Goal: Task Accomplishment & Management: Use online tool/utility

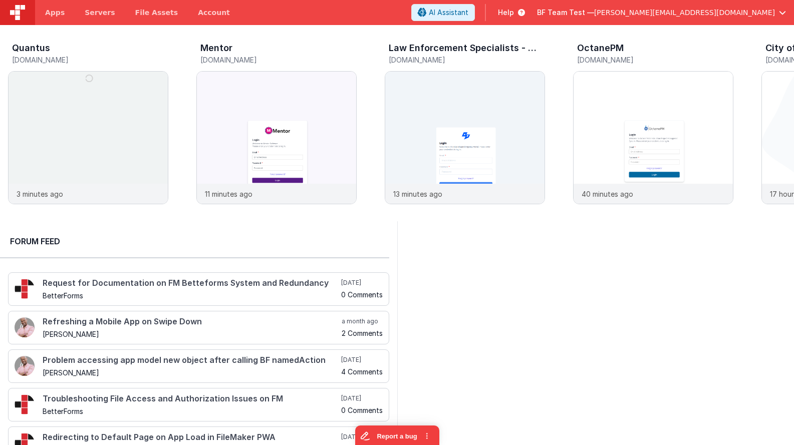
click at [565, 21] on div "BF Team Test — [PERSON_NAME][EMAIL_ADDRESS][DOMAIN_NAME]" at bounding box center [661, 12] width 249 height 17
click at [565, 16] on span "BF Team Test —" at bounding box center [565, 13] width 57 height 10
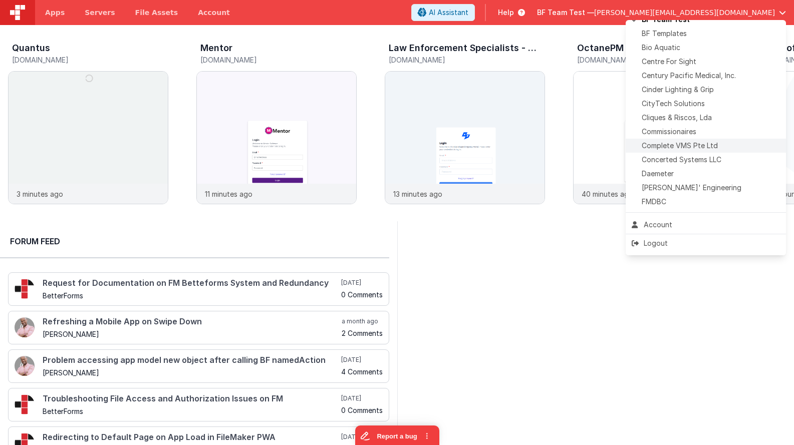
scroll to position [153, 0]
click at [565, 65] on li "Centre For Sight" at bounding box center [706, 60] width 160 height 14
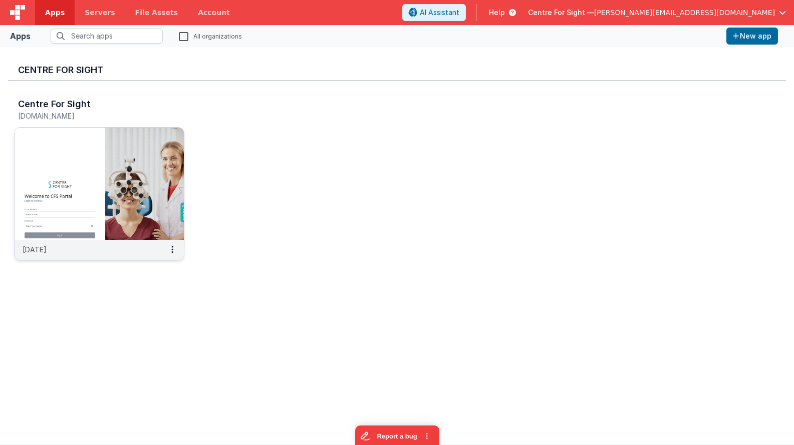
click at [155, 164] on img at bounding box center [99, 184] width 169 height 112
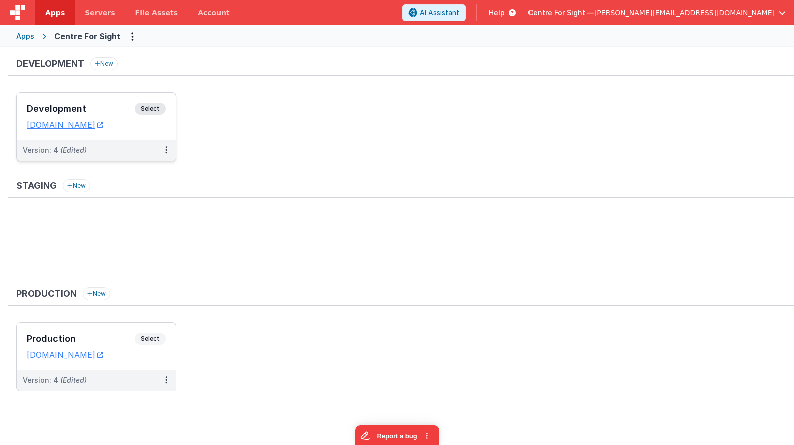
click at [84, 102] on div "Development Select URLs [DOMAIN_NAME]" at bounding box center [96, 116] width 159 height 47
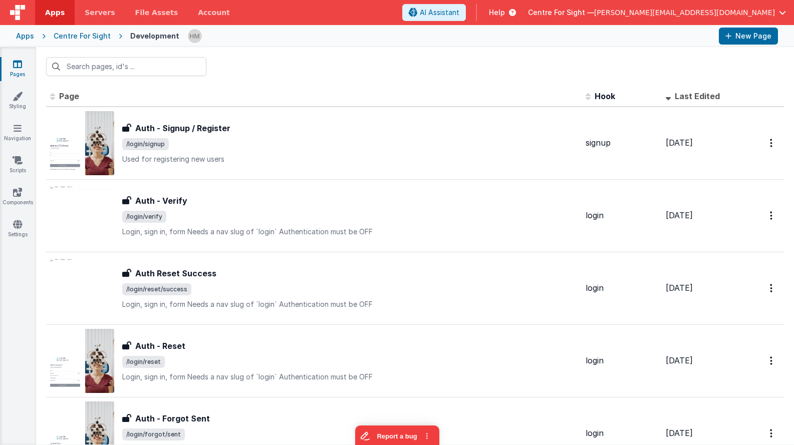
click at [181, 80] on div at bounding box center [415, 66] width 758 height 39
click at [184, 58] on input "text" at bounding box center [126, 66] width 160 height 19
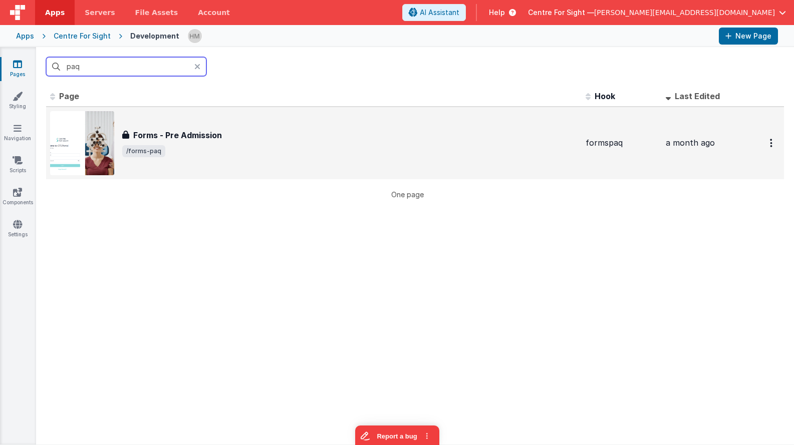
type input "paq"
click at [300, 146] on span "/forms-paq" at bounding box center [349, 151] width 455 height 12
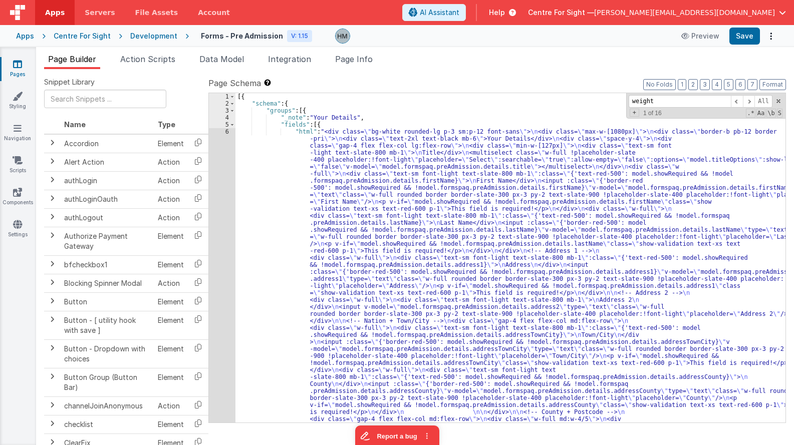
type input "weight"
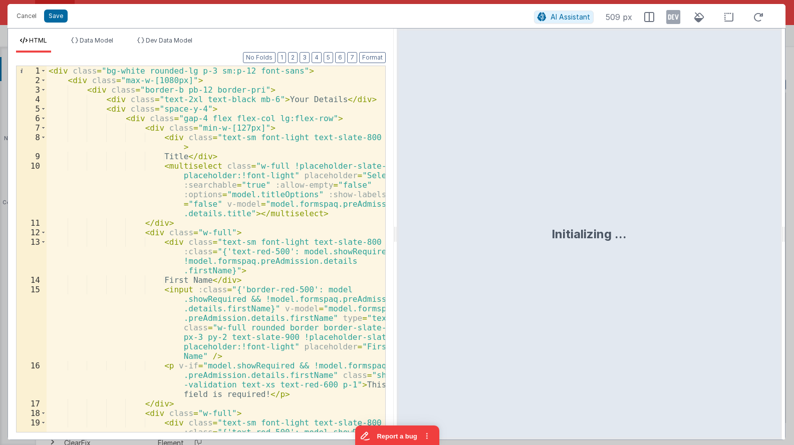
click at [227, 133] on div "< div class = "bg-white rounded-lg p-3 sm:p-12 font-sans" > < div class = "max-…" at bounding box center [216, 273] width 339 height 414
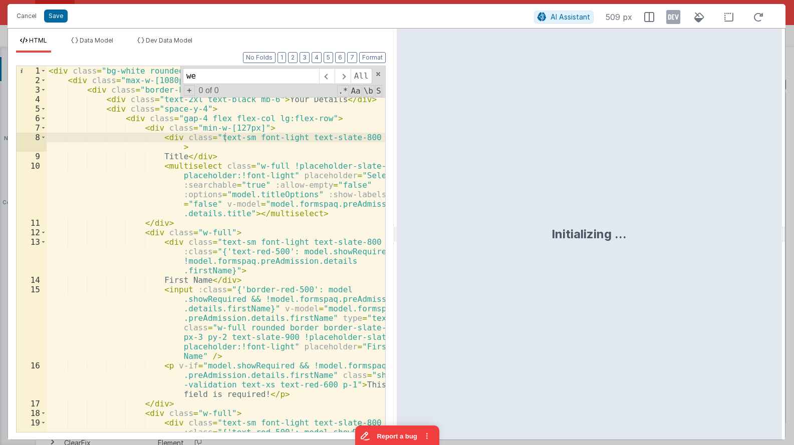
scroll to position [2396, 0]
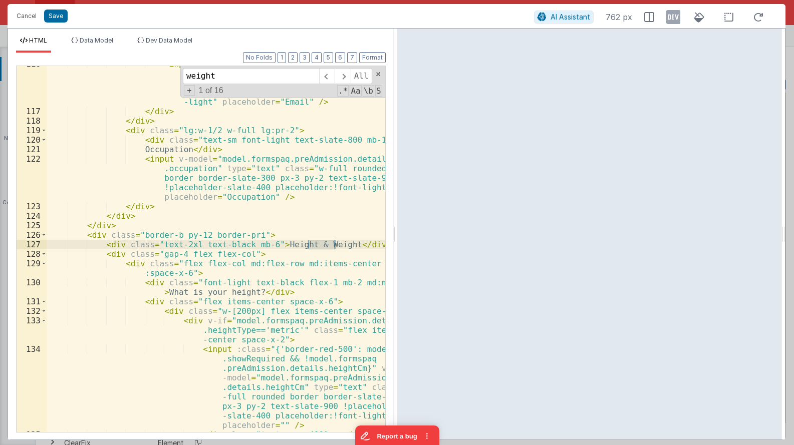
type input "weight"
click at [350, 82] on span at bounding box center [343, 76] width 16 height 16
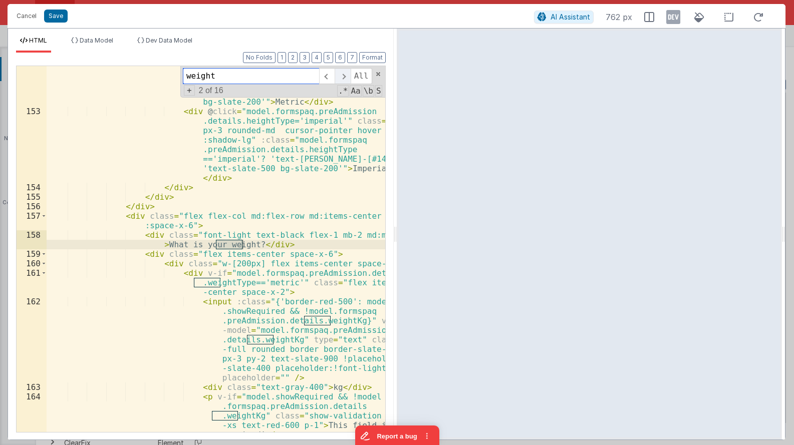
scroll to position [3234, 0]
click at [350, 82] on span at bounding box center [343, 76] width 16 height 16
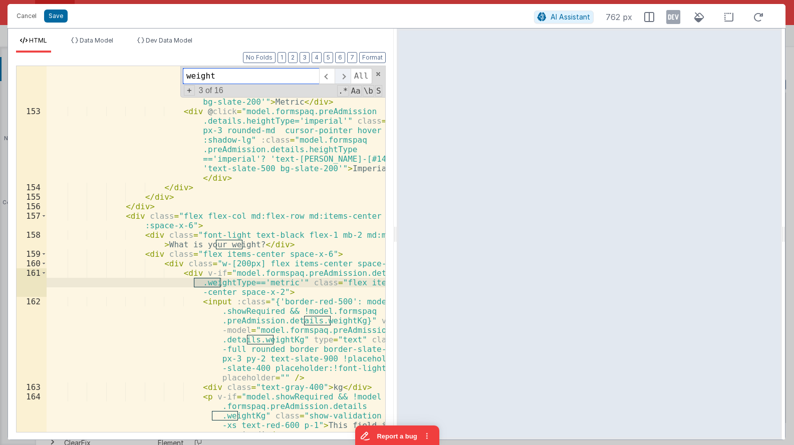
click at [350, 82] on span at bounding box center [343, 76] width 16 height 16
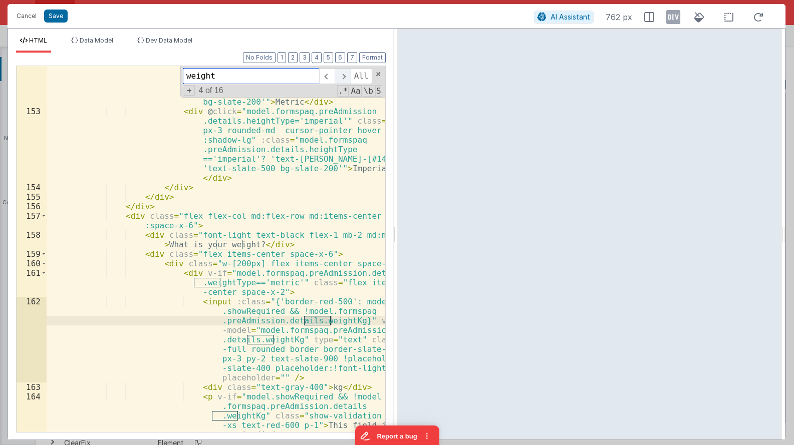
click at [350, 82] on span at bounding box center [343, 76] width 16 height 16
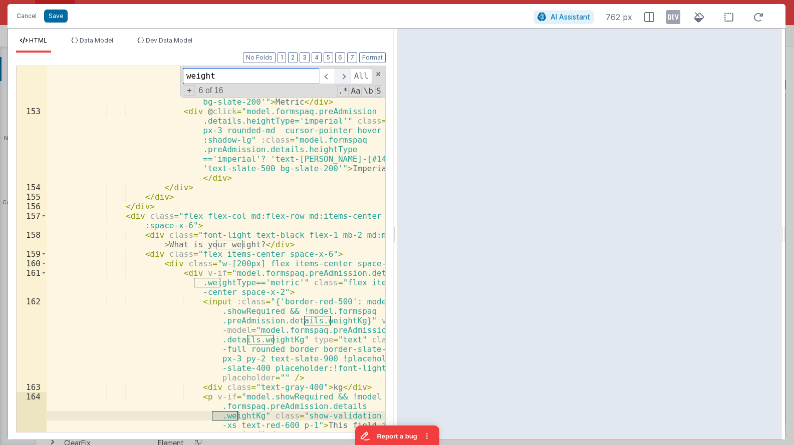
click at [350, 82] on span at bounding box center [343, 76] width 16 height 16
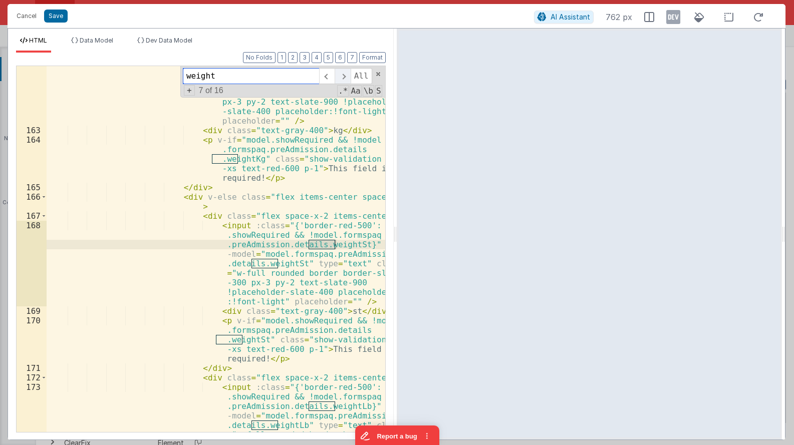
click at [350, 79] on span at bounding box center [343, 76] width 16 height 16
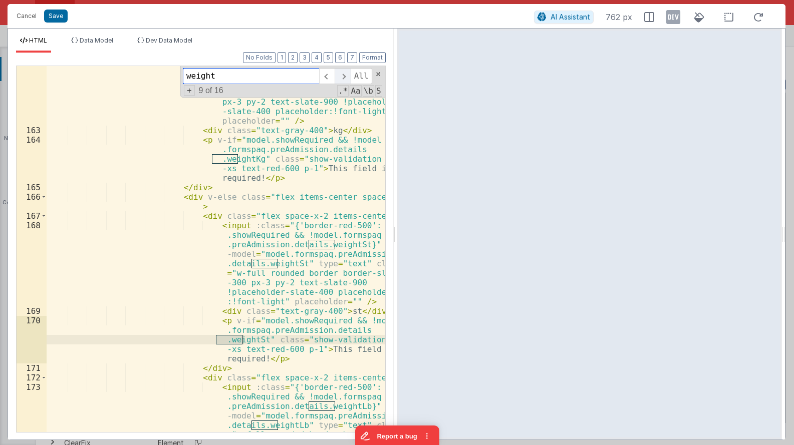
click at [350, 79] on span at bounding box center [343, 76] width 16 height 16
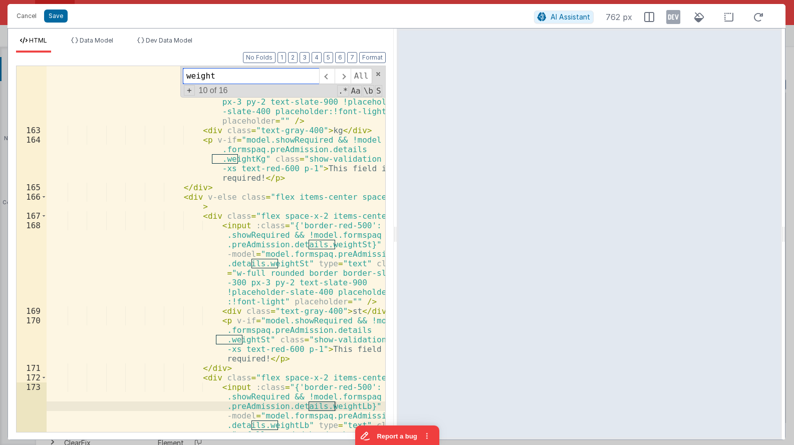
scroll to position [3671, 0]
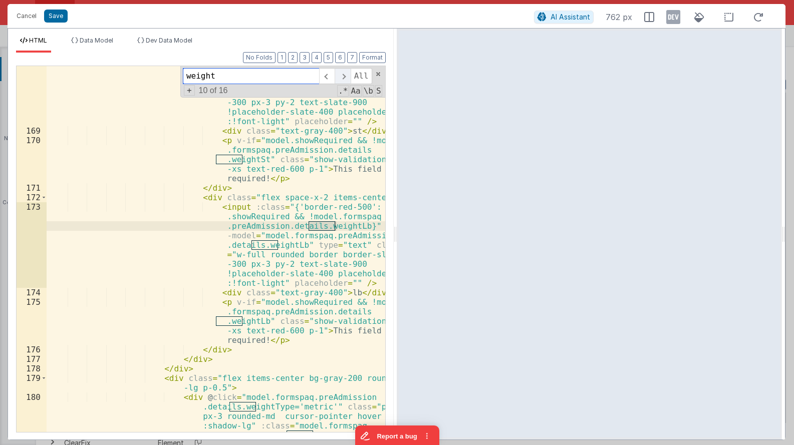
click at [342, 81] on span at bounding box center [343, 76] width 16 height 16
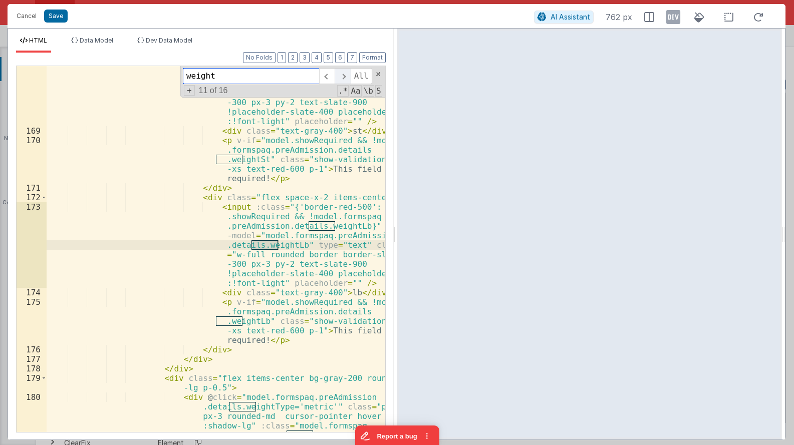
click at [342, 81] on span at bounding box center [343, 76] width 16 height 16
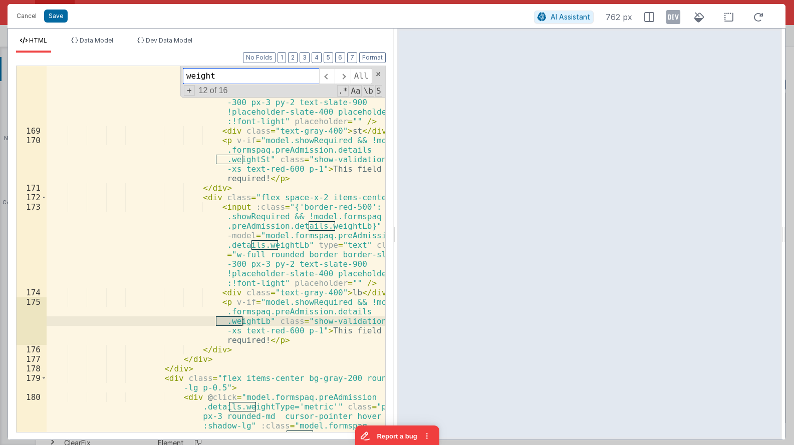
scroll to position [3851, 0]
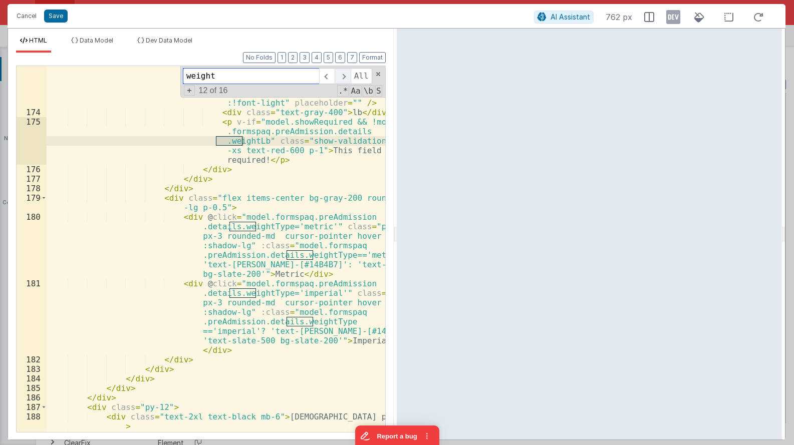
click at [342, 76] on span at bounding box center [343, 76] width 16 height 16
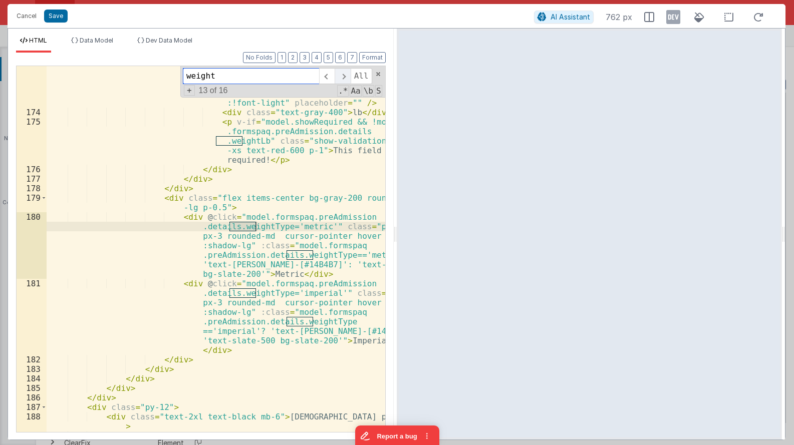
click at [342, 75] on span at bounding box center [343, 76] width 16 height 16
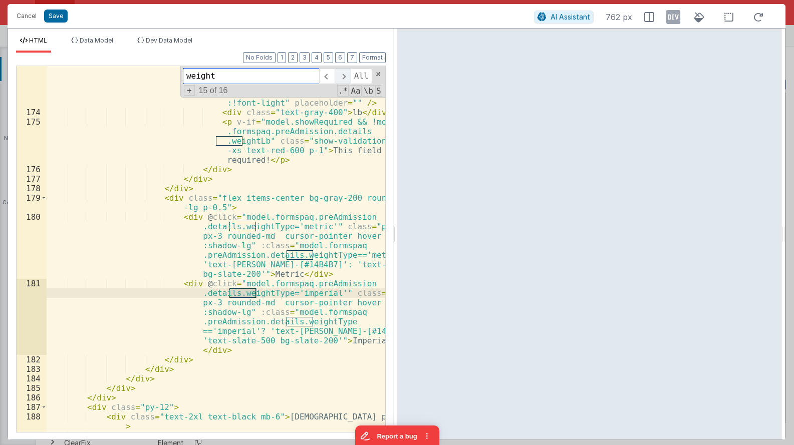
click at [342, 75] on span at bounding box center [343, 76] width 16 height 16
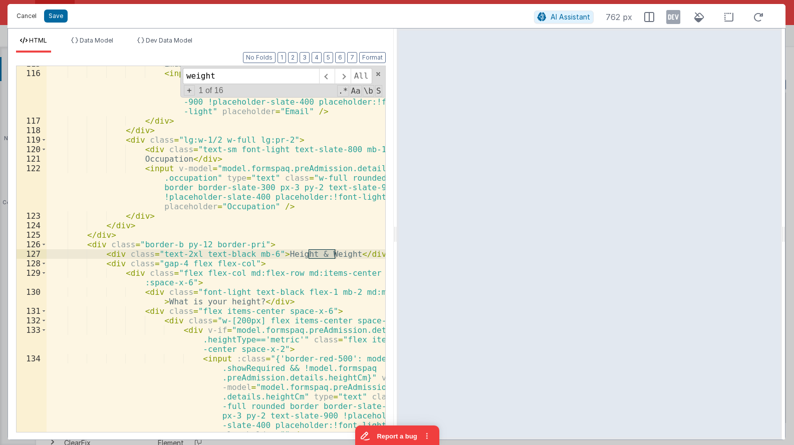
click at [31, 18] on button "Cancel" at bounding box center [27, 16] width 30 height 14
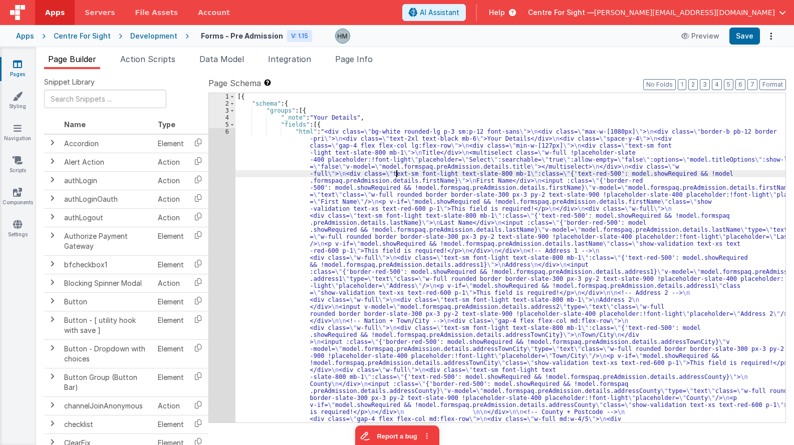
click at [223, 60] on span "Data Model" at bounding box center [221, 59] width 45 height 10
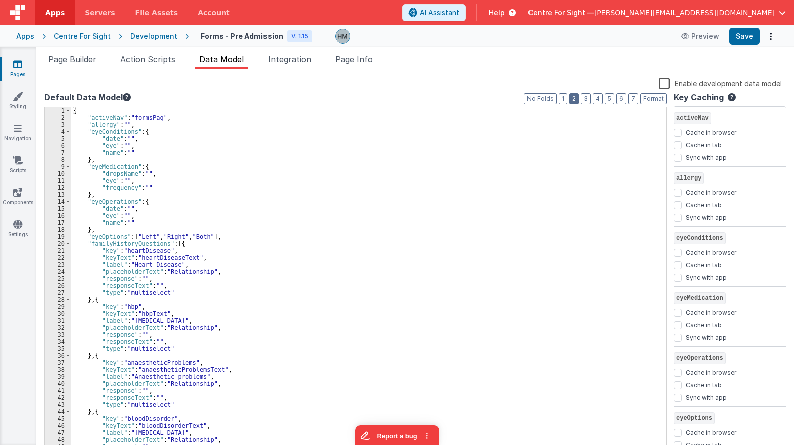
click at [565, 98] on button "2" at bounding box center [574, 98] width 10 height 11
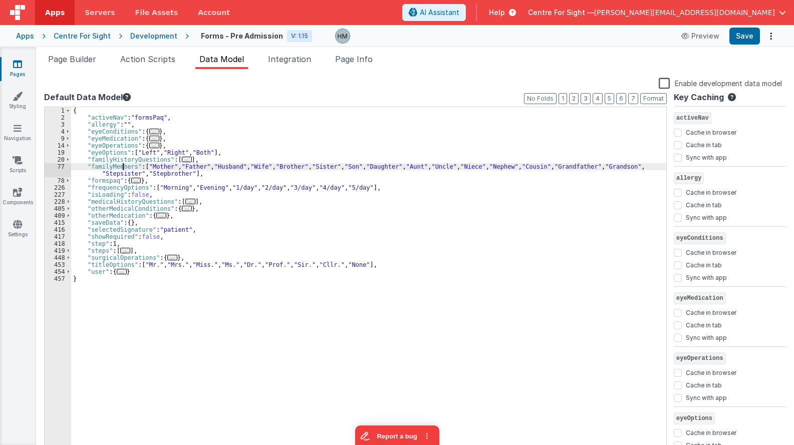
click at [122, 167] on div "{ "activeNav" : "formsPaq" , "allergy" : "" , "eyeConditions" : { ... } , "eyeM…" at bounding box center [368, 287] width 595 height 361
click at [182, 160] on span "..." at bounding box center [187, 160] width 10 height 6
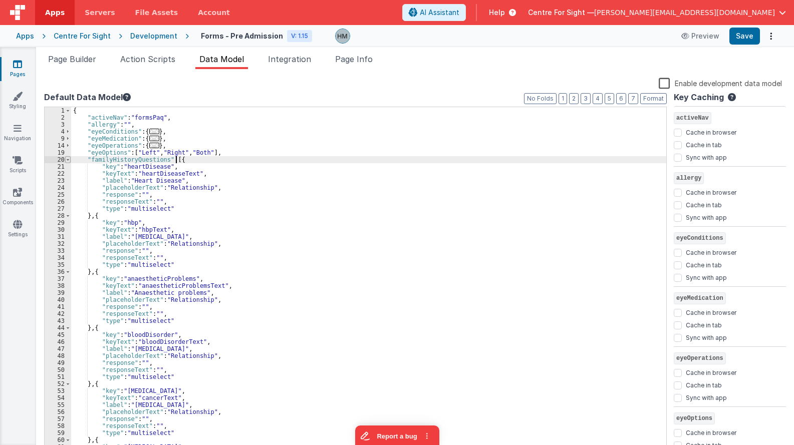
click at [67, 161] on span at bounding box center [68, 159] width 6 height 7
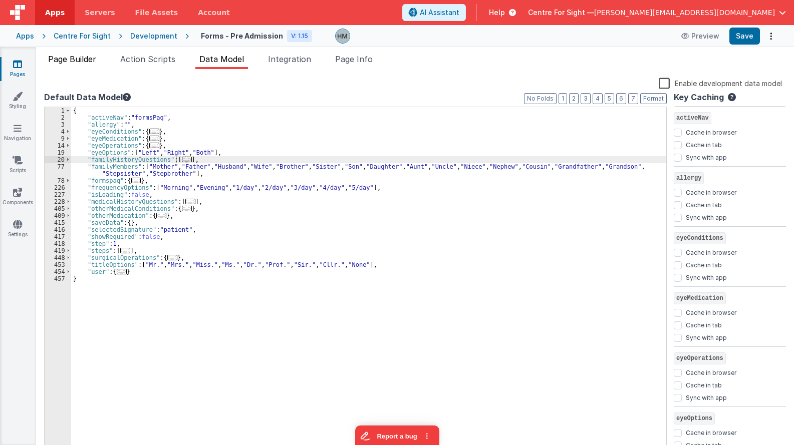
click at [76, 61] on span "Page Builder" at bounding box center [72, 59] width 48 height 10
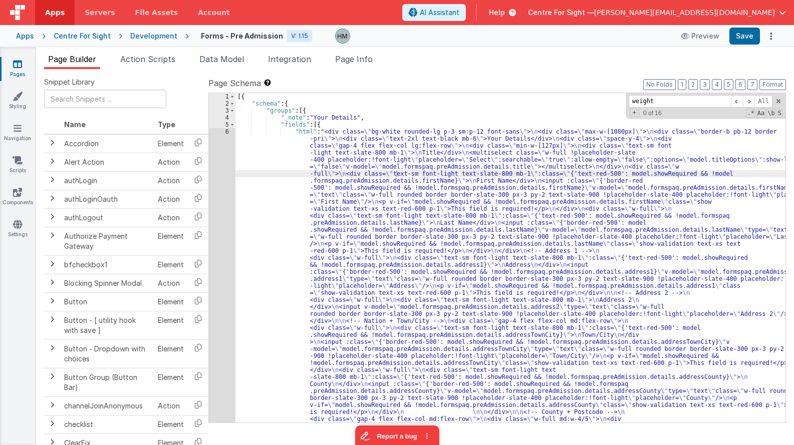
paste input "familyMembers"
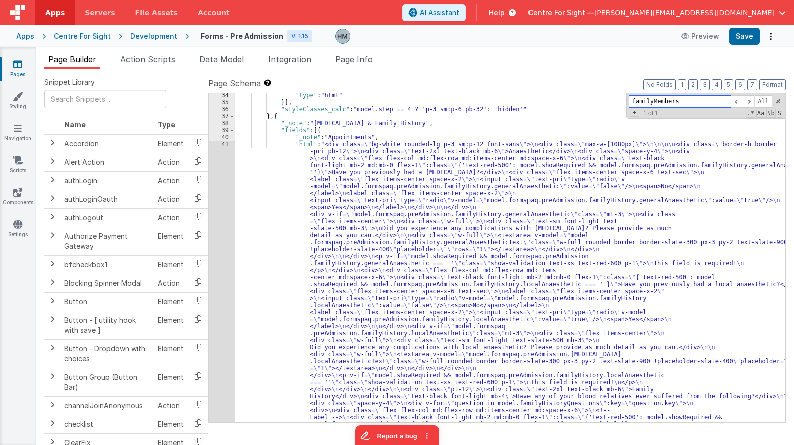
scroll to position [3557, 0]
type input "familyMembers"
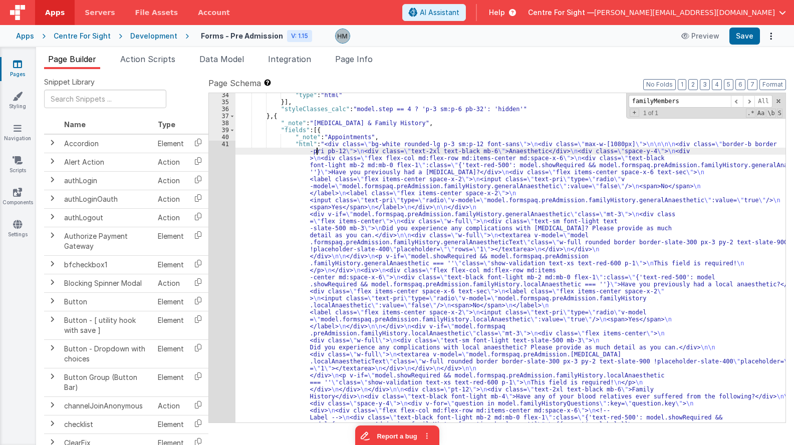
click at [225, 144] on div "41" at bounding box center [222, 341] width 27 height 400
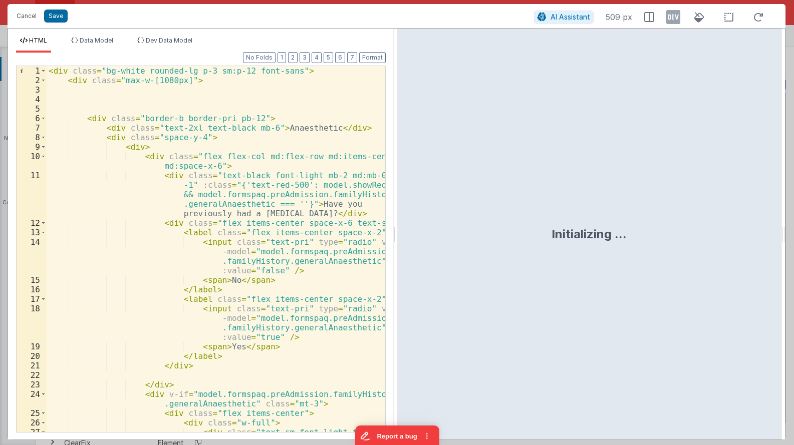
click at [253, 143] on div "< div class = "bg-white rounded-lg p-3 sm:p-12 font-sans" > < div class = "max-…" at bounding box center [216, 263] width 339 height 395
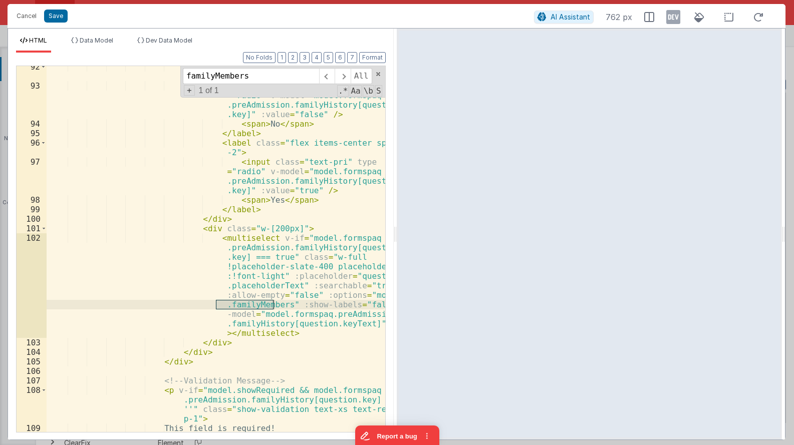
scroll to position [1362, 0]
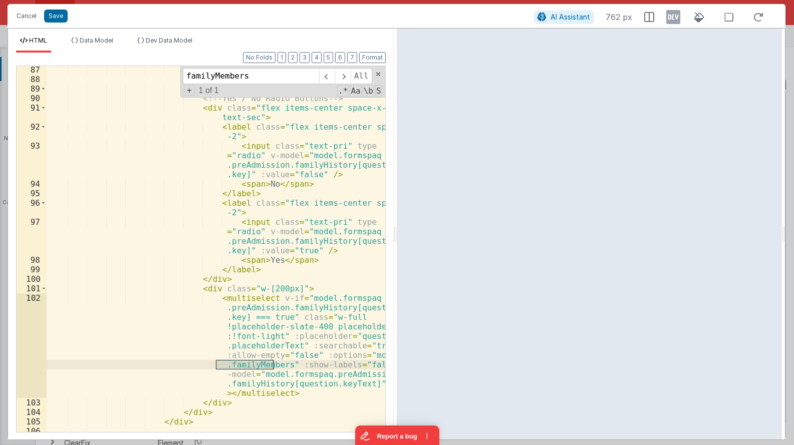
type input "familyMembers"
click at [18, 17] on button "Cancel" at bounding box center [27, 16] width 30 height 14
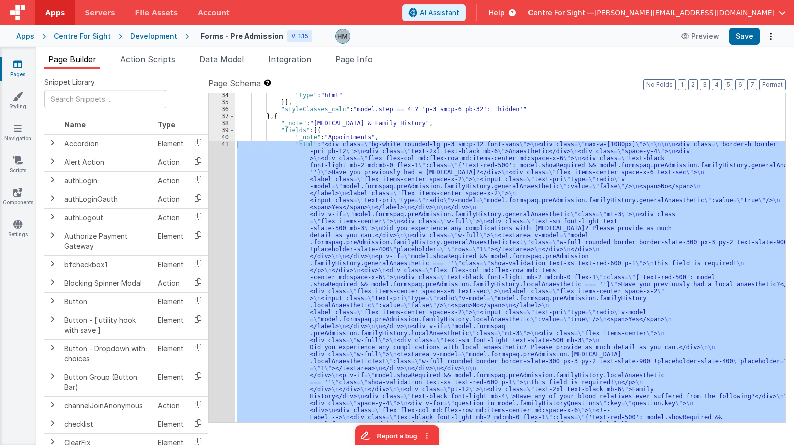
click at [27, 37] on div "Apps" at bounding box center [25, 36] width 18 height 10
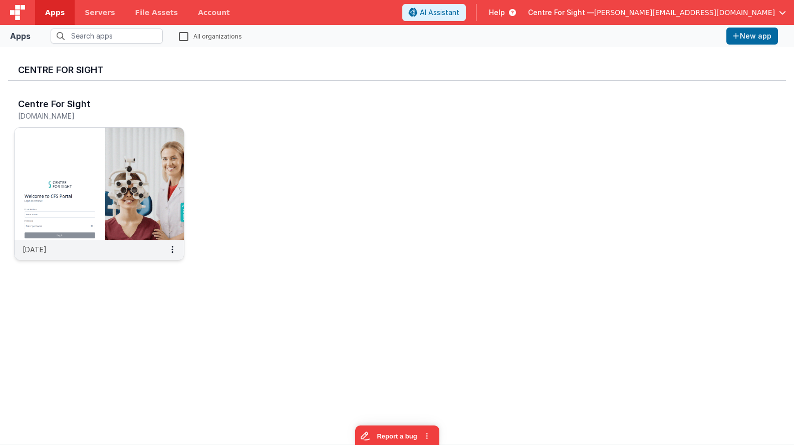
click at [137, 141] on img at bounding box center [99, 184] width 169 height 112
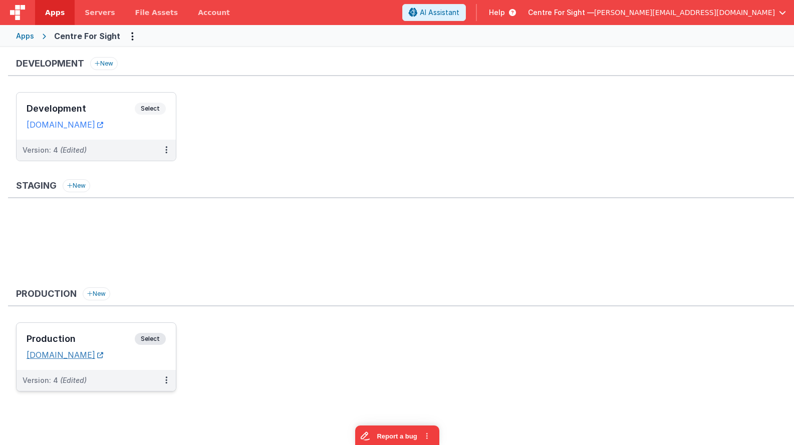
click at [103, 355] on link "[DOMAIN_NAME]" at bounding box center [65, 355] width 77 height 10
click at [56, 105] on h3 "Development" at bounding box center [81, 109] width 108 height 10
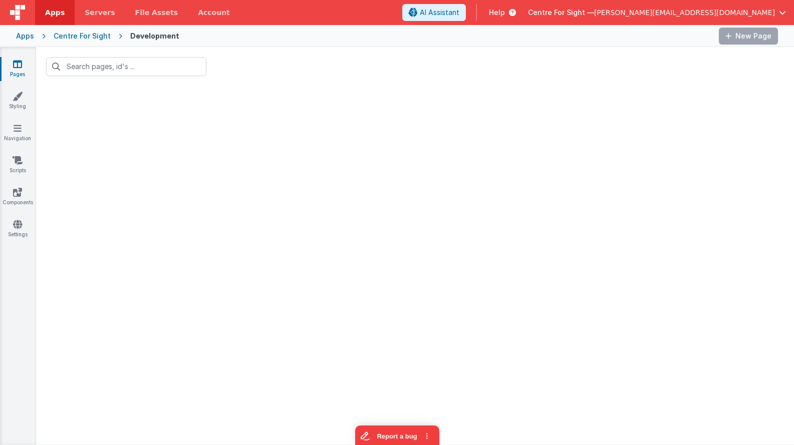
type input "paq"
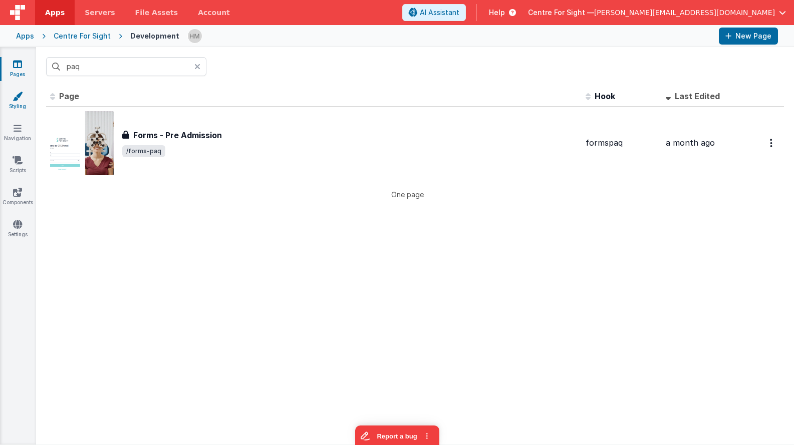
click at [17, 102] on link "Styling" at bounding box center [17, 101] width 36 height 20
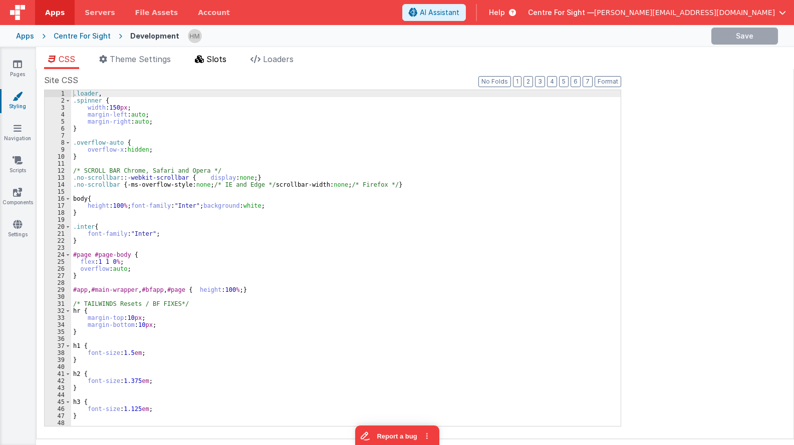
click at [230, 62] on li "Slots" at bounding box center [211, 61] width 40 height 16
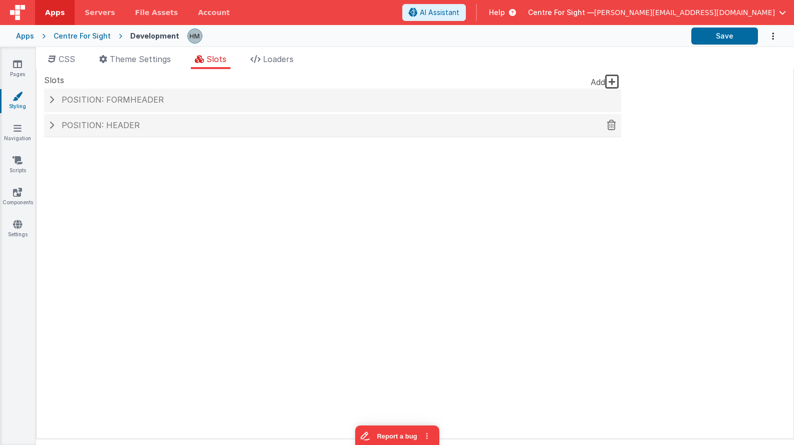
click at [170, 122] on h4 "Position: header" at bounding box center [332, 125] width 567 height 9
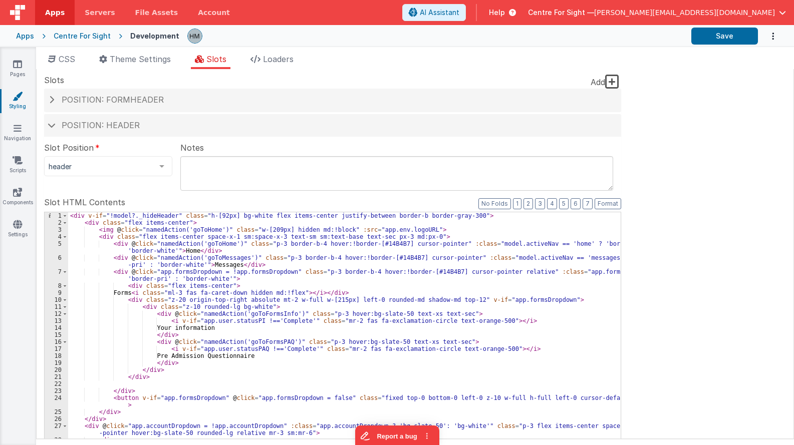
click at [264, 260] on div "< div v-if = "!model?._hideHeader" class = "h-[92px] bg-white flex items-center…" at bounding box center [344, 381] width 553 height 339
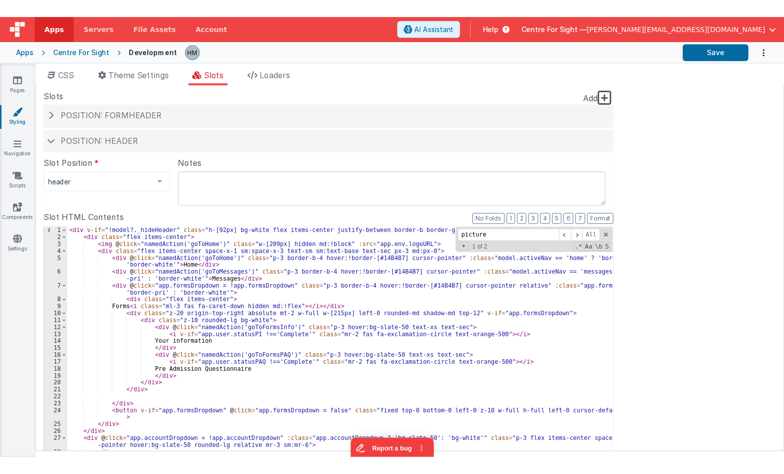
scroll to position [103, 0]
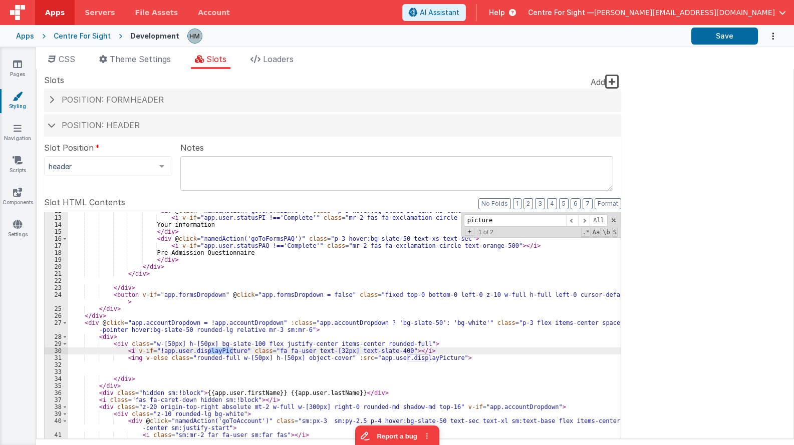
type input "picture"
click at [209, 349] on div "< div @ click = "namedAction('goToFormsInfo')" class = "p-3 hover:bg-slate-50 t…" at bounding box center [344, 374] width 553 height 325
click at [209, 349] on div "< div @ click = "namedAction('goToFormsInfo')" class = "p-3 hover:bg-slate-50 t…" at bounding box center [344, 376] width 553 height 339
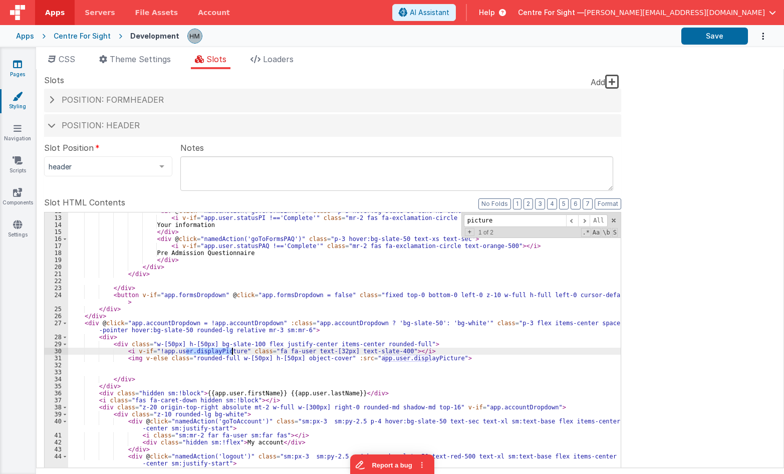
click at [23, 66] on link "Pages" at bounding box center [17, 69] width 36 height 20
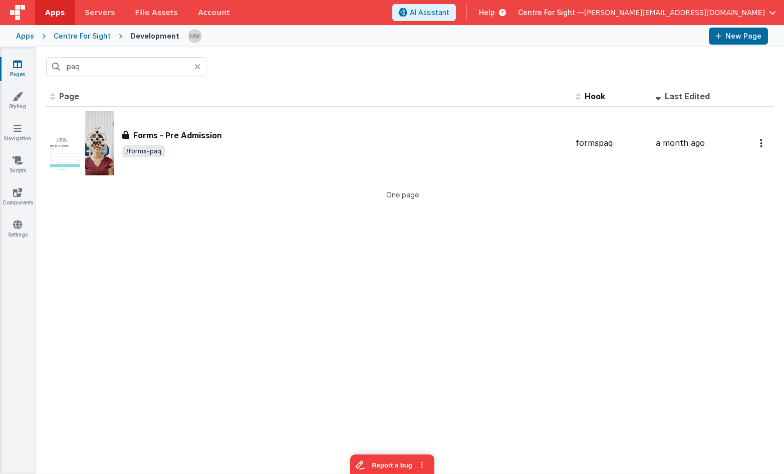
click at [198, 67] on icon at bounding box center [197, 67] width 6 height 8
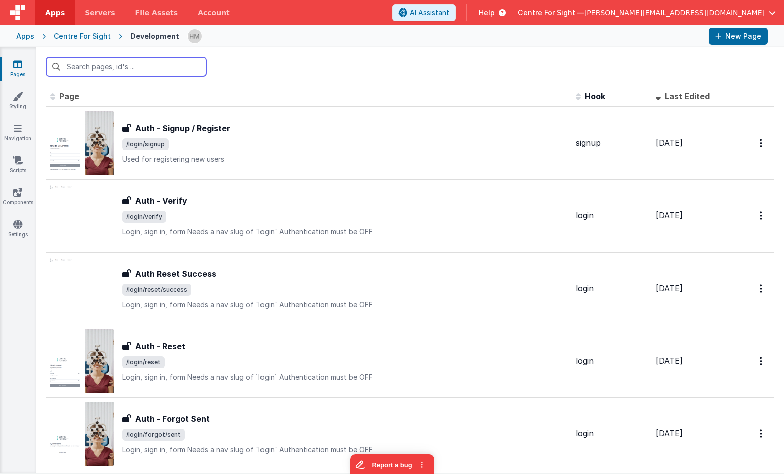
click at [167, 66] on input "text" at bounding box center [126, 66] width 160 height 19
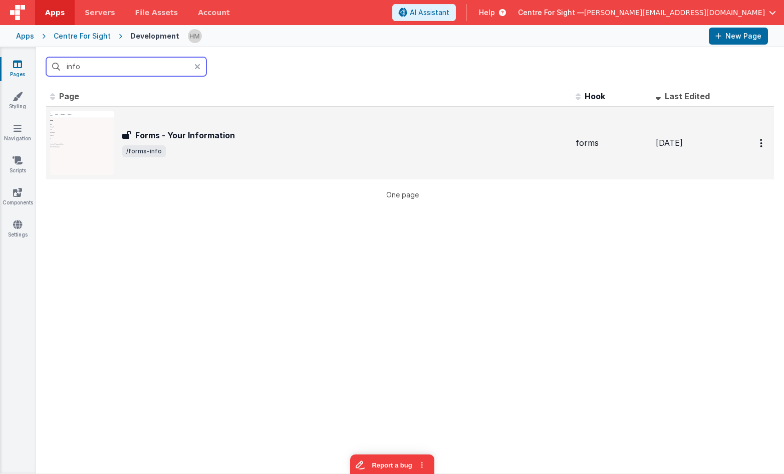
type input "info"
click at [283, 162] on div "Forms - Your Information Forms - Your Information /forms-info" at bounding box center [308, 143] width 517 height 64
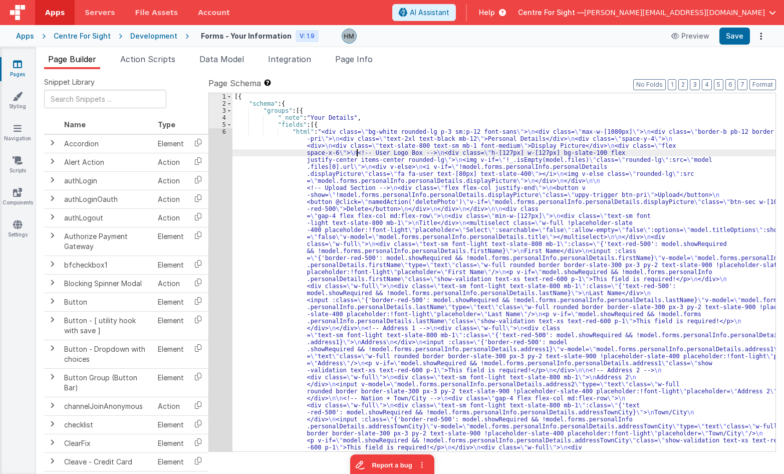
click at [565, 85] on button "5" at bounding box center [719, 84] width 10 height 11
click at [565, 86] on button "2" at bounding box center [683, 84] width 10 height 11
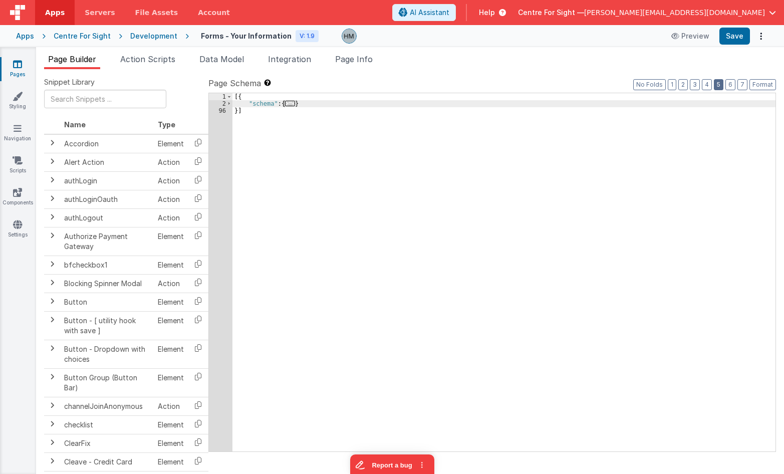
click at [565, 86] on button "5" at bounding box center [719, 84] width 10 height 11
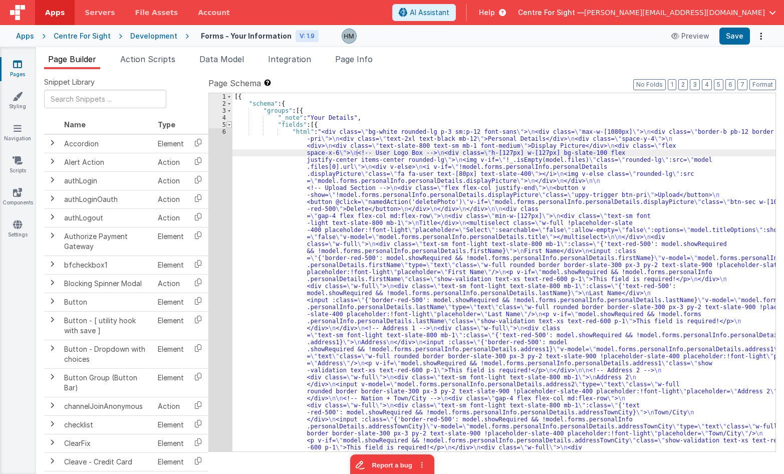
click at [228, 125] on span at bounding box center [229, 124] width 6 height 7
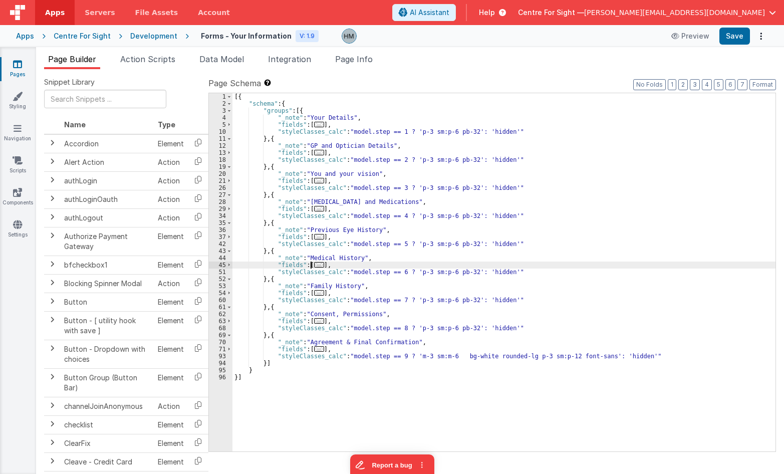
click at [314, 267] on span "..." at bounding box center [319, 265] width 10 height 6
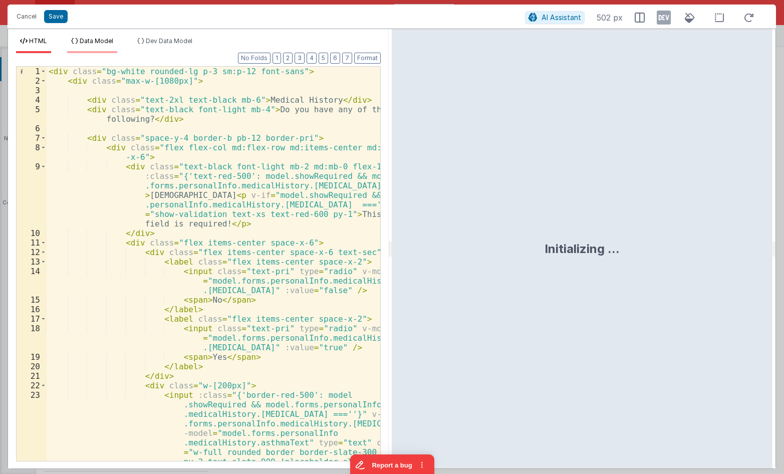
click at [104, 38] on span "Data Model" at bounding box center [97, 41] width 34 height 8
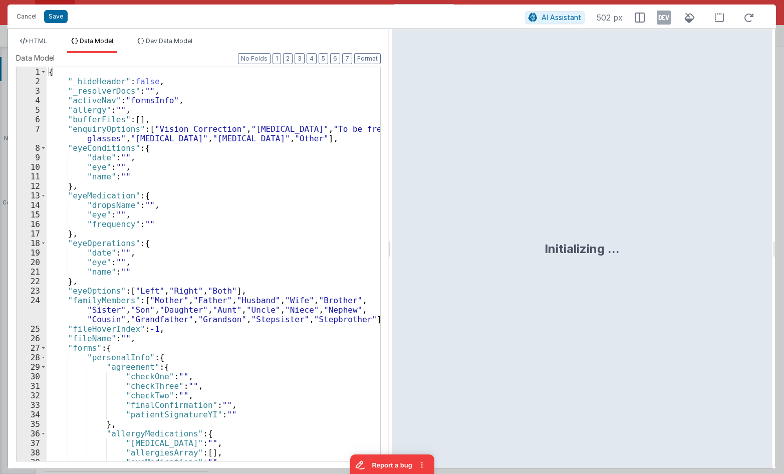
click at [185, 114] on div "{ "_hideHeader" : false , "_resolverDocs" : "" , "activeNav" : "formsInfo" , "a…" at bounding box center [214, 273] width 334 height 413
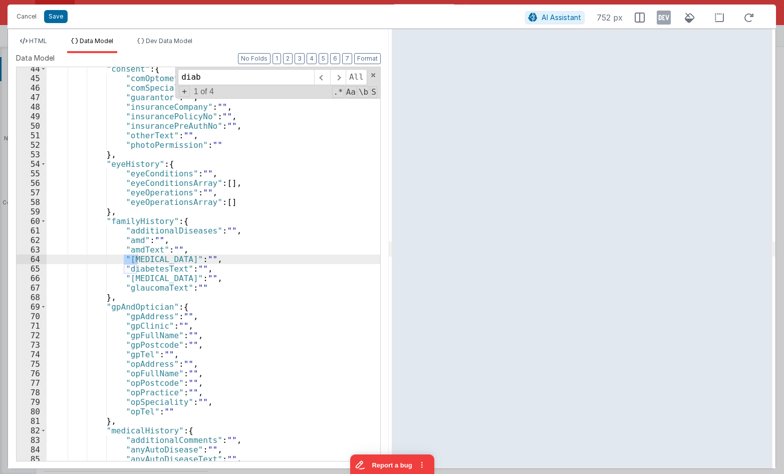
scroll to position [441, 0]
type input "[MEDICAL_DATA]"
click at [157, 259] on div ""consent" : { "comOptometrist" : "" , "comSpecialist" : "" , "guarantor" : "" ,…" at bounding box center [214, 264] width 334 height 394
click at [159, 272] on div ""consent" : { "comOptometrist" : "" , "comSpecialist" : "" , "guarantor" : "" ,…" at bounding box center [214, 270] width 334 height 413
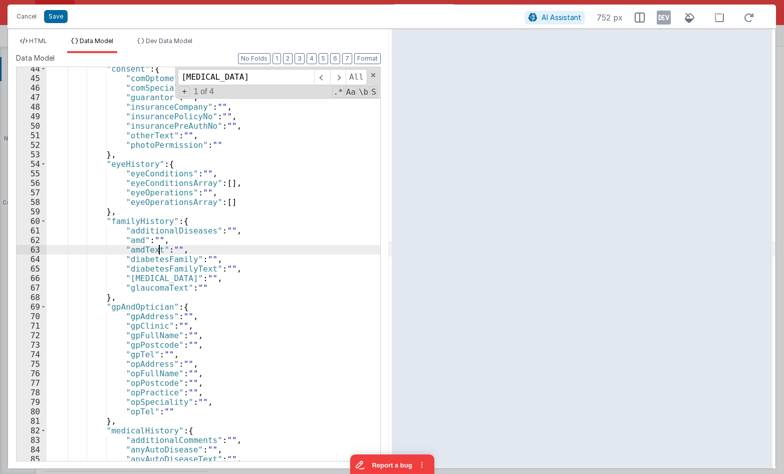
click at [158, 252] on div ""consent" : { "comOptometrist" : "" , "comSpecialist" : "" , "guarantor" : "" ,…" at bounding box center [214, 270] width 334 height 413
click at [153, 259] on div ""consent" : { "comOptometrist" : "" , "comSpecialist" : "" , "guarantor" : "" ,…" at bounding box center [214, 270] width 334 height 413
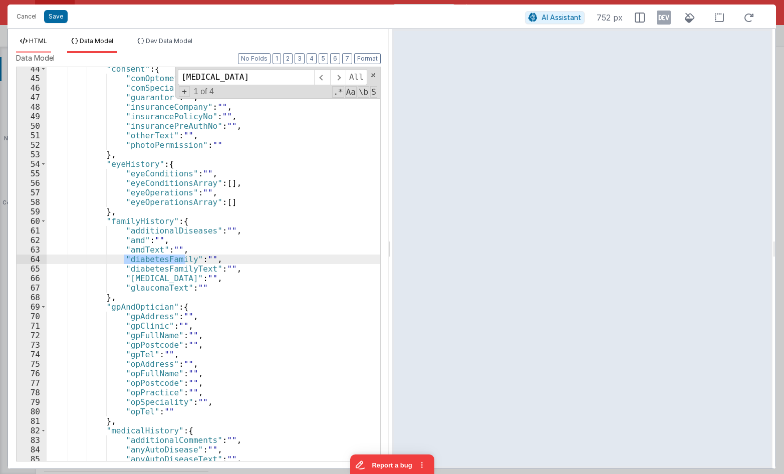
click at [35, 45] on span "HTML" at bounding box center [38, 41] width 18 height 8
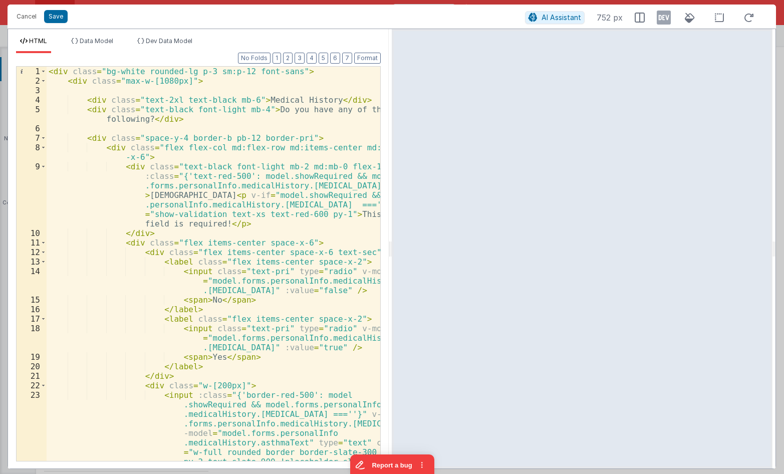
click at [217, 135] on div "< div class = "bg-white rounded-lg p-3 sm:p-12 font-sans" > < div class = "max-…" at bounding box center [214, 316] width 334 height 499
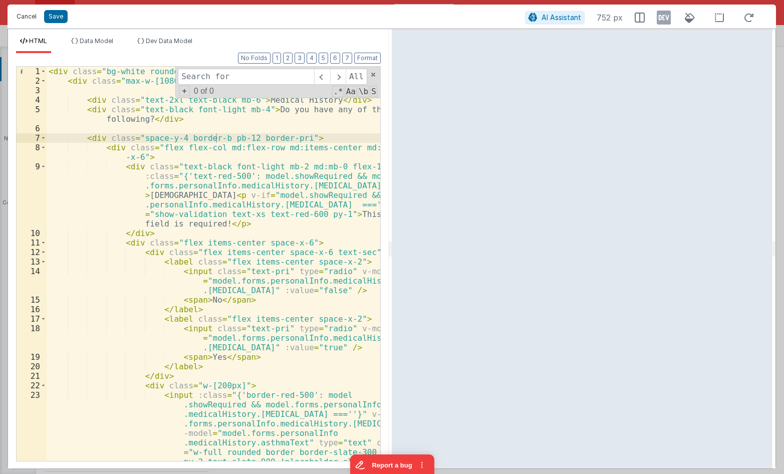
click at [27, 16] on button "Cancel" at bounding box center [27, 17] width 30 height 14
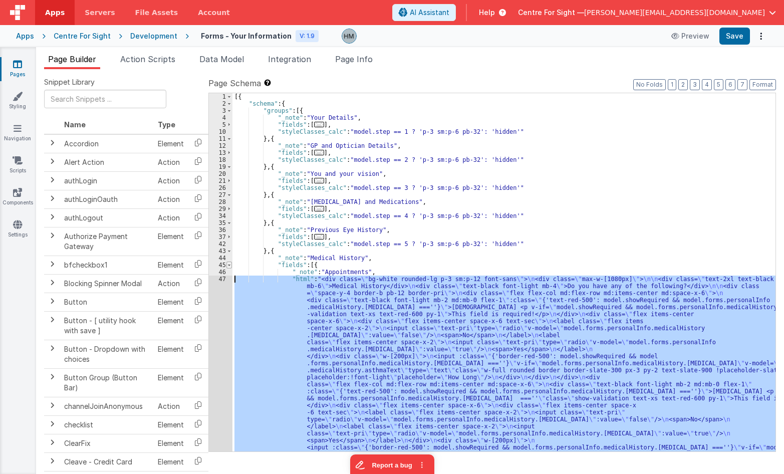
click at [230, 264] on span at bounding box center [229, 265] width 6 height 7
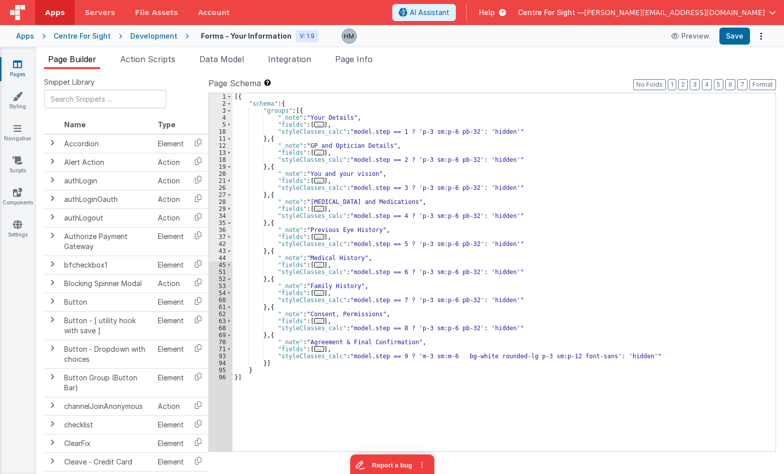
click at [316, 296] on span "..." at bounding box center [319, 293] width 10 height 6
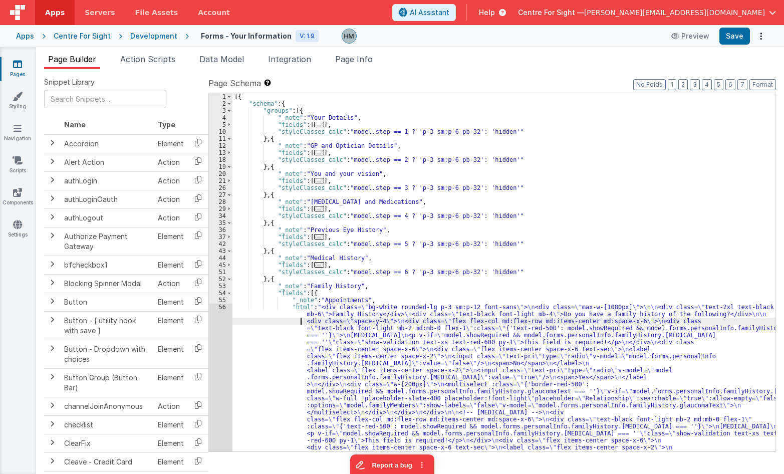
click at [271, 318] on div "[{ "schema" : { "groups" : [{ "_note" : "Your Details" , "fields" : [ ... ] , "…" at bounding box center [503, 447] width 543 height 709
click at [220, 303] on div "55" at bounding box center [221, 300] width 24 height 7
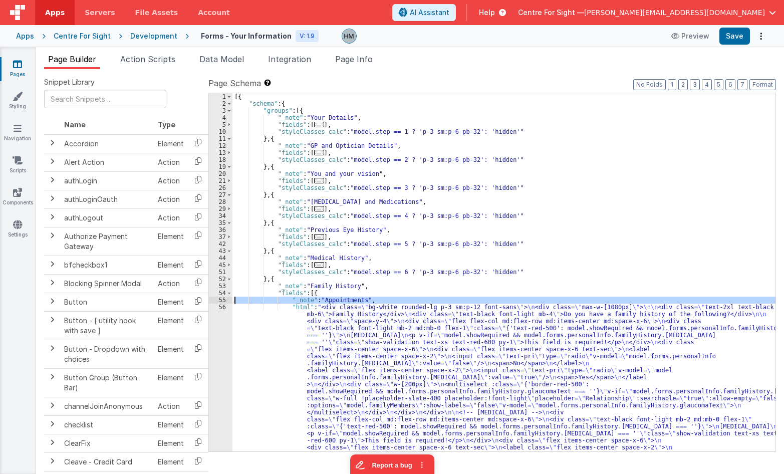
click at [223, 306] on div "56" at bounding box center [221, 476] width 24 height 344
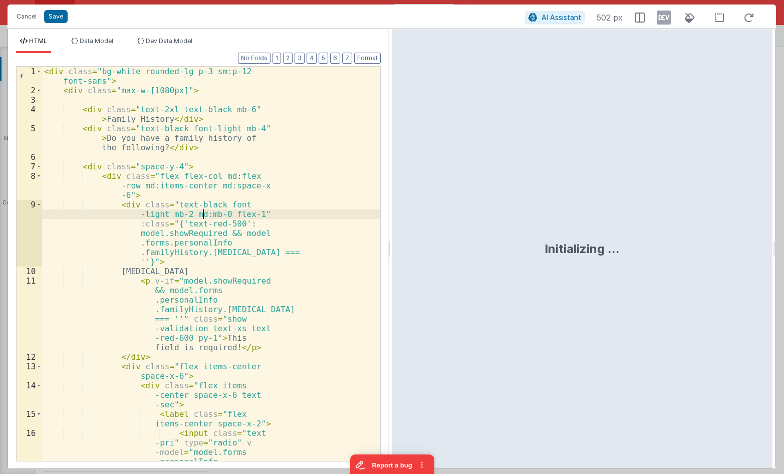
click at [203, 214] on div "< div class = "bg-white rounded-lg p-3 sm:p-12 font-sans" > < div class = "max-…" at bounding box center [211, 302] width 338 height 470
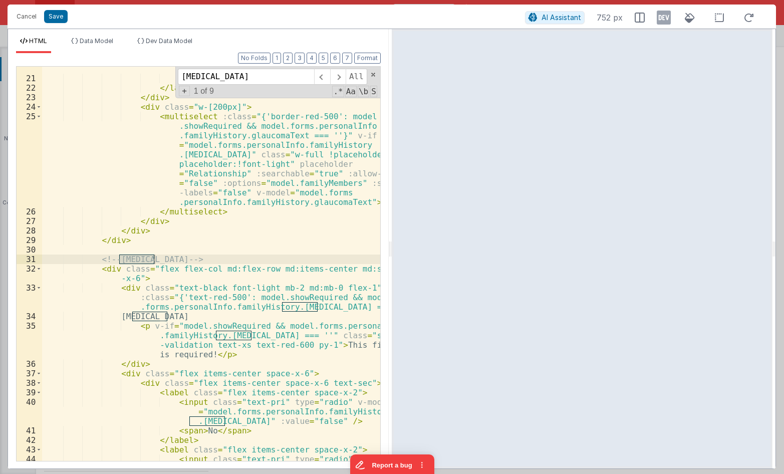
scroll to position [348, 0]
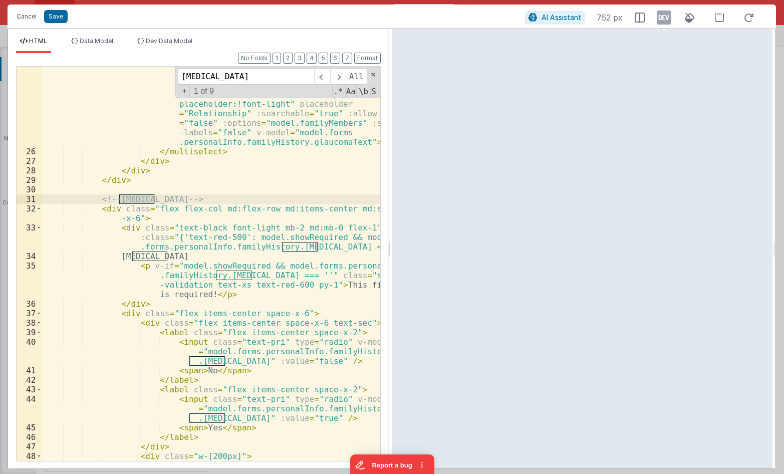
type input "[MEDICAL_DATA]"
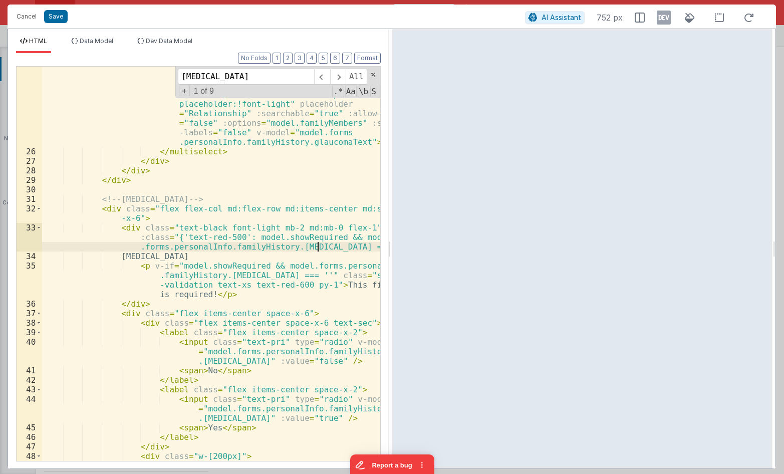
click at [318, 246] on div "< multiselect :class = "{'border-red-500': model .showRequired && model.forms.p…" at bounding box center [211, 344] width 338 height 585
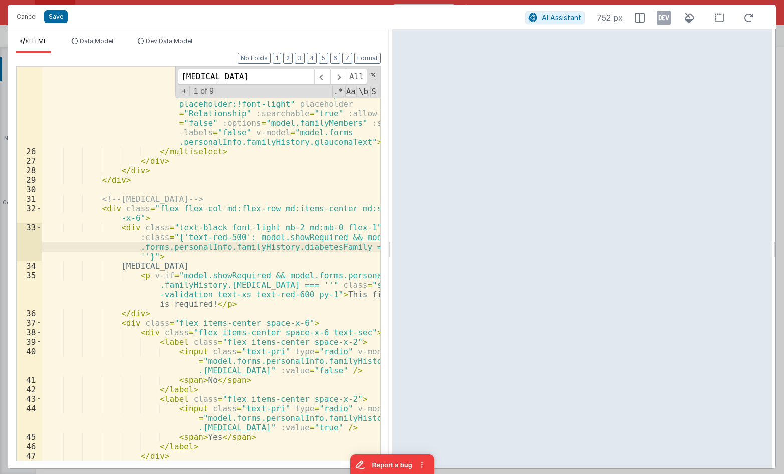
click at [301, 250] on div "< multiselect :class = "{'border-red-500': model .showRequired && model.forms.p…" at bounding box center [211, 301] width 338 height 499
click at [302, 250] on div "< multiselect :class = "{'border-red-500': model .showRequired && model.forms.p…" at bounding box center [211, 301] width 338 height 499
click at [151, 269] on div "< multiselect :class = "{'border-red-500': model .showRequired && model.forms.p…" at bounding box center [211, 301] width 338 height 499
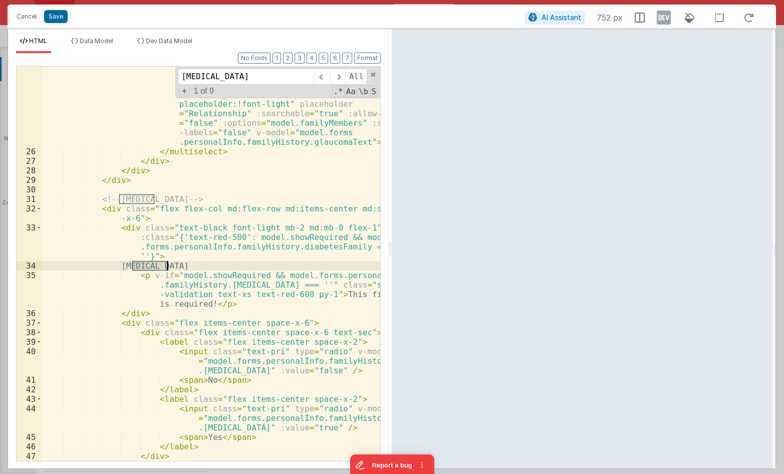
click at [151, 269] on div "< multiselect :class = "{'border-red-500': model .showRequired && model.forms.p…" at bounding box center [211, 301] width 338 height 499
click at [241, 81] on input "[MEDICAL_DATA]" at bounding box center [246, 77] width 136 height 16
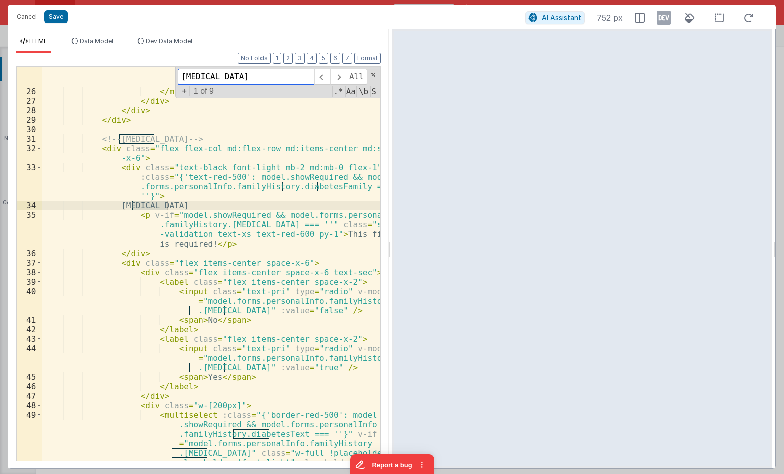
scroll to position [408, 0]
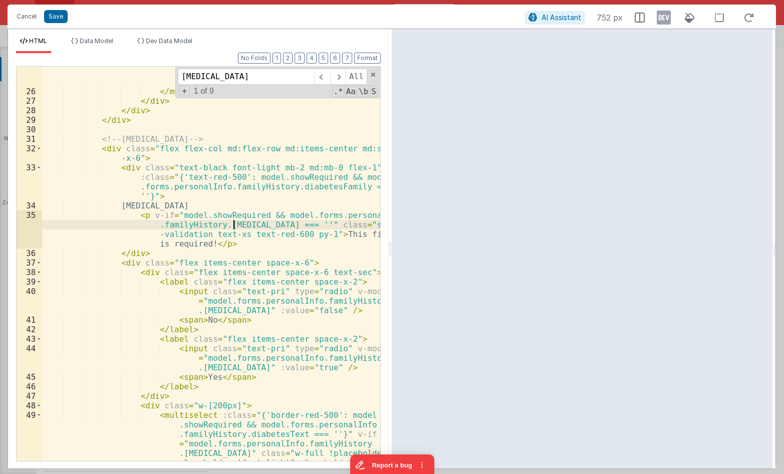
click at [234, 228] on div "< multiselect :class = "{'border-red-500': model .showRequired && model.forms.p…" at bounding box center [211, 283] width 338 height 585
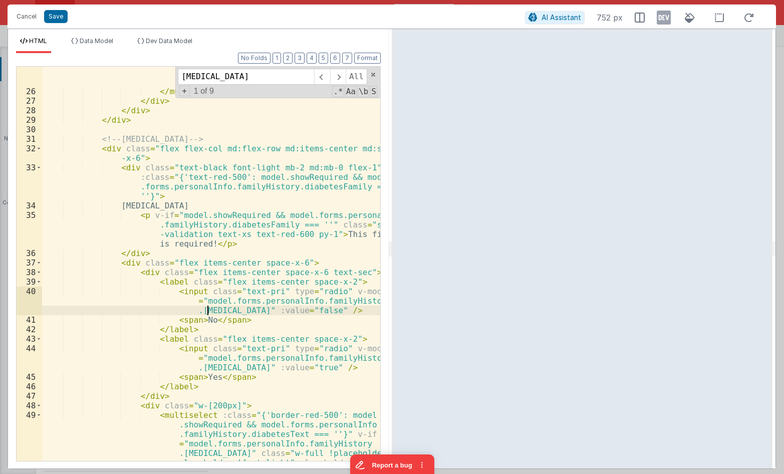
click at [207, 308] on div "< multiselect :class = "{'border-red-500': model .showRequired && model.forms.p…" at bounding box center [211, 283] width 338 height 585
click at [206, 365] on div "< multiselect :class = "{'border-red-500': model .showRequired && model.forms.p…" at bounding box center [211, 283] width 338 height 585
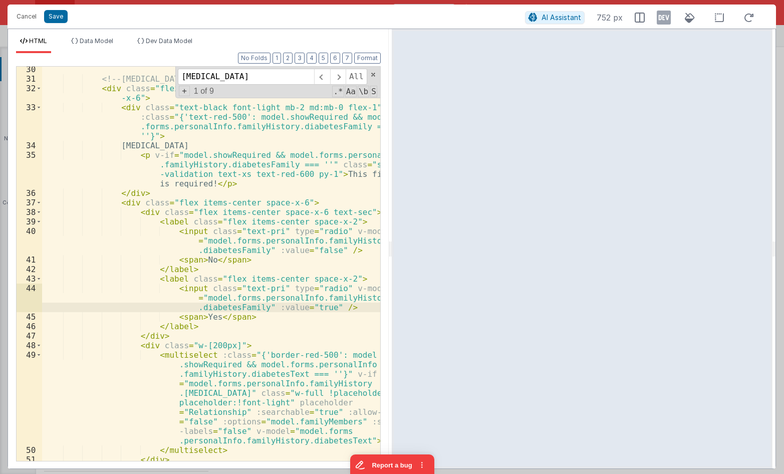
scroll to position [529, 0]
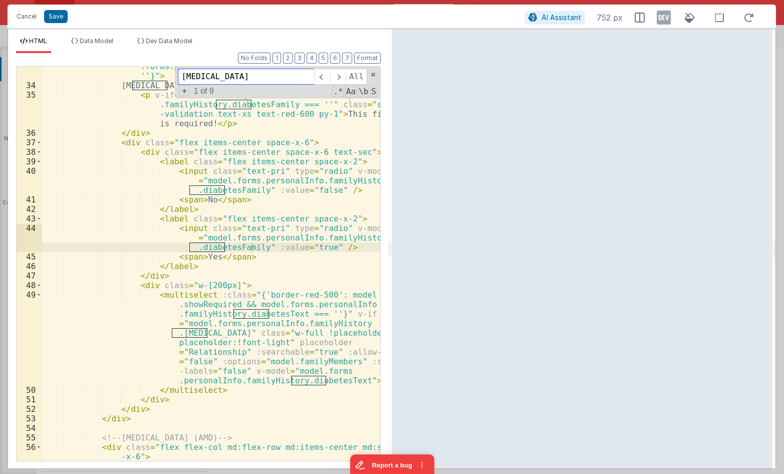
click at [199, 78] on input "[MEDICAL_DATA]" at bounding box center [246, 77] width 136 height 16
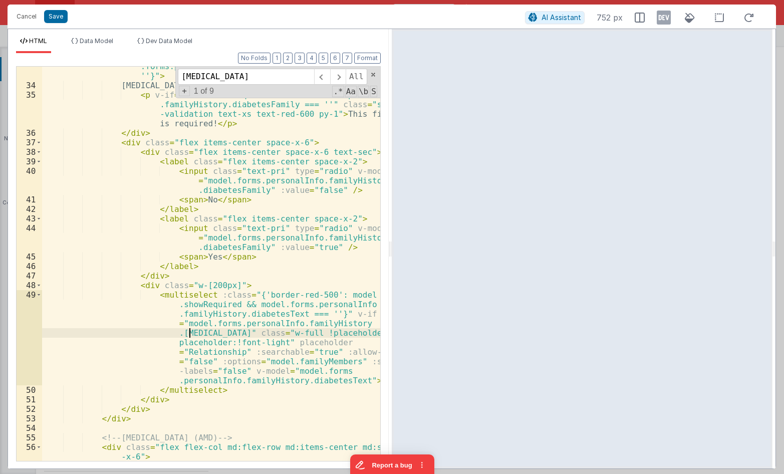
click at [191, 334] on div "< div class = "text-black font-light mb-2 md:mb-0 flex-1" :class = "{'text-red-…" at bounding box center [211, 273] width 338 height 461
paste textarea
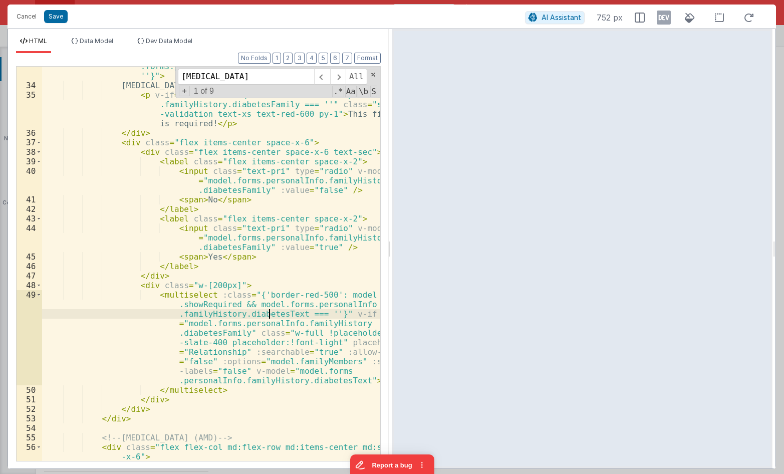
click at [270, 310] on div "< div class = "text-black font-light mb-2 md:mb-0 flex-1" :class = "{'text-red-…" at bounding box center [211, 273] width 338 height 461
click at [289, 314] on div "< div class = "text-black font-light mb-2 md:mb-0 flex-1" :class = "{'text-red-…" at bounding box center [211, 273] width 338 height 461
click at [318, 383] on div "< div class = "text-black font-light mb-2 md:mb-0 flex-1" :class = "{'text-red-…" at bounding box center [211, 273] width 338 height 461
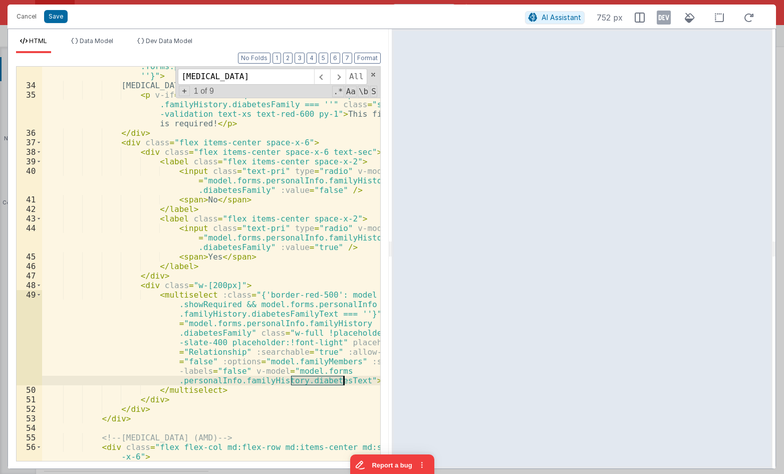
click at [318, 383] on div "< div class = "text-black font-light mb-2 md:mb-0 flex-1" :class = "{'text-red-…" at bounding box center [211, 273] width 338 height 461
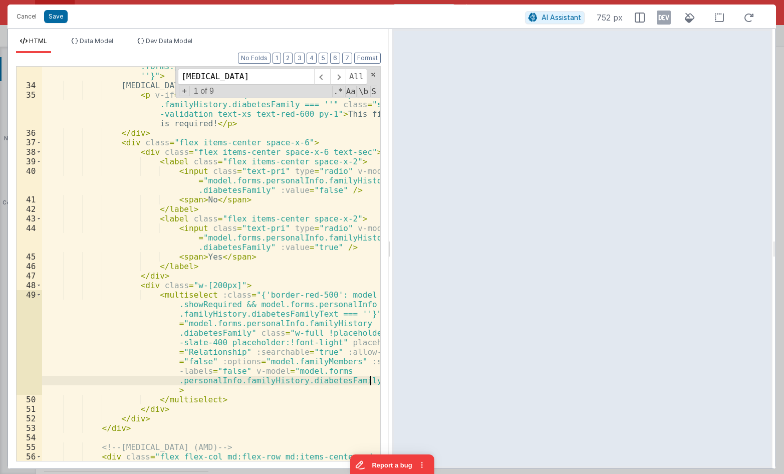
scroll to position [649, 0]
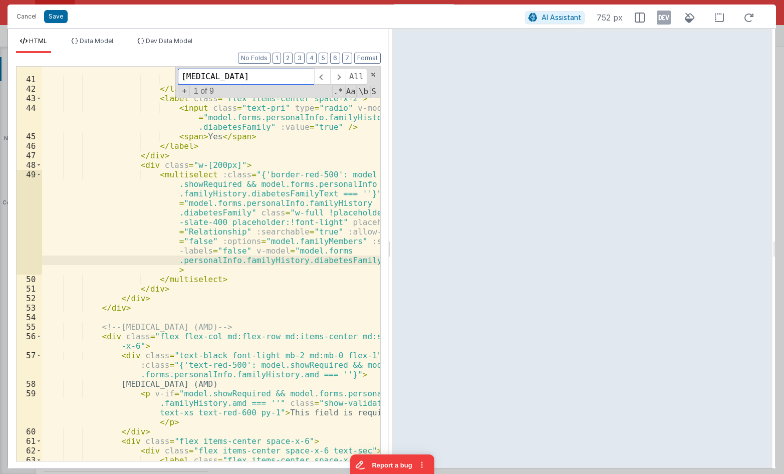
click at [205, 76] on input "[MEDICAL_DATA]" at bounding box center [246, 77] width 136 height 16
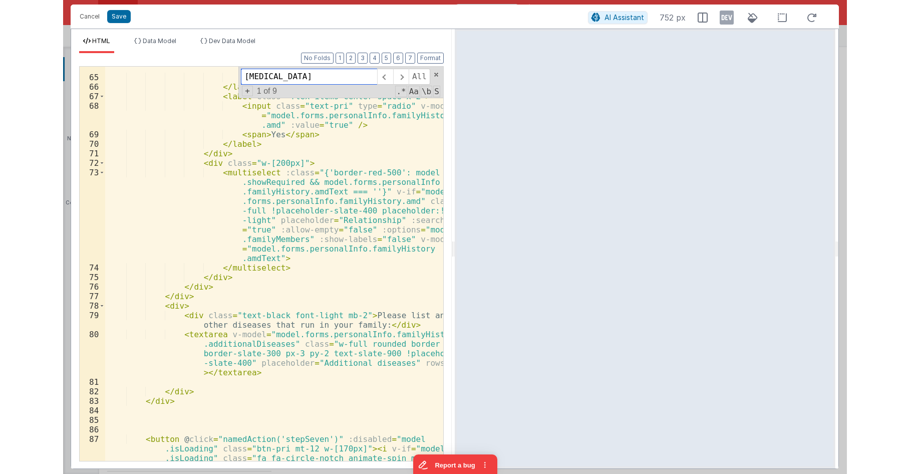
scroll to position [1119, 0]
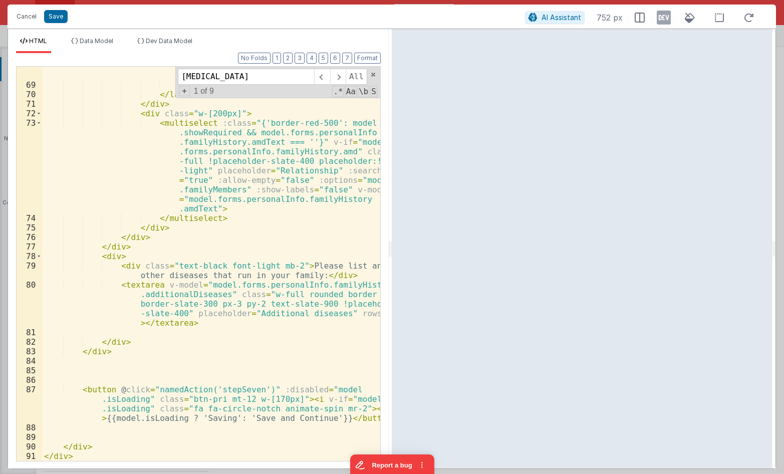
click at [270, 267] on div "< input class = "text-pri" type = "radio" v-model = "model.forms.personalInfo.f…" at bounding box center [211, 268] width 338 height 432
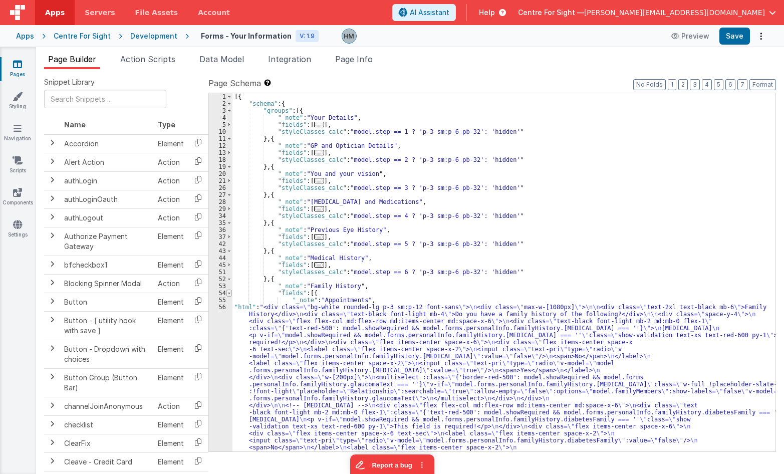
click at [230, 294] on span at bounding box center [229, 293] width 6 height 7
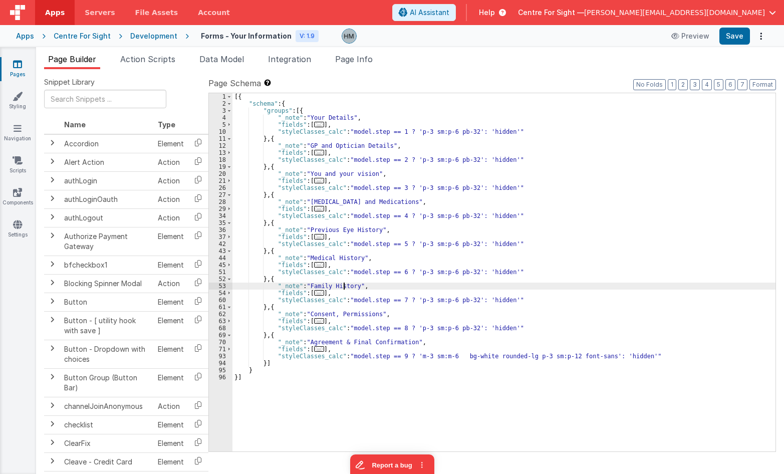
click at [344, 287] on div "[{ "schema" : { "groups" : [{ "_note" : "Your Details" , "fields" : [ ... ] , "…" at bounding box center [503, 279] width 543 height 372
click at [371, 65] on li "Page Info" at bounding box center [354, 61] width 46 height 16
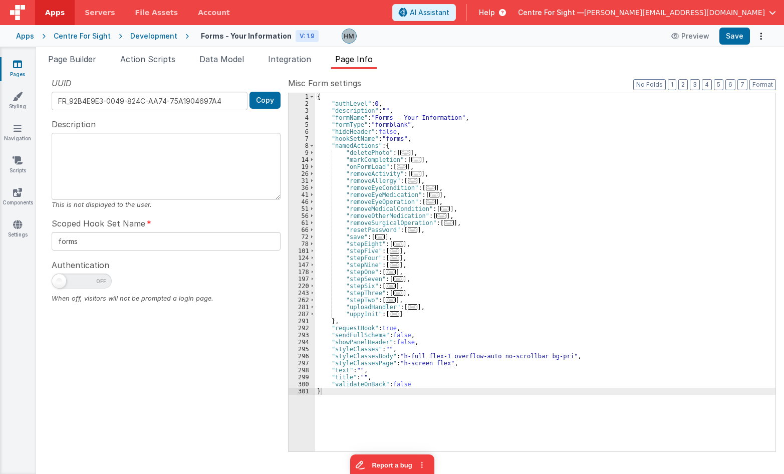
click at [393, 280] on span "..." at bounding box center [398, 279] width 10 height 6
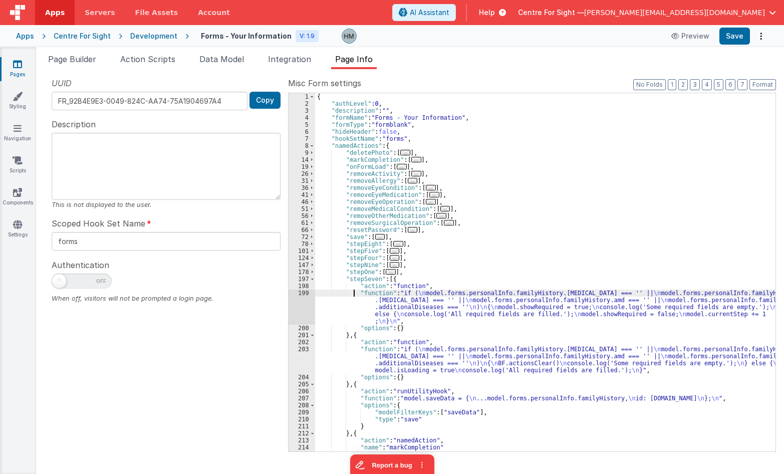
click at [351, 292] on div "{ "authLevel" : 0 , "description" : "" , "formName" : "Forms - Your Information…" at bounding box center [545, 279] width 460 height 372
click at [306, 294] on div "199" at bounding box center [302, 307] width 27 height 35
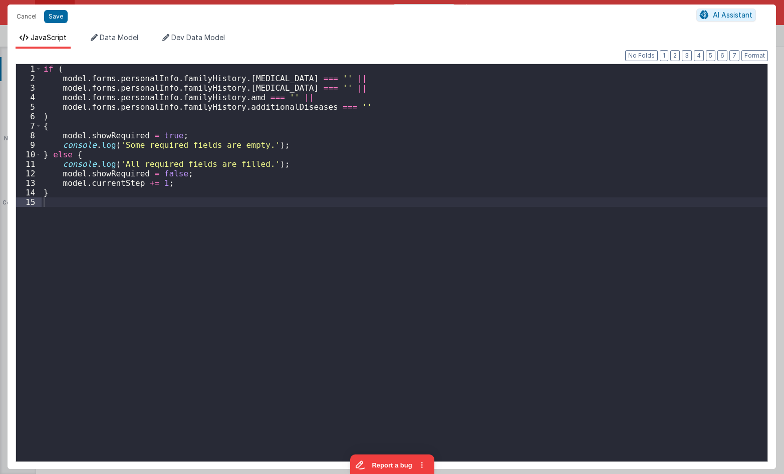
click at [255, 235] on div "if ( model . forms . personalInfo . familyHistory . [MEDICAL_DATA] === '' || mo…" at bounding box center [405, 272] width 726 height 416
click at [268, 85] on div "if ( model . forms . personalInfo . familyHistory . [MEDICAL_DATA] === '' || mo…" at bounding box center [405, 272] width 726 height 416
click at [291, 88] on div "if ( model . forms . personalInfo . familyHistory . [MEDICAL_DATA] === '' || mo…" at bounding box center [405, 272] width 726 height 416
click at [382, 167] on div "if ( model . forms . personalInfo . familyHistory . [MEDICAL_DATA] === '' || mo…" at bounding box center [405, 272] width 726 height 416
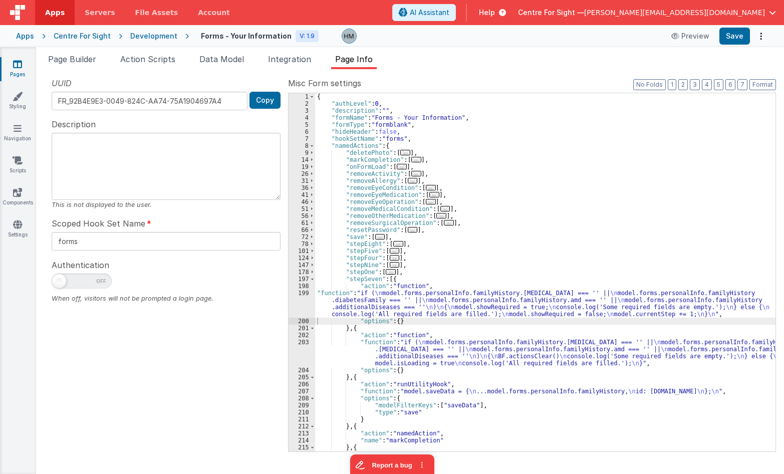
drag, startPoint x: 414, startPoint y: 353, endPoint x: 362, endPoint y: 347, distance: 52.4
click at [413, 353] on div "{ "authLevel" : 0 , "description" : "" , "formName" : "Forms - Your Information…" at bounding box center [545, 279] width 460 height 372
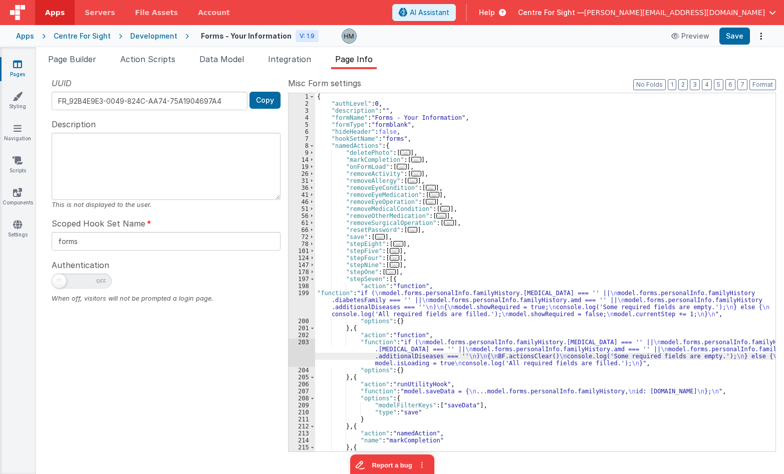
click at [303, 343] on div "203" at bounding box center [302, 353] width 27 height 28
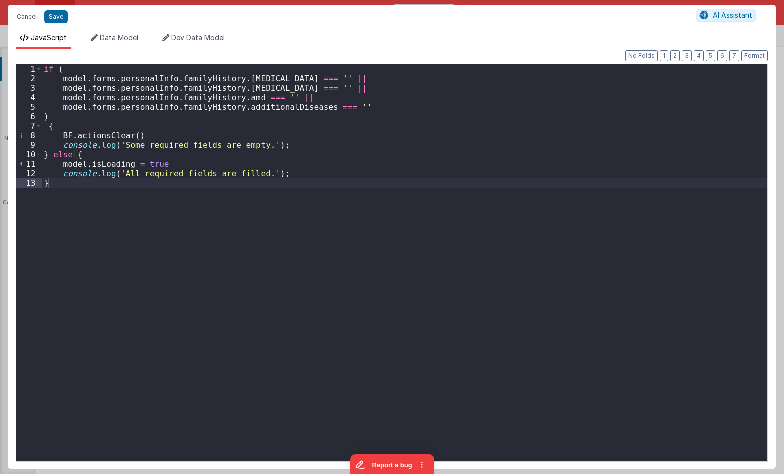
click at [251, 85] on div "if ( model . forms . personalInfo . familyHistory . [MEDICAL_DATA] === '' || mo…" at bounding box center [405, 272] width 726 height 416
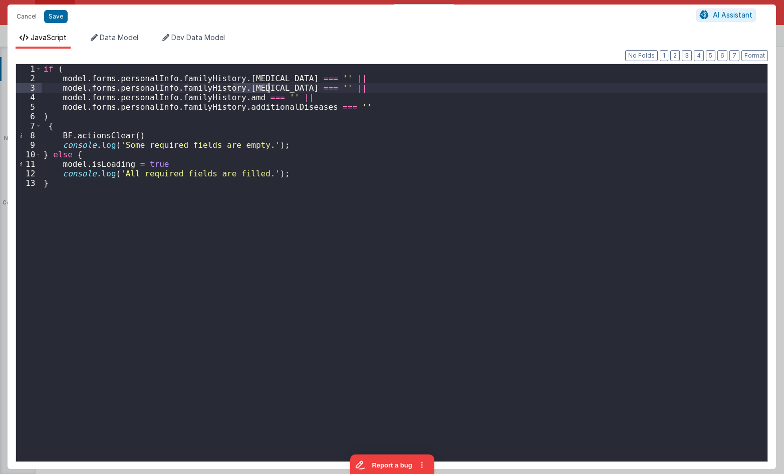
click at [251, 85] on div "if ( model . forms . personalInfo . familyHistory . [MEDICAL_DATA] === '' || mo…" at bounding box center [405, 272] width 726 height 416
drag, startPoint x: 172, startPoint y: 87, endPoint x: 295, endPoint y: 89, distance: 122.8
click at [295, 89] on div "if ( model . forms . personalInfo . familyHistory . [MEDICAL_DATA] === '' || mo…" at bounding box center [405, 272] width 726 height 416
click at [378, 105] on div "if ( model . forms . personalInfo . familyHistory . [MEDICAL_DATA] === '' || mo…" at bounding box center [405, 272] width 726 height 416
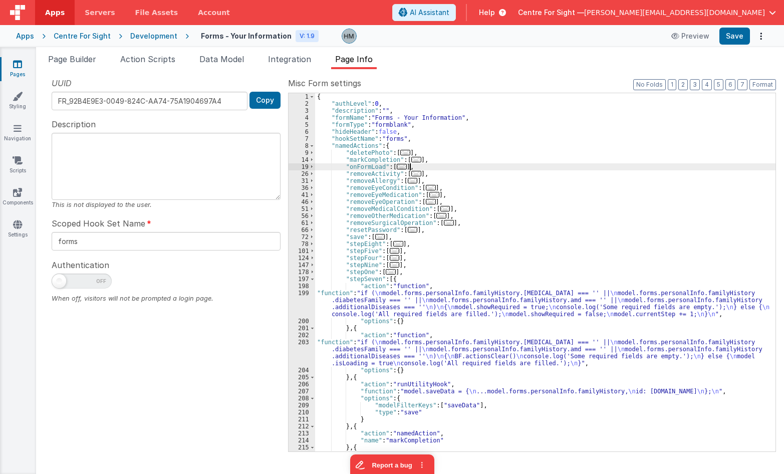
click at [454, 168] on div "{ "authLevel" : 0 , "description" : "" , "formName" : "Forms - Your Information…" at bounding box center [545, 279] width 460 height 372
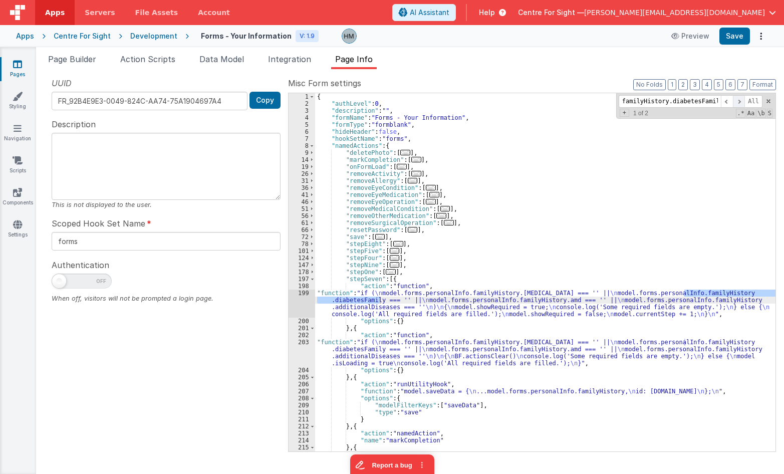
type input "familyHistory.diabetesFamily"
click at [565, 104] on span at bounding box center [739, 101] width 12 height 13
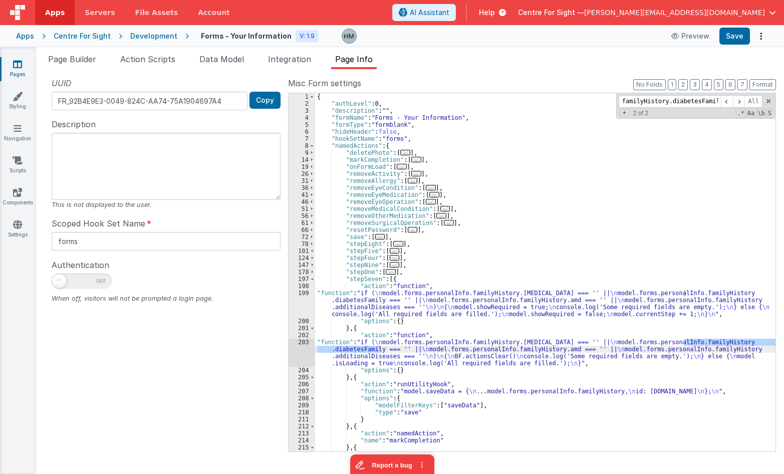
click at [556, 200] on div "{ "authLevel" : 0 , "description" : "" , "formName" : "Forms - Your Information…" at bounding box center [545, 279] width 460 height 372
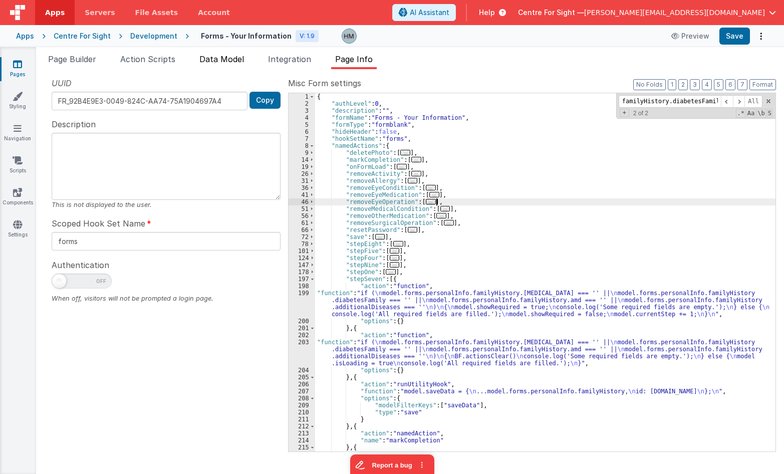
click at [227, 57] on span "Data Model" at bounding box center [221, 59] width 45 height 10
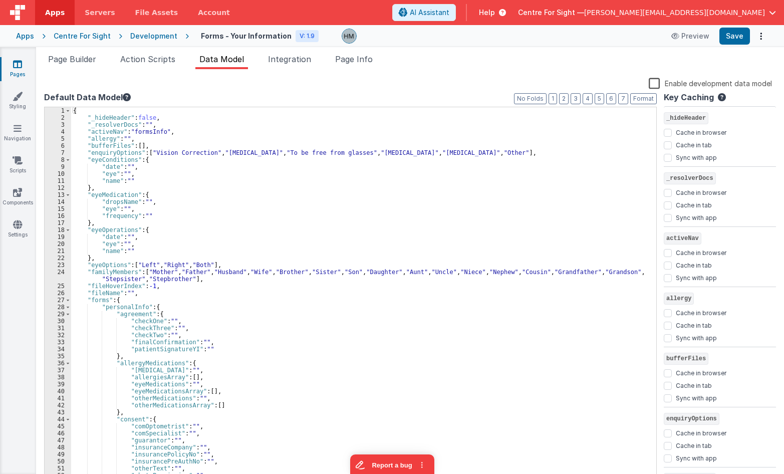
click at [565, 85] on label "Enable development data model" at bounding box center [710, 83] width 123 height 12
click at [0, 0] on input "Enable development data model" at bounding box center [0, 0] width 0 height 0
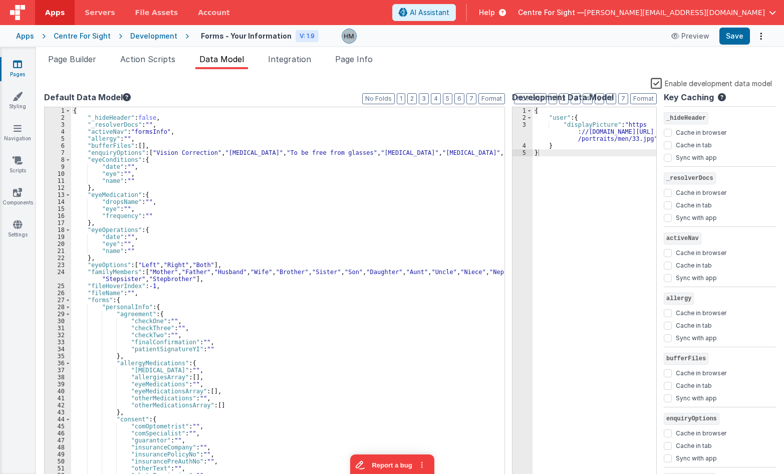
click at [565, 84] on label "Enable development data model" at bounding box center [711, 83] width 121 height 12
click at [0, 0] on input "Enable development data model" at bounding box center [0, 0] width 0 height 0
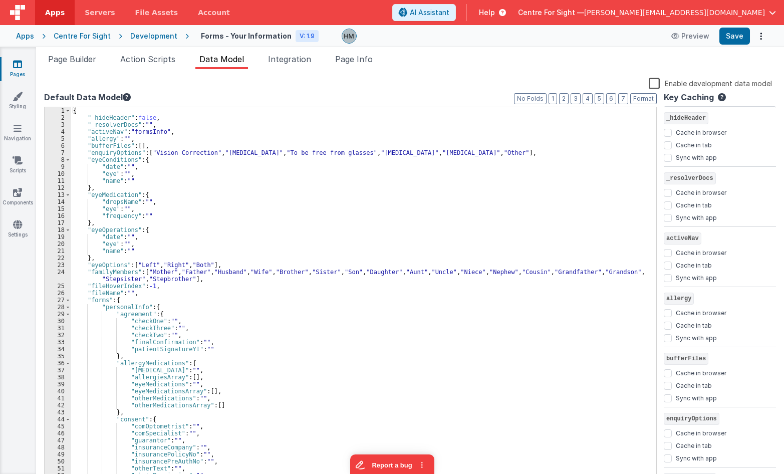
click at [565, 84] on label "Enable development data model" at bounding box center [710, 83] width 123 height 12
click at [0, 0] on input "Enable development data model" at bounding box center [0, 0] width 0 height 0
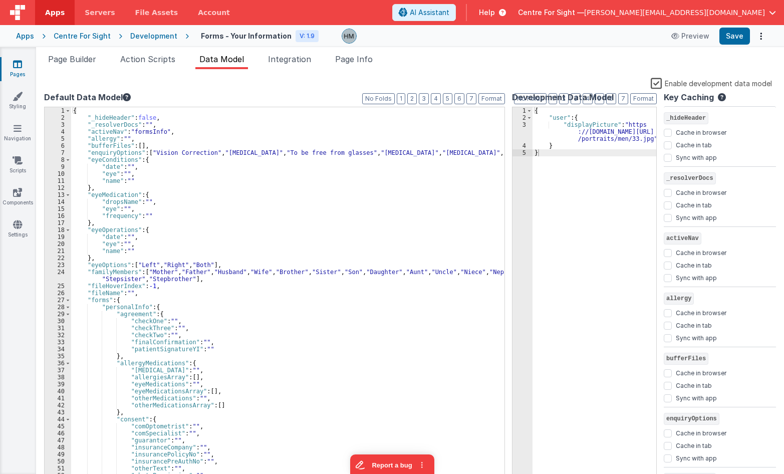
click at [565, 84] on label "Enable development data model" at bounding box center [711, 83] width 121 height 12
click at [0, 0] on input "Enable development data model" at bounding box center [0, 0] width 0 height 0
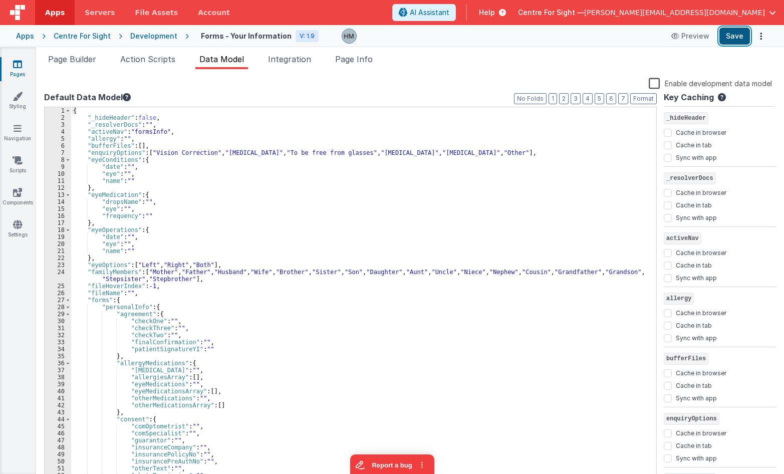
click at [565, 41] on button "Save" at bounding box center [734, 36] width 31 height 17
click at [479, 66] on ul "Page Builder Action Scripts Data Model Integration Page Info" at bounding box center [410, 61] width 748 height 16
click at [95, 61] on span "Page Builder" at bounding box center [72, 59] width 48 height 10
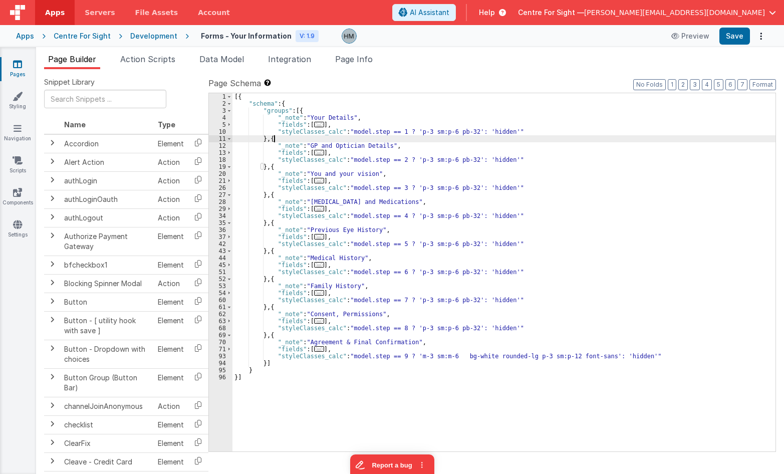
click at [488, 142] on div "[{ "schema" : { "groups" : [{ "_note" : "Your Details" , "fields" : [ ... ] , "…" at bounding box center [503, 279] width 543 height 372
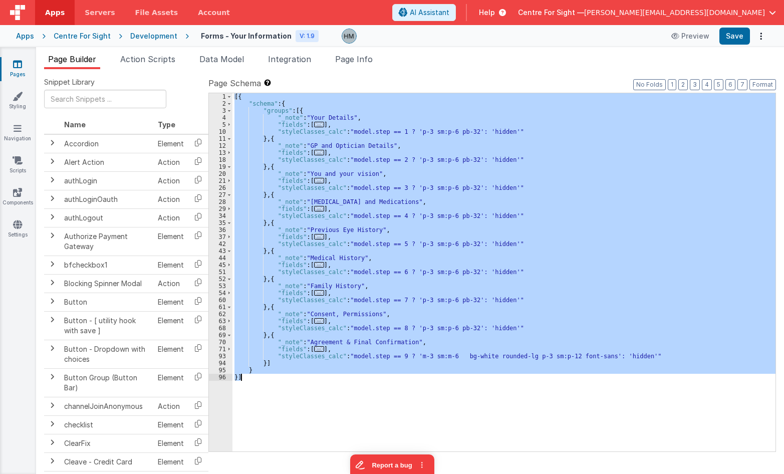
click at [565, 130] on div "[{ "schema" : { "groups" : [{ "_note" : "Your Details" , "fields" : [ ... ] , "…" at bounding box center [503, 272] width 543 height 358
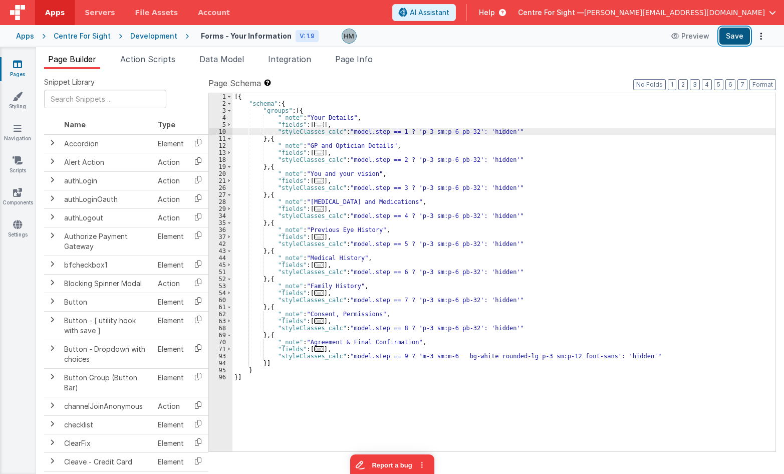
click at [565, 37] on button "Save" at bounding box center [734, 36] width 31 height 17
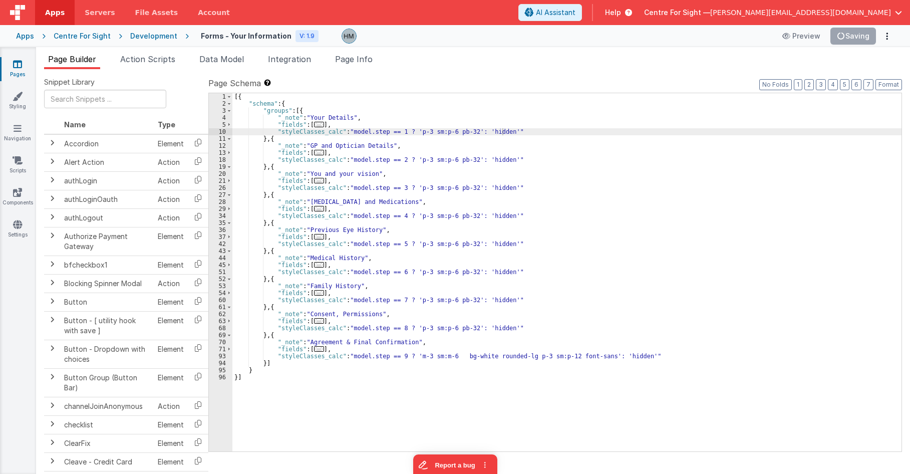
click at [565, 122] on div "[{ "schema" : { "groups" : [{ "_note" : "Your Details" , "fields" : [ ... ] , "…" at bounding box center [566, 279] width 669 height 372
click at [233, 60] on span "Data Model" at bounding box center [221, 59] width 45 height 10
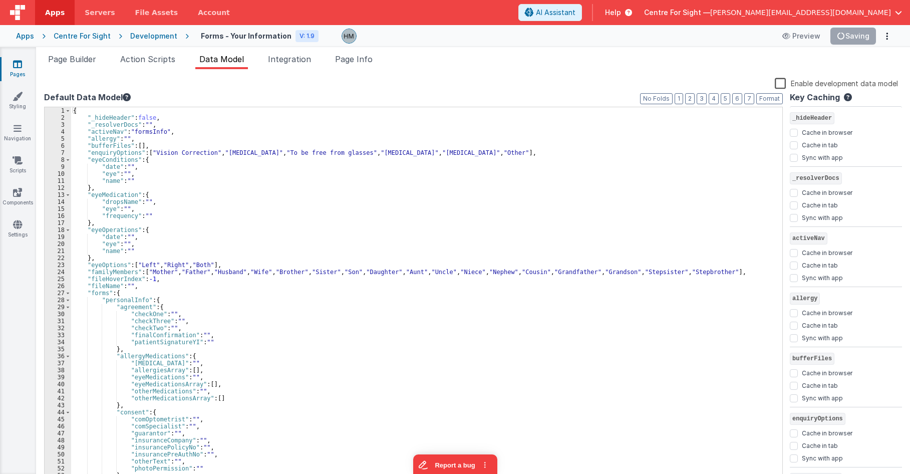
click at [390, 167] on div "{ "_hideHeader" : false , "_resolverDocs" : "" , "activeNav" : "formsInfo" , "a…" at bounding box center [426, 301] width 711 height 389
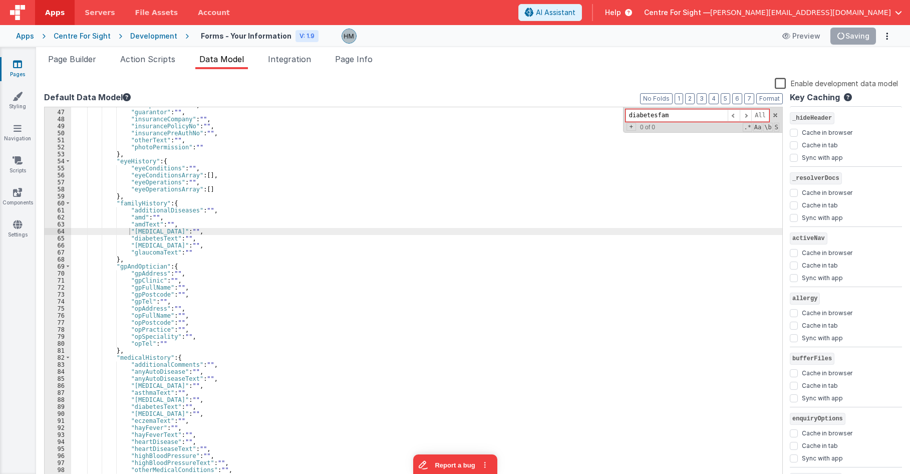
scroll to position [321, 0]
type input "diabetesfam"
click at [151, 232] on div ""comSpecialist" : "" , "guarantor" : "" , "insuranceCompany" : "" , "insuranceP…" at bounding box center [426, 296] width 711 height 389
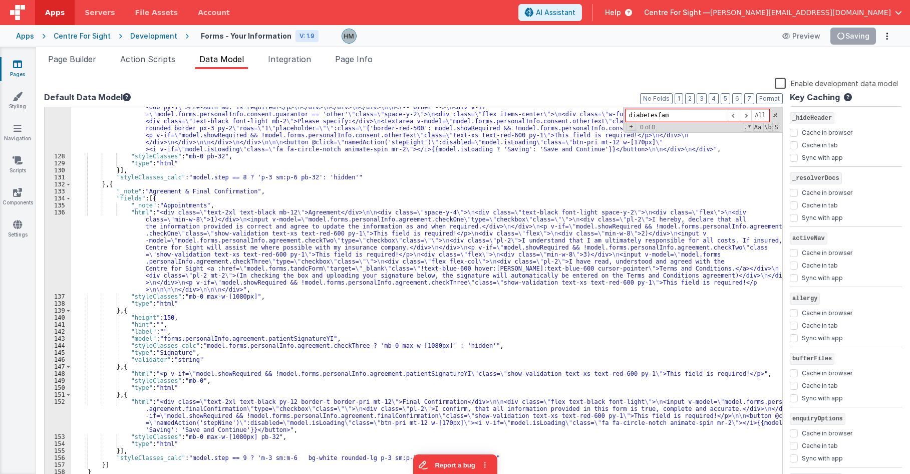
click at [236, 217] on div ""html" : "<div class= \" bg-white rounded-lg p-3 sm:p-12 font-sans \" > \n <div…" at bounding box center [426, 133] width 711 height 803
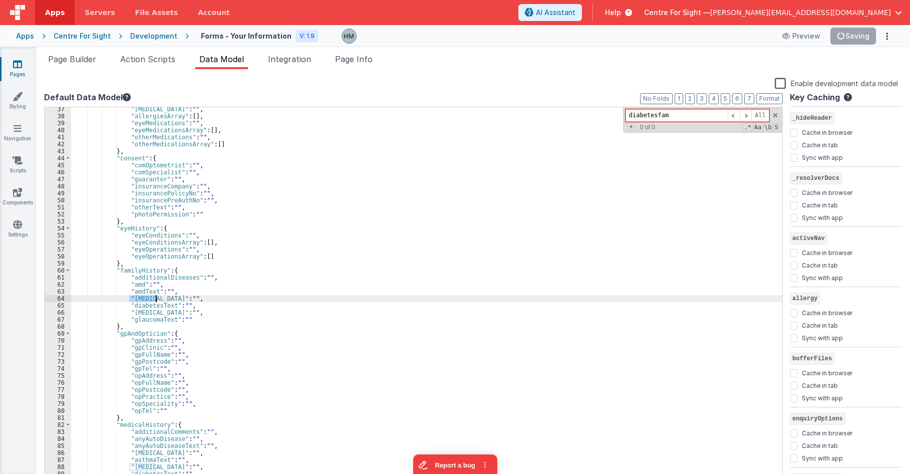
scroll to position [254, 0]
click at [156, 299] on div ""[MEDICAL_DATA]" : "" , "allergiesArray" : [ ] , "eyeMedications" : "" , "eyeMe…" at bounding box center [426, 294] width 711 height 375
click at [155, 302] on div ""[MEDICAL_DATA]" : "" , "allergiesArray" : [ ] , "eyeMedications" : "" , "eyeMe…" at bounding box center [426, 300] width 711 height 389
click at [237, 267] on div ""[MEDICAL_DATA]" : "" , "allergiesArray" : [ ] , "eyeMedications" : "" , "eyeMe…" at bounding box center [426, 300] width 711 height 389
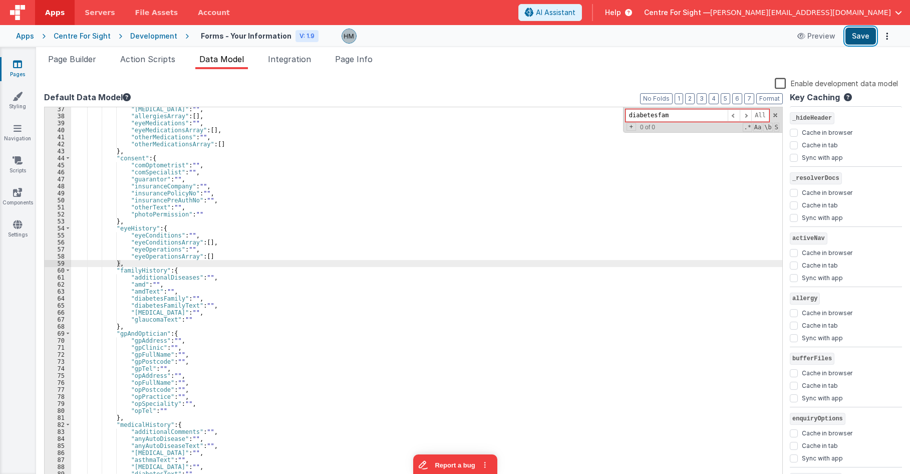
click at [565, 34] on button "Save" at bounding box center [861, 36] width 31 height 17
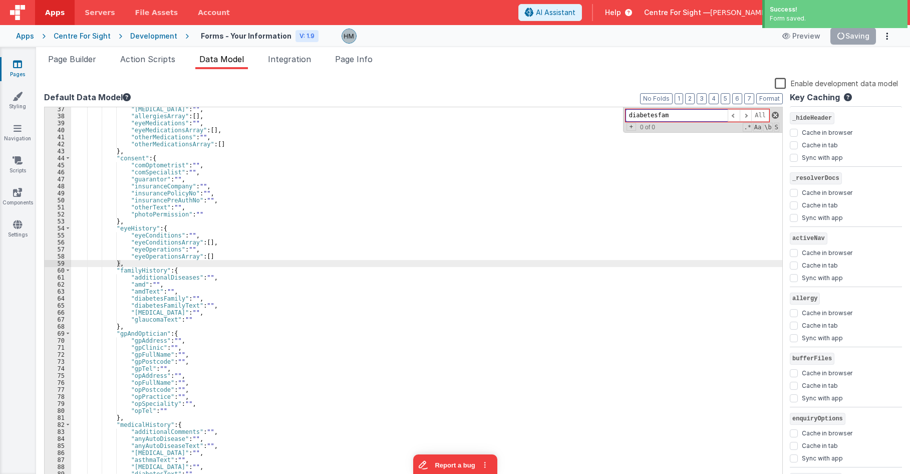
click at [565, 114] on span at bounding box center [775, 115] width 7 height 7
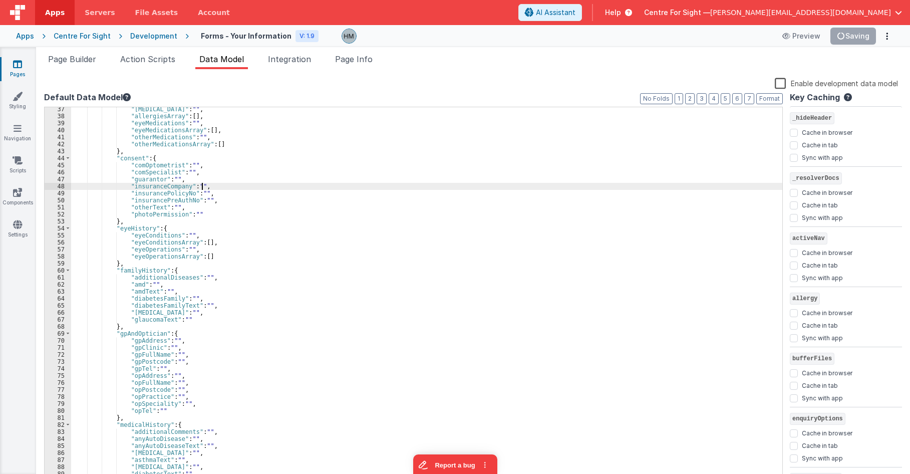
click at [279, 187] on div ""[MEDICAL_DATA]" : "" , "allergiesArray" : [ ] , "eyeMedications" : "" , "eyeMe…" at bounding box center [426, 300] width 711 height 389
click at [70, 62] on span "Page Builder" at bounding box center [72, 59] width 48 height 10
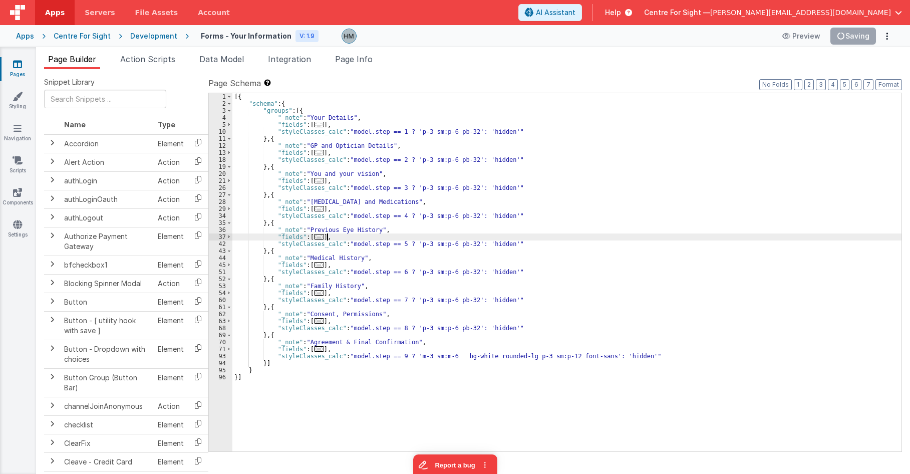
click at [361, 239] on div "[{ "schema" : { "groups" : [{ "_note" : "Your Details" , "fields" : [ ... ] , "…" at bounding box center [566, 279] width 669 height 372
type input "="
click at [314, 346] on div "[{ "schema" : { "groups" : [{ "_note" : "Your Details" , "fields" : [ ... ] , "…" at bounding box center [566, 279] width 669 height 372
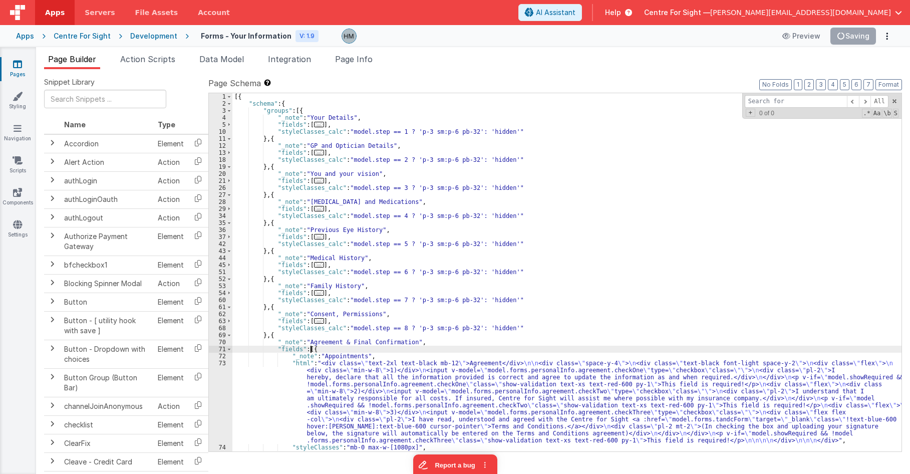
click at [269, 368] on div "[{ "schema" : { "groups" : [{ "_note" : "Your Details" , "fields" : [ ... ] , "…" at bounding box center [566, 279] width 669 height 372
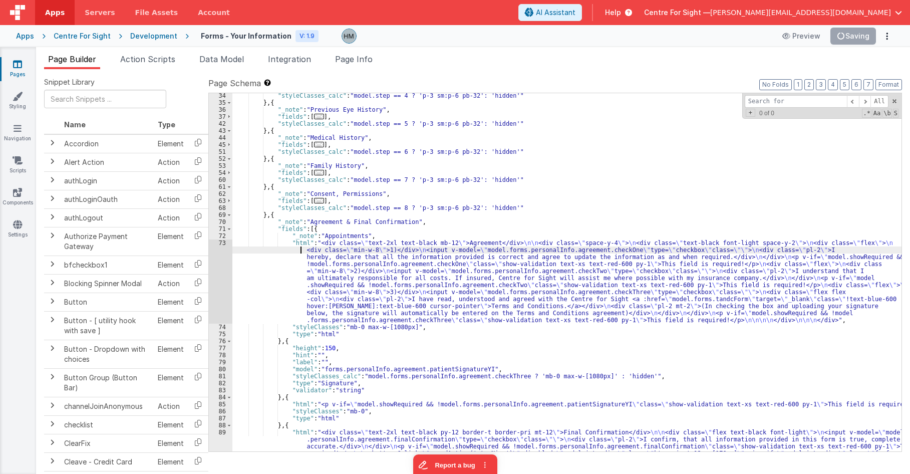
scroll to position [182, 0]
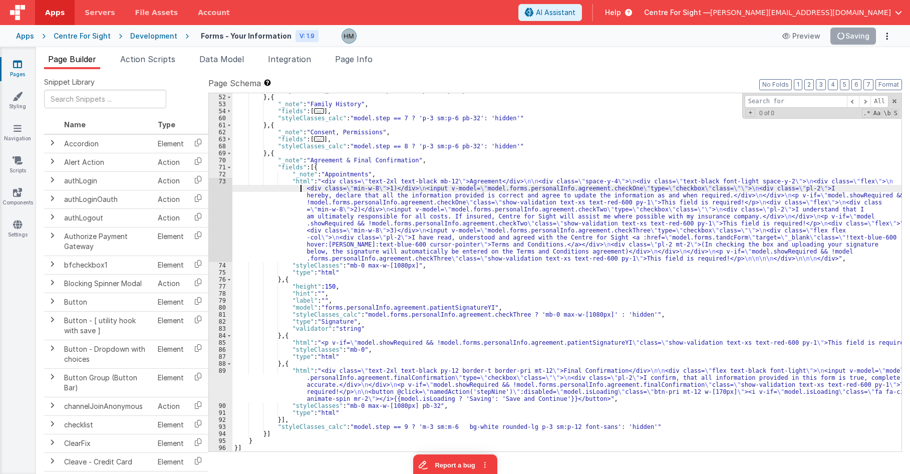
click at [247, 189] on div ""styleClasses_calc" : "model.step == 6 ? 'p-3 sm:p-6 pb-32': 'hidden'" } , { "_…" at bounding box center [566, 273] width 669 height 372
click at [218, 182] on div "73" at bounding box center [221, 220] width 24 height 84
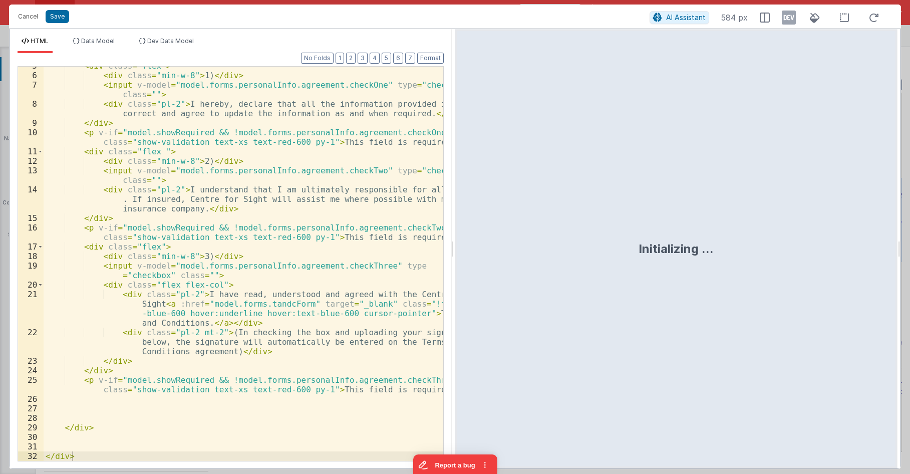
scroll to position [44, 0]
click at [93, 246] on div "< div class = "flex" > < div class = "min-w-8" > 1) </ div > < input v-model = …" at bounding box center [244, 267] width 400 height 413
click at [91, 217] on div "< div class = "flex" > < div class = "min-w-8" > 1) </ div > < input v-model = …" at bounding box center [244, 267] width 400 height 413
click at [90, 242] on div "< div class = "flex" > < div class = "min-w-8" > 1) </ div > < input v-model = …" at bounding box center [244, 267] width 400 height 413
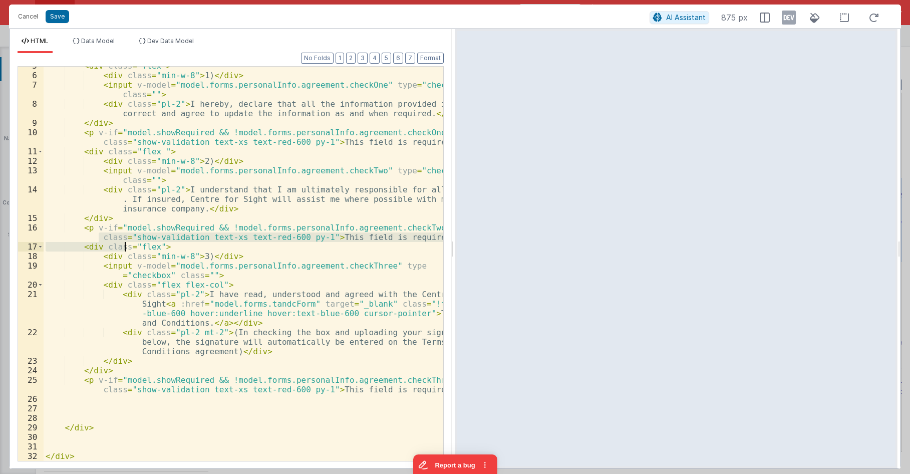
drag, startPoint x: 79, startPoint y: 241, endPoint x: 124, endPoint y: 249, distance: 45.2
click at [124, 249] on div "< div class = "flex" > < div class = "min-w-8" > 1) </ div > < input v-model = …" at bounding box center [244, 267] width 400 height 413
click at [94, 248] on div "< div class = "flex" > < div class = "min-w-8" > 1) </ div > < input v-model = …" at bounding box center [244, 264] width 400 height 394
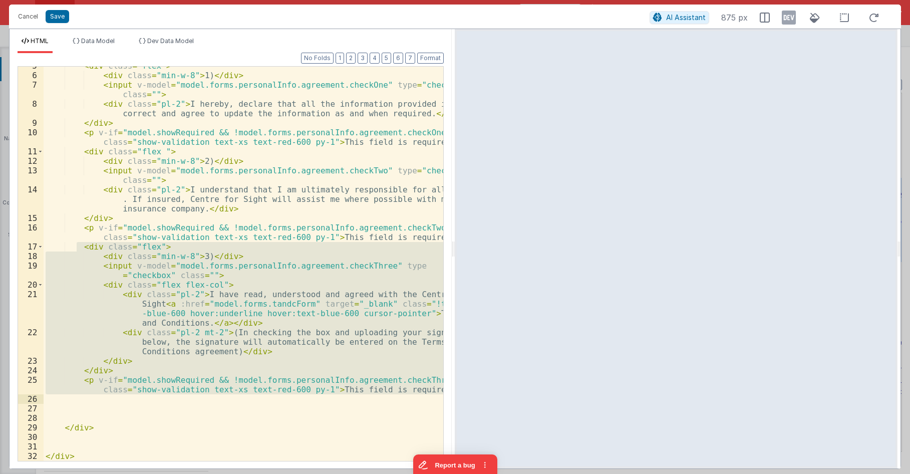
drag, startPoint x: 78, startPoint y: 246, endPoint x: 437, endPoint y: 396, distance: 389.4
click at [437, 396] on div "< div class = "flex" > < div class = "min-w-8" > 1) </ div > < input v-model = …" at bounding box center [244, 267] width 400 height 413
click at [437, 390] on div "5 6 7 8 9 10 11 12 13 14 15 16 17 18 19 20 21 22 23 24 25 26 27 28 29 30 31 32 …" at bounding box center [231, 263] width 426 height 395
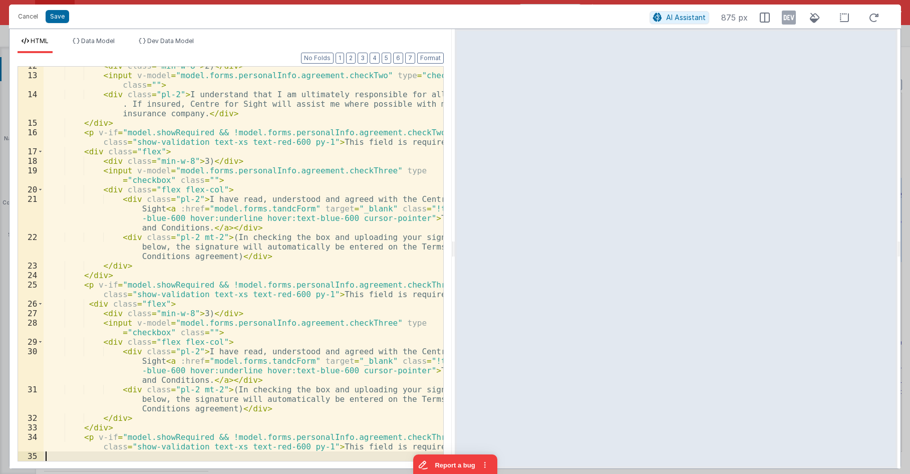
scroll to position [139, 0]
click at [435, 61] on button "Format" at bounding box center [430, 58] width 27 height 11
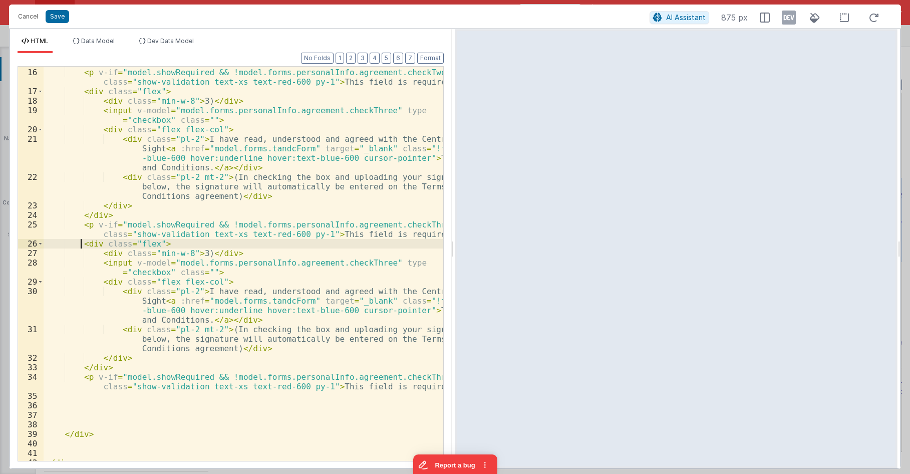
click at [81, 239] on div "</ div > < p v-if = "model.showRequired && !model.forms.personalInfo.agreement.…" at bounding box center [244, 264] width 400 height 413
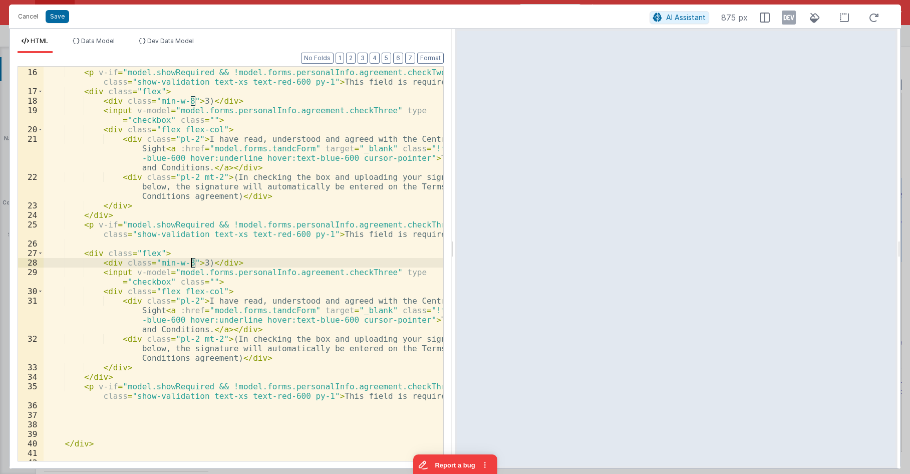
click at [190, 262] on div "</ div > < p v-if = "model.showRequired && !model.forms.personalInfo.agreement.…" at bounding box center [244, 264] width 400 height 413
click at [347, 271] on div "</ div > < p v-if = "model.showRequired && !model.forms.personalInfo.agreement.…" at bounding box center [244, 264] width 400 height 413
click at [347, 271] on div "</ div > < p v-if = "model.showRequired && !model.forms.personalInfo.agreement.…" at bounding box center [244, 264] width 400 height 394
drag, startPoint x: 347, startPoint y: 272, endPoint x: 368, endPoint y: 274, distance: 21.1
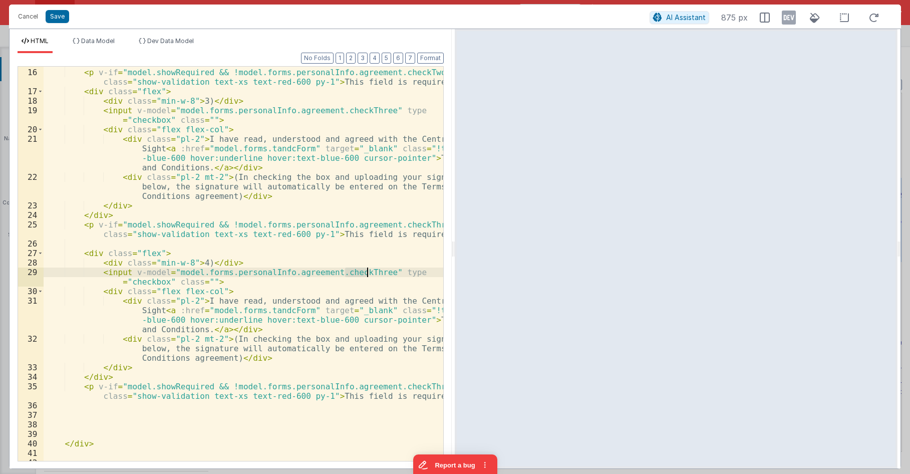
click at [368, 274] on div "</ div > < p v-if = "model.showRequired && !model.forms.personalInfo.agreement.…" at bounding box center [244, 264] width 400 height 413
click at [354, 273] on div "</ div > < p v-if = "model.showRequired && !model.forms.personalInfo.agreement.…" at bounding box center [244, 264] width 400 height 413
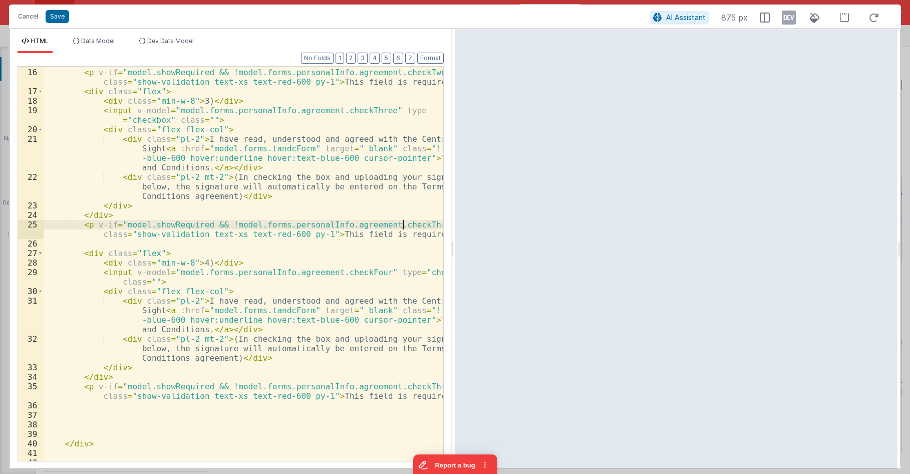
click at [404, 226] on div "</ div > < p v-if = "model.showRequired && !model.forms.personalInfo.agreement.…" at bounding box center [244, 264] width 400 height 413
click at [400, 388] on div "</ div > < p v-if = "model.showRequired && !model.forms.personalInfo.agreement.…" at bounding box center [244, 264] width 400 height 413
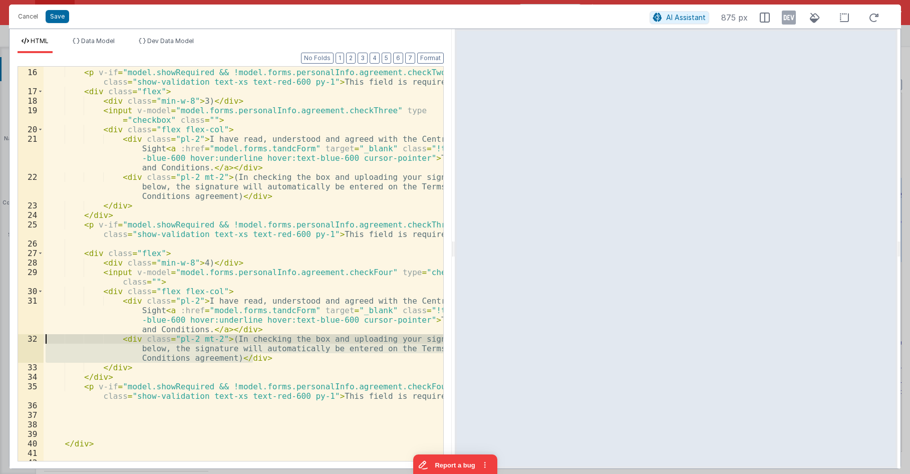
drag, startPoint x: 252, startPoint y: 357, endPoint x: -34, endPoint y: 336, distance: 286.8
click at [44, 336] on div "</ div > < p v-if = "model.showRequired && !model.forms.personalInfo.agreement.…" at bounding box center [244, 264] width 400 height 394
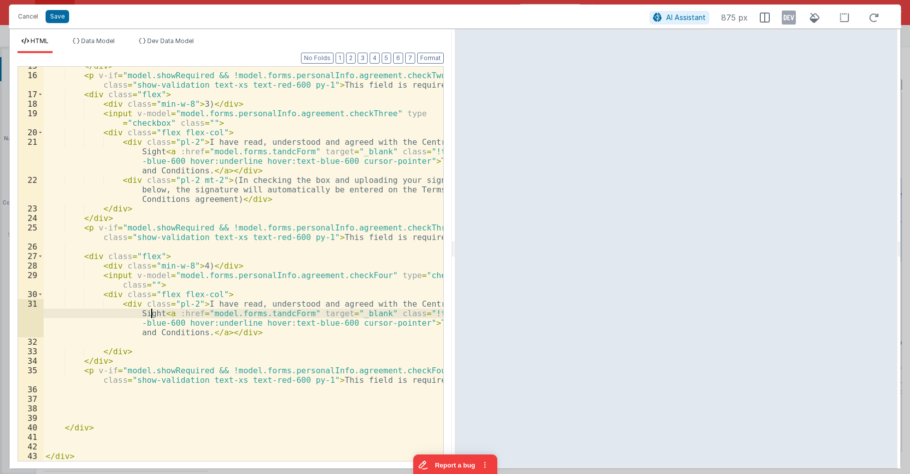
click at [153, 313] on div "</ div > < p v-if = "model.showRequired && !model.forms.personalInfo.agreement.…" at bounding box center [244, 267] width 400 height 413
drag, startPoint x: 154, startPoint y: 314, endPoint x: 197, endPoint y: 303, distance: 44.3
click at [197, 303] on div "</ div > < p v-if = "model.showRequired && !model.forms.personalInfo.agreement.…" at bounding box center [244, 267] width 400 height 413
click at [214, 302] on div "</ div > < p v-if = "model.showRequired && !model.forms.personalInfo.agreement.…" at bounding box center [244, 267] width 400 height 413
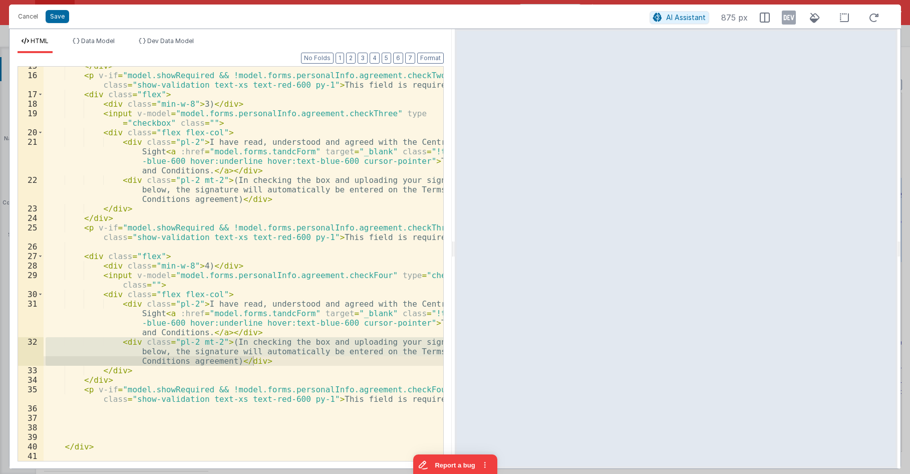
click at [192, 312] on div "</ div > < p v-if = "model.showRequired && !model.forms.personalInfo.agreement.…" at bounding box center [244, 267] width 400 height 413
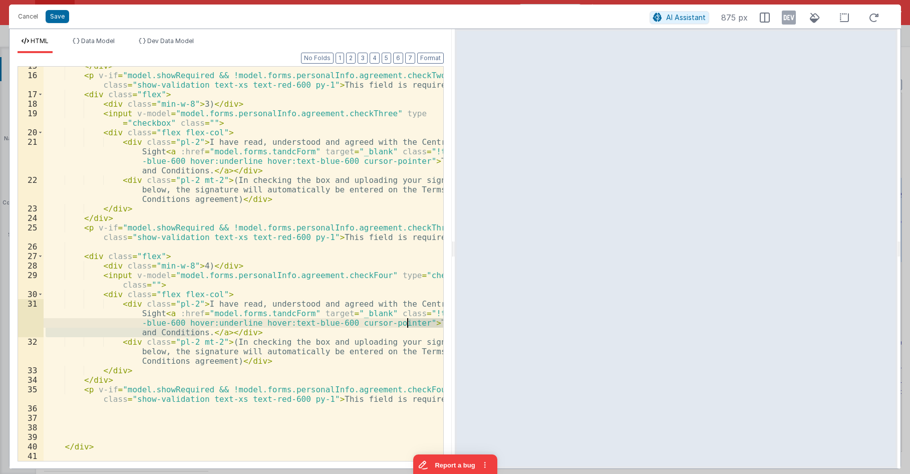
drag, startPoint x: 199, startPoint y: 332, endPoint x: 409, endPoint y: 323, distance: 210.1
click at [409, 323] on div "</ div > < p v-if = "model.showRequired && !model.forms.personalInfo.agreement.…" at bounding box center [244, 267] width 400 height 413
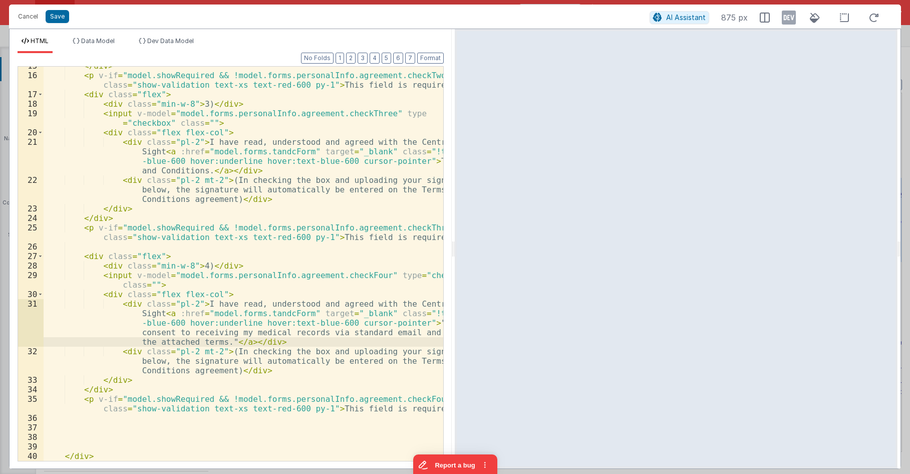
click at [273, 152] on div "</ div > < p v-if = "model.showRequired && !model.forms.personalInfo.agreement.…" at bounding box center [244, 267] width 400 height 413
click at [243, 154] on div "</ div > < p v-if = "model.showRequired && !model.forms.personalInfo.agreement.…" at bounding box center [244, 267] width 400 height 413
click at [267, 154] on div "</ div > < p v-if = "model.showRequired && !model.forms.personalInfo.agreement.…" at bounding box center [244, 267] width 400 height 413
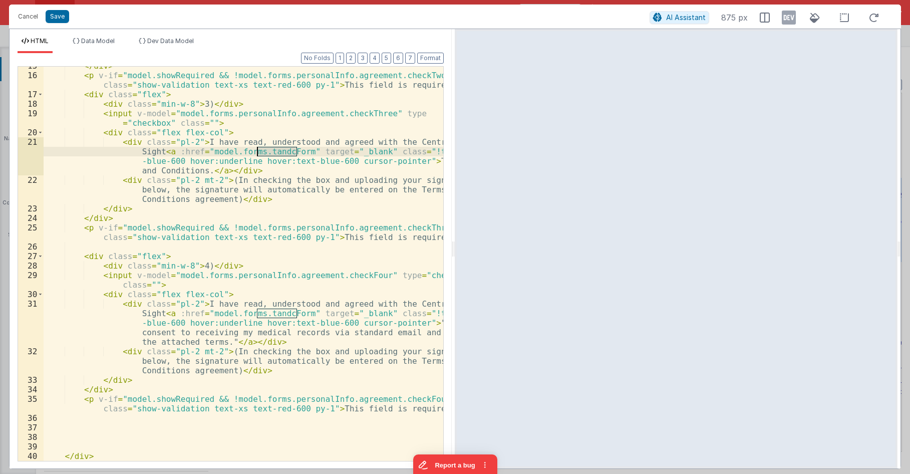
click at [267, 154] on div "</ div > < p v-if = "model.showRequired && !model.forms.personalInfo.agreement.…" at bounding box center [244, 267] width 400 height 413
click at [278, 314] on div "</ div > < p v-if = "model.showRequired && !model.forms.personalInfo.agreement.…" at bounding box center [244, 267] width 400 height 413
paste textarea
click at [296, 312] on div "</ div > < p v-if = "model.showRequired && !model.forms.personalInfo.agreement.…" at bounding box center [244, 267] width 400 height 413
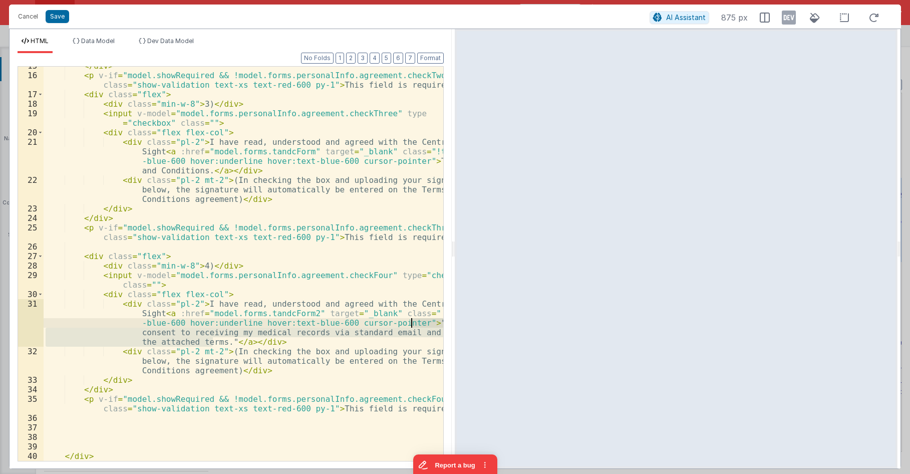
drag, startPoint x: 214, startPoint y: 341, endPoint x: 411, endPoint y: 323, distance: 197.7
click at [411, 323] on div "</ div > < p v-if = "model.showRequired && !model.forms.personalInfo.agreement.…" at bounding box center [244, 267] width 400 height 413
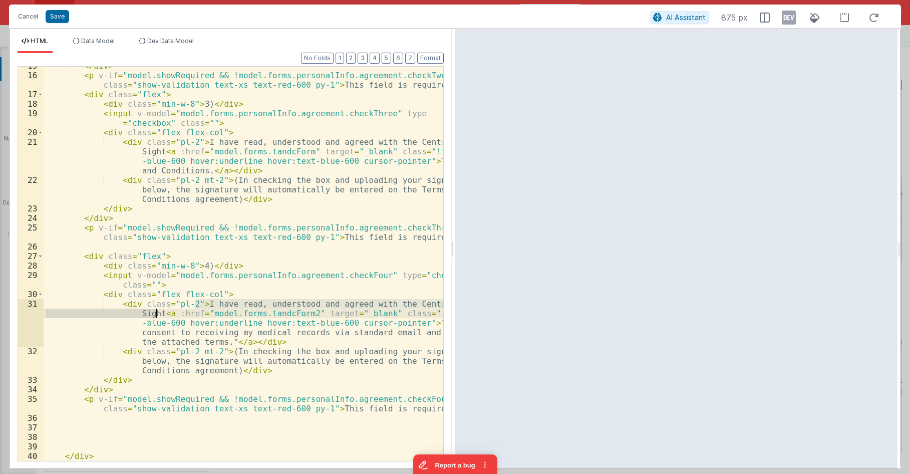
drag, startPoint x: 196, startPoint y: 304, endPoint x: 156, endPoint y: 314, distance: 41.8
click at [156, 314] on div "</ div > < p v-if = "model.showRequired && !model.forms.personalInfo.agreement.…" at bounding box center [244, 267] width 400 height 413
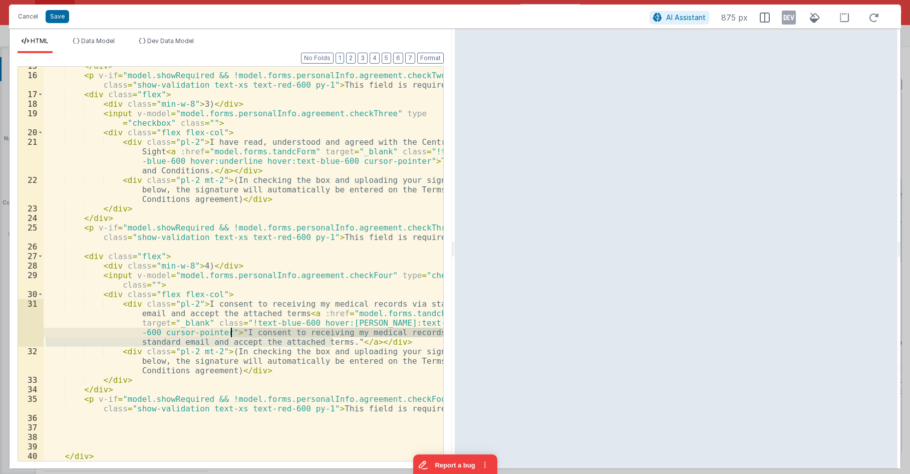
drag, startPoint x: 332, startPoint y: 341, endPoint x: 231, endPoint y: 331, distance: 100.7
click at [231, 331] on div "</ div > < p v-if = "model.showRequired && !model.forms.personalInfo.agreement.…" at bounding box center [244, 267] width 400 height 413
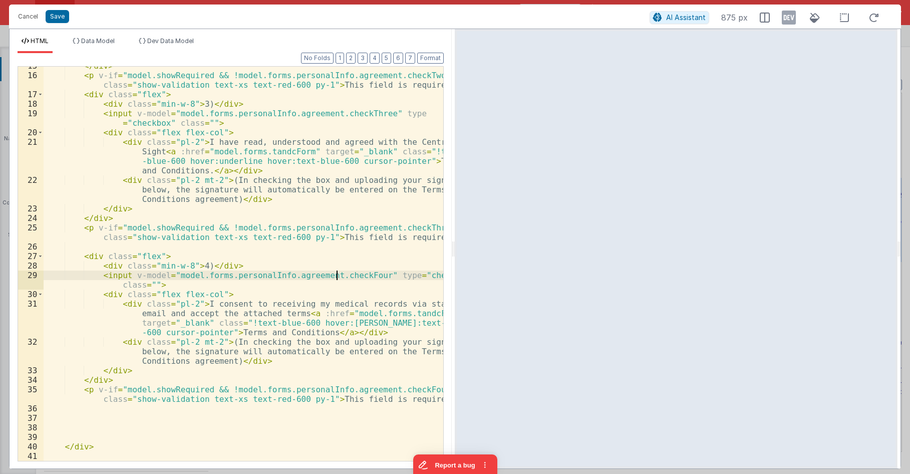
click at [335, 279] on div "</ div > < p v-if = "model.showRequired && !model.forms.personalInfo.agreement.…" at bounding box center [244, 267] width 400 height 413
click at [345, 276] on div "</ div > < p v-if = "model.showRequired && !model.forms.personalInfo.agreement.…" at bounding box center [244, 264] width 400 height 394
click at [345, 276] on div "</ div > < p v-if = "model.showRequired && !model.forms.personalInfo.agreement.…" at bounding box center [244, 267] width 400 height 413
click at [378, 303] on div "</ div > < p v-if = "model.showRequired && !model.forms.personalInfo.agreement.…" at bounding box center [244, 267] width 400 height 413
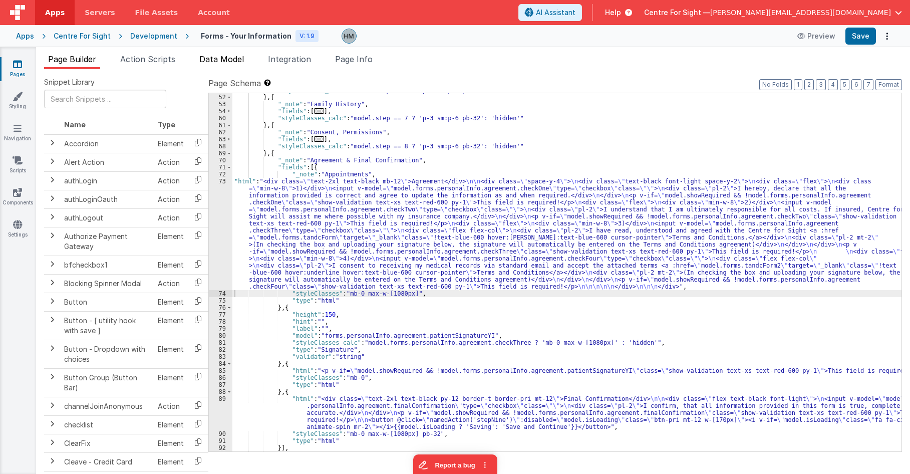
click at [211, 60] on span "Data Model" at bounding box center [221, 59] width 45 height 10
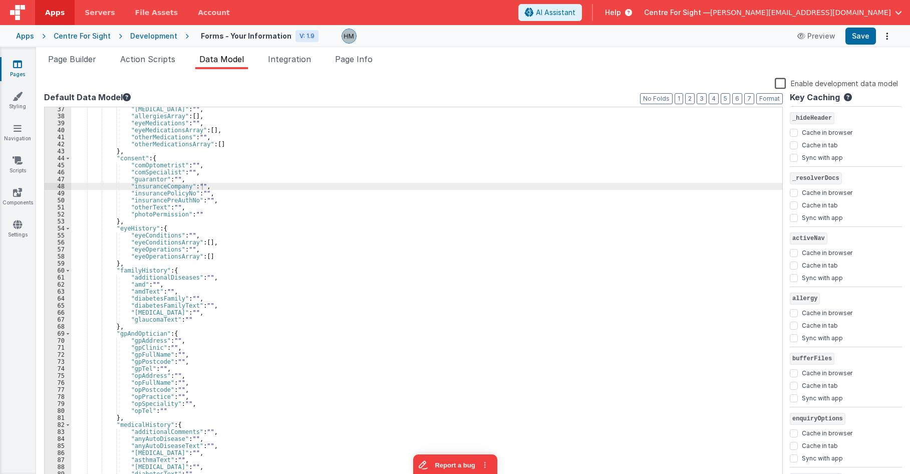
click at [338, 157] on div ""[MEDICAL_DATA]" : "" , "allergiesArray" : [ ] , "eyeMedications" : "" , "eyeMe…" at bounding box center [426, 300] width 711 height 389
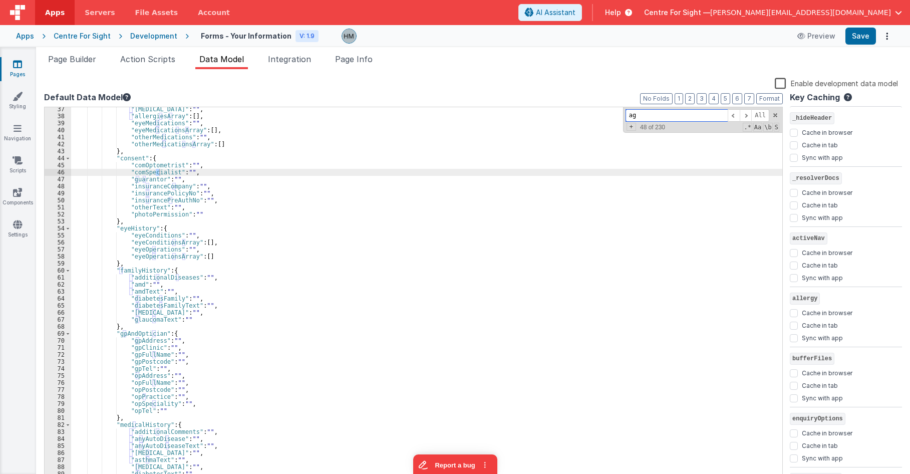
scroll to position [1119, 0]
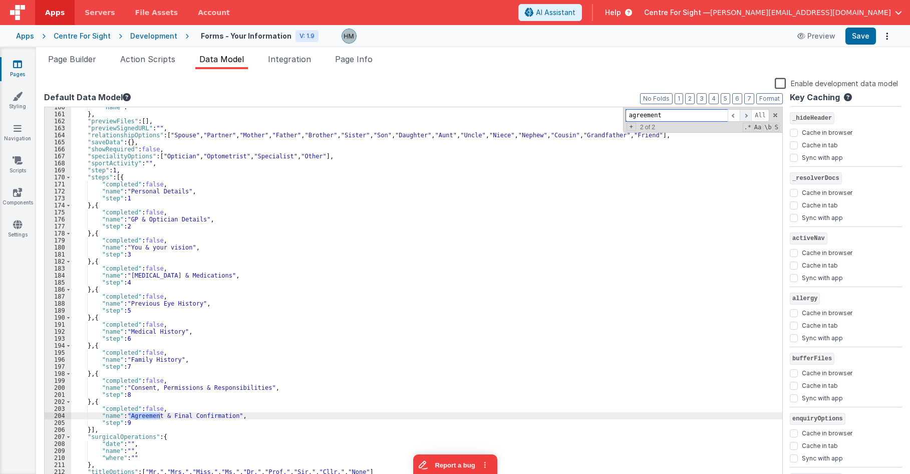
type input "agreement"
click at [565, 121] on span at bounding box center [746, 115] width 12 height 13
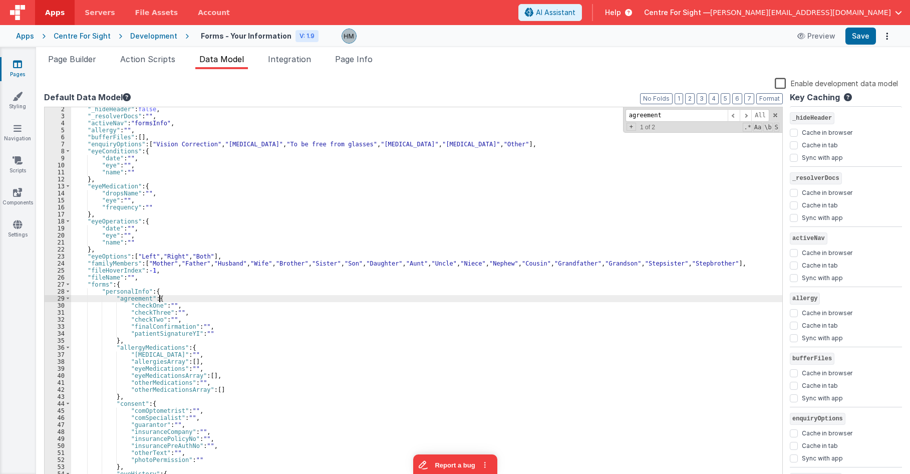
click at [183, 301] on div ""_hideHeader" : false , "_resolverDocs" : "" , "activeNav" : "formsInfo" , "all…" at bounding box center [426, 300] width 711 height 389
click at [179, 315] on div ""_hideHeader" : false , "_resolverDocs" : "" , "activeNav" : "formsInfo" , "all…" at bounding box center [426, 300] width 711 height 389
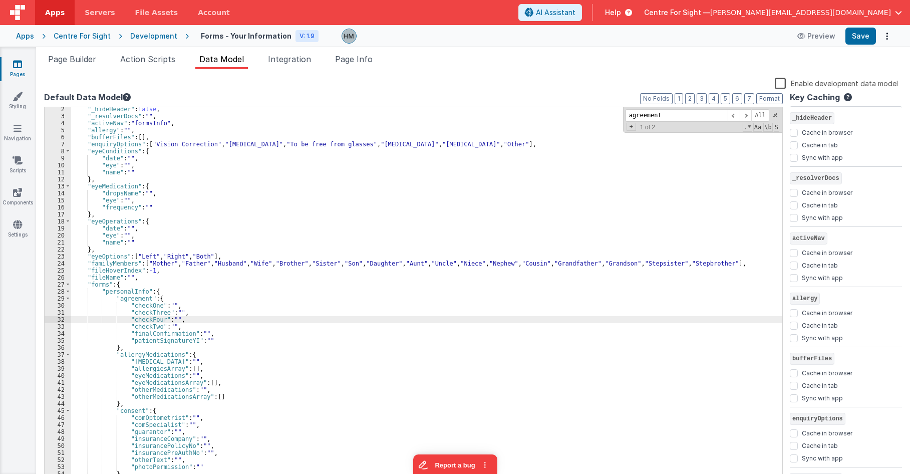
click at [138, 320] on div ""_hideHeader" : false , "_resolverDocs" : "" , "activeNav" : "formsInfo" , "all…" at bounding box center [426, 300] width 711 height 389
click at [365, 64] on span "Page Info" at bounding box center [354, 59] width 38 height 10
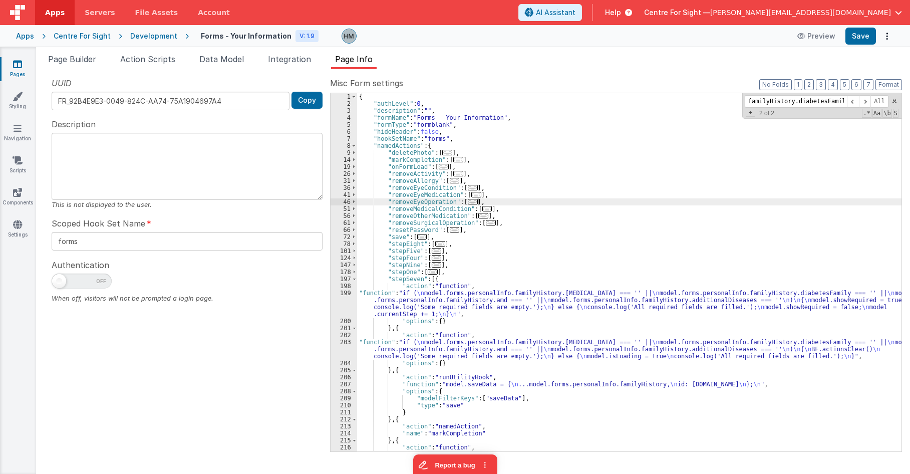
click at [522, 180] on div "{ "authLevel" : 0 , "description" : "" , "formName" : "Forms - Your Information…" at bounding box center [629, 279] width 545 height 372
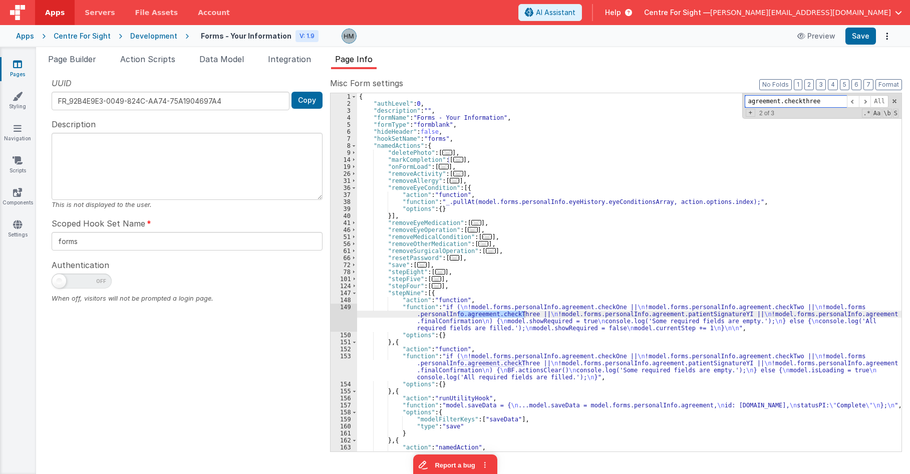
type input "agreement.checkthree"
click at [370, 306] on div "{ "authLevel" : 0 , "description" : "" , "formName" : "Forms - Your Information…" at bounding box center [629, 279] width 545 height 372
click at [343, 308] on div "149" at bounding box center [344, 318] width 27 height 28
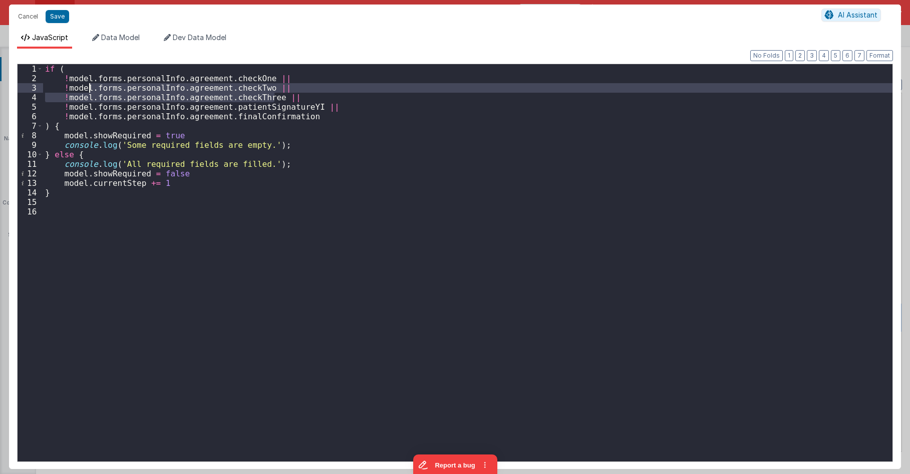
drag, startPoint x: 275, startPoint y: 95, endPoint x: 82, endPoint y: 92, distance: 192.9
click at [82, 92] on div "if ( ! model . forms . personalInfo . agreement . checkOne || ! model . forms .…" at bounding box center [468, 272] width 850 height 416
click at [296, 87] on div "if ( ! model . forms . personalInfo . agreement . checkOne || ! model . forms .…" at bounding box center [468, 262] width 850 height 397
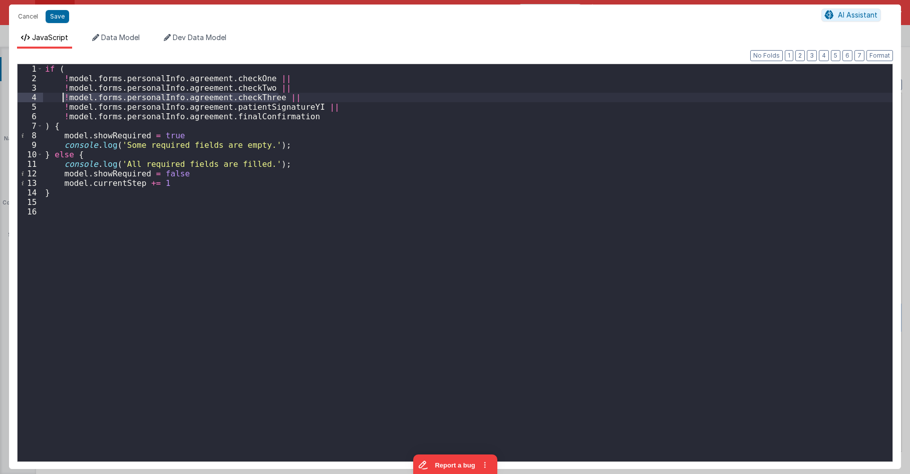
drag, startPoint x: 279, startPoint y: 95, endPoint x: 61, endPoint y: 98, distance: 217.4
click at [61, 98] on div "if ( ! model . forms . personalInfo . agreement . checkOne || ! model . forms .…" at bounding box center [468, 272] width 850 height 416
click at [299, 98] on div "if ( ! model . forms . personalInfo . agreement . checkOne || ! model . forms .…" at bounding box center [468, 262] width 850 height 397
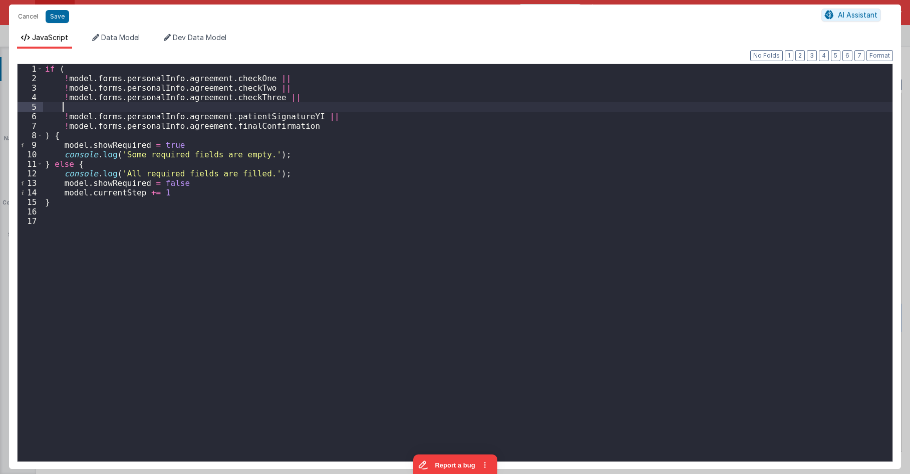
paste textarea
drag, startPoint x: 266, startPoint y: 108, endPoint x: 267, endPoint y: 103, distance: 5.1
click at [245, 109] on div "if ( ! model . forms . personalInfo . agreement . checkOne || ! model . forms .…" at bounding box center [468, 272] width 850 height 416
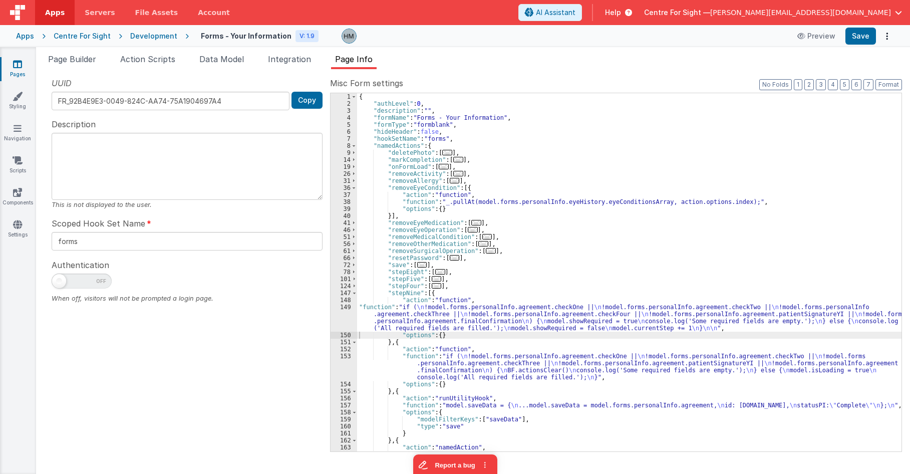
click at [565, 287] on div "{ "authLevel" : 0 , "description" : "" , "formName" : "Forms - Your Information…" at bounding box center [629, 279] width 545 height 372
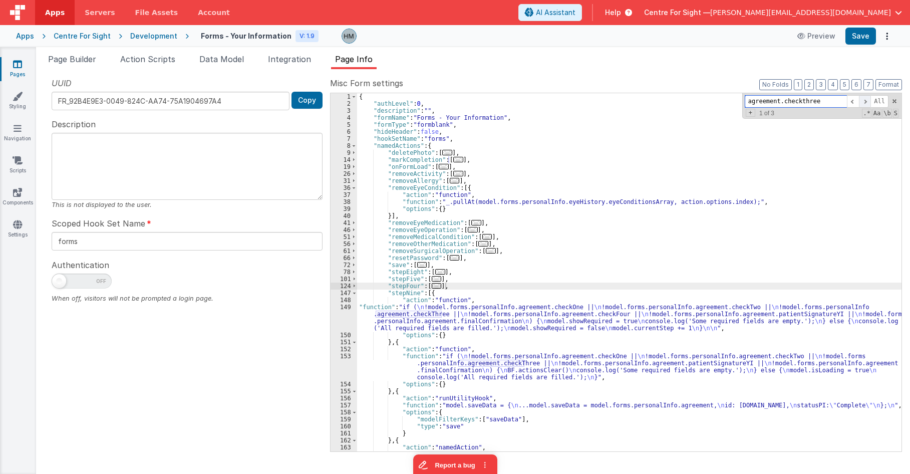
click at [565, 102] on span at bounding box center [865, 101] width 12 height 13
click at [424, 338] on div "{ "authLevel" : 0 , "description" : "" , "formName" : "Forms - Your Information…" at bounding box center [629, 279] width 545 height 372
click at [388, 355] on div "{ "authLevel" : 0 , "description" : "" , "formName" : "Forms - Your Information…" at bounding box center [629, 279] width 545 height 372
click at [345, 360] on div "153" at bounding box center [344, 367] width 27 height 28
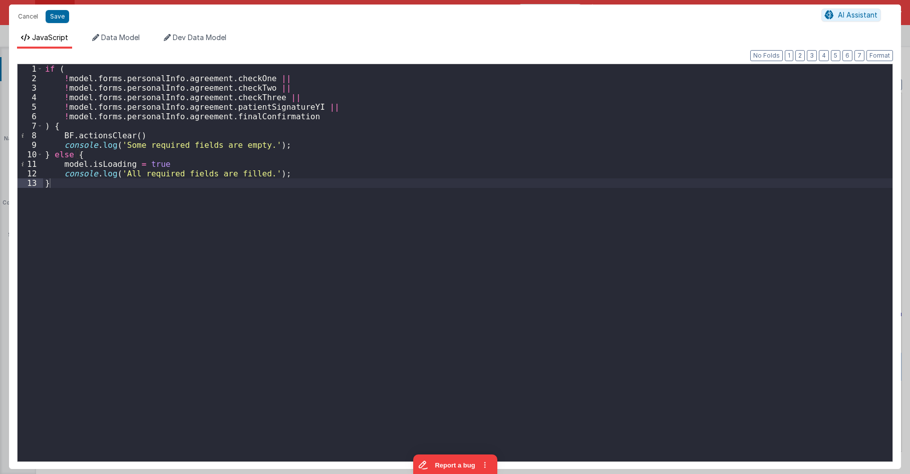
click at [340, 183] on div "if ( ! model . forms . personalInfo . agreement . checkOne || ! model . forms .…" at bounding box center [468, 272] width 850 height 416
drag, startPoint x: 281, startPoint y: 96, endPoint x: 63, endPoint y: 98, distance: 218.4
click at [63, 98] on div "if ( ! model . forms . personalInfo . agreement . checkOne || ! model . forms .…" at bounding box center [468, 272] width 850 height 416
click at [305, 96] on div "if ( ! model . forms . personalInfo . agreement . checkOne || ! model . forms .…" at bounding box center [468, 262] width 850 height 397
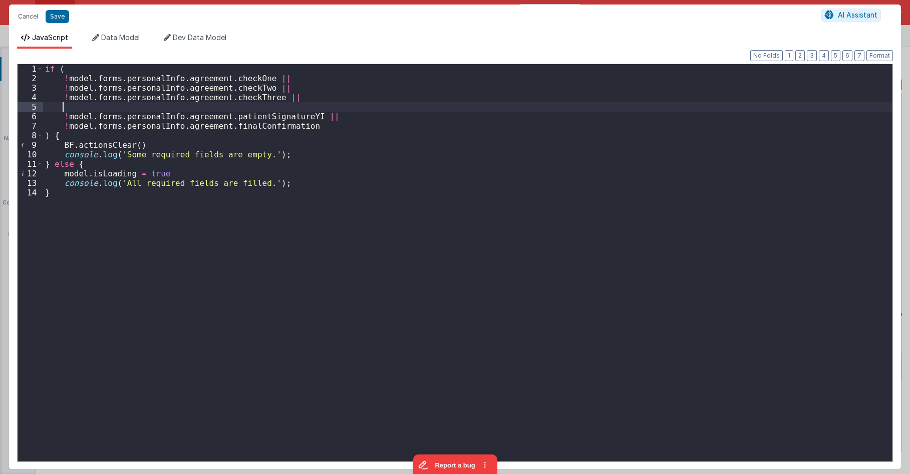
paste textarea
drag, startPoint x: 267, startPoint y: 107, endPoint x: 242, endPoint y: 109, distance: 24.6
click at [242, 109] on div "if ( ! model . forms . personalInfo . agreement . checkOne || ! model . forms .…" at bounding box center [468, 272] width 850 height 416
click at [319, 123] on div "if ( ! model . forms . personalInfo . agreement . checkOne || ! model . forms .…" at bounding box center [468, 272] width 850 height 416
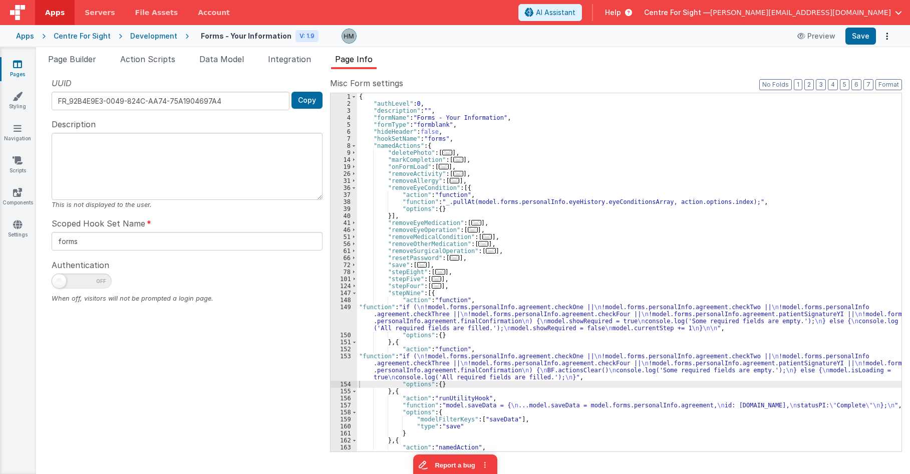
click at [565, 302] on div "{ "authLevel" : 0 , "description" : "" , "formName" : "Forms - Your Information…" at bounding box center [629, 279] width 545 height 372
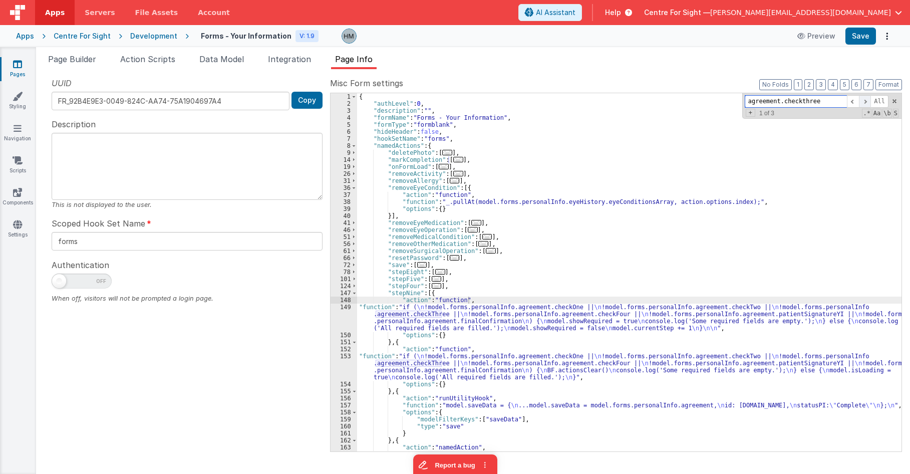
click at [565, 103] on span at bounding box center [865, 101] width 12 height 13
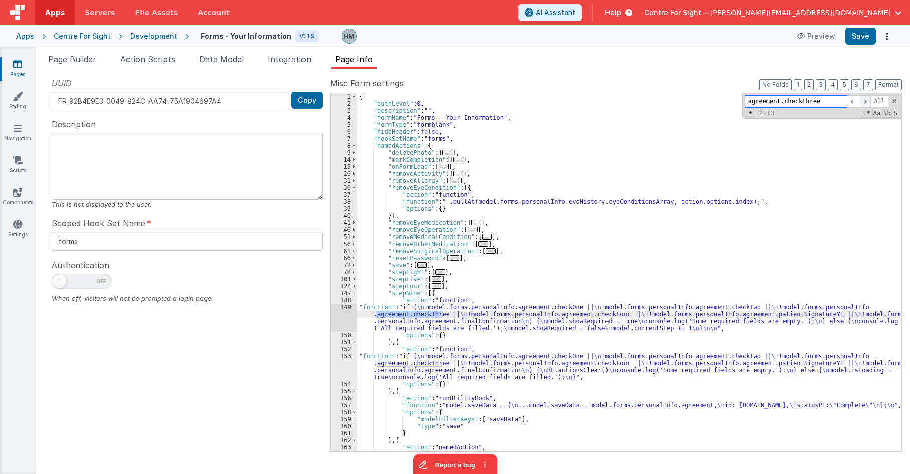
click at [565, 103] on span at bounding box center [865, 101] width 12 height 13
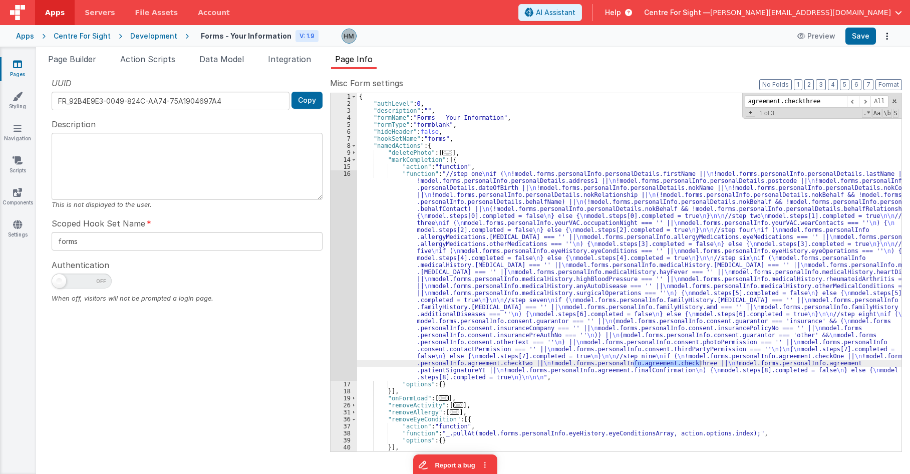
click at [430, 186] on div "{ "authLevel" : 0 , "description" : "" , "formName" : "Forms - Your Information…" at bounding box center [629, 279] width 545 height 372
click at [345, 173] on div "16" at bounding box center [344, 275] width 27 height 210
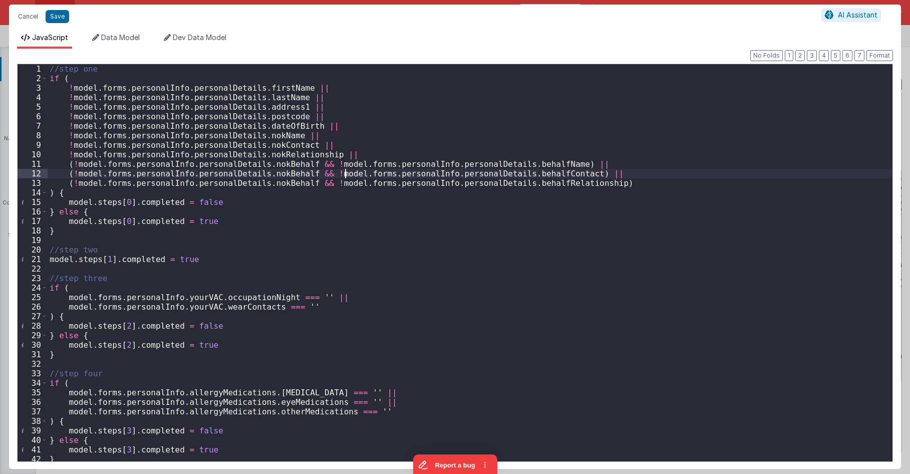
click at [345, 173] on div "//step one if ( ! model . forms . personalInfo . personalDetails . firstName ||…" at bounding box center [470, 272] width 845 height 416
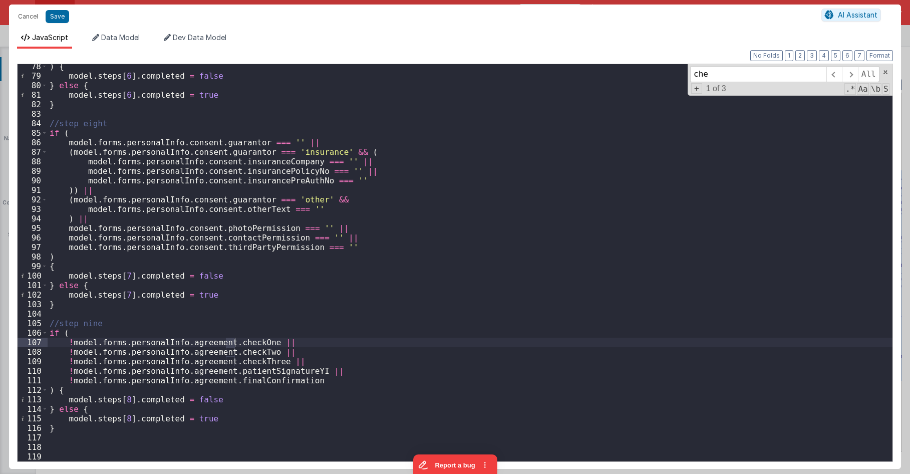
scroll to position [735, 0]
type input "checkthree"
drag, startPoint x: 284, startPoint y: 361, endPoint x: 69, endPoint y: 359, distance: 215.4
click at [69, 359] on div ") { model . steps [ 6 ] . completed = false } else { model . steps [ 6 ] . comp…" at bounding box center [470, 270] width 845 height 416
click at [290, 363] on div ") { model . steps [ 6 ] . completed = false } else { model . steps [ 6 ] . comp…" at bounding box center [470, 262] width 845 height 397
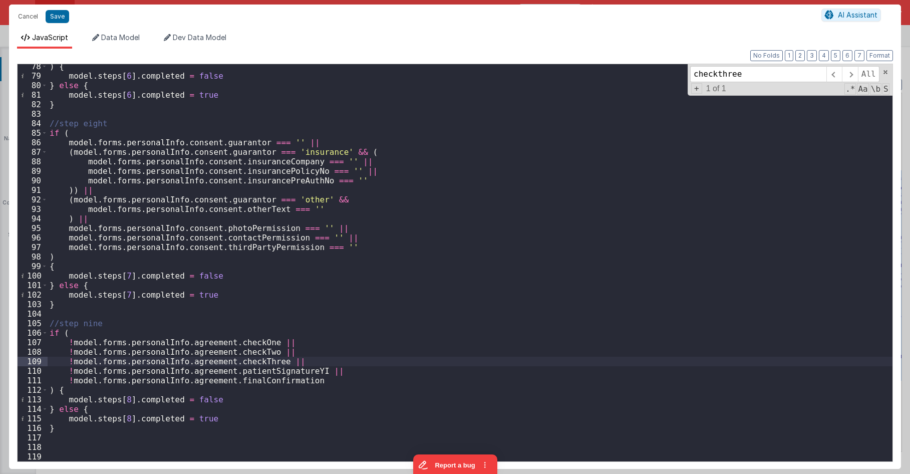
paste textarea
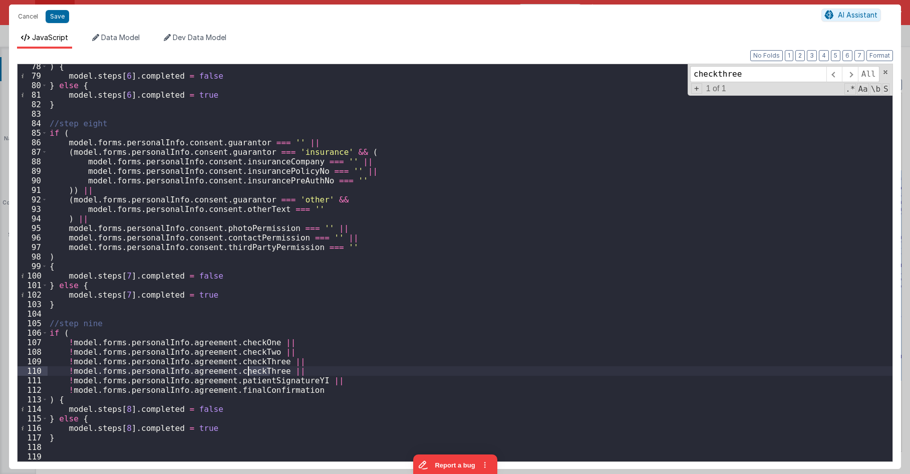
drag, startPoint x: 270, startPoint y: 373, endPoint x: 249, endPoint y: 372, distance: 21.0
click at [249, 372] on div ") { model . steps [ 6 ] . completed = false } else { model . steps [ 6 ] . comp…" at bounding box center [470, 270] width 845 height 416
click at [293, 356] on div ") { model . steps [ 6 ] . completed = false } else { model . steps [ 6 ] . comp…" at bounding box center [470, 270] width 845 height 416
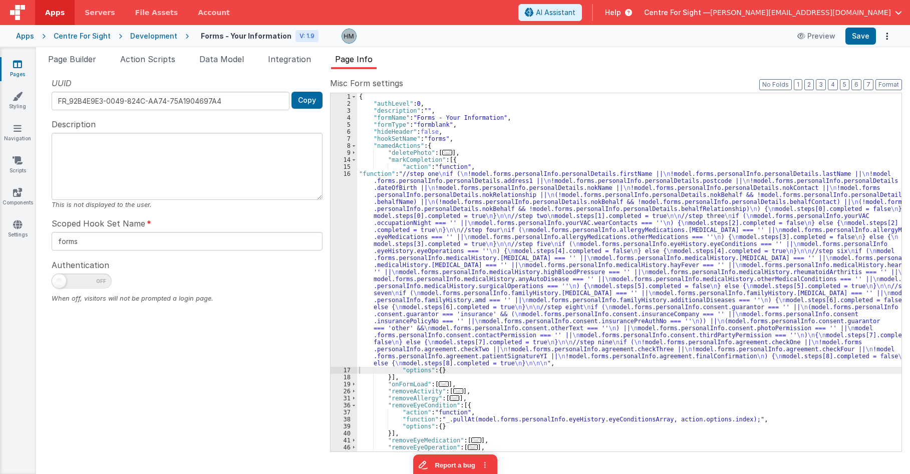
click at [455, 168] on div "{ "authLevel" : 0 , "description" : "" , "formName" : "Forms - Your Information…" at bounding box center [629, 279] width 545 height 372
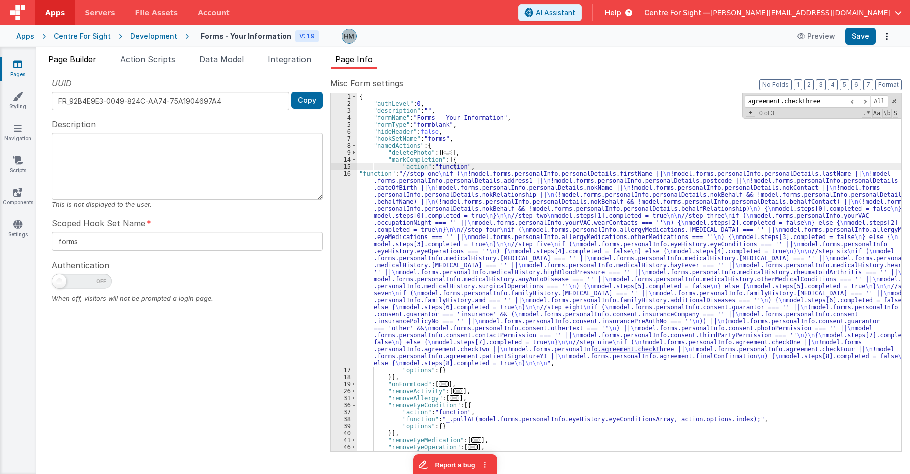
click at [87, 65] on li "Page Builder" at bounding box center [72, 61] width 56 height 16
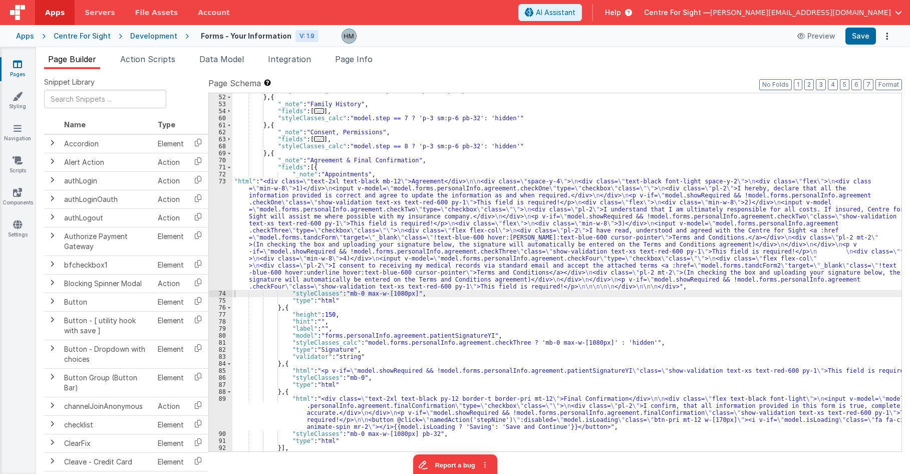
scroll to position [182, 0]
click at [565, 85] on button "5" at bounding box center [845, 84] width 10 height 11
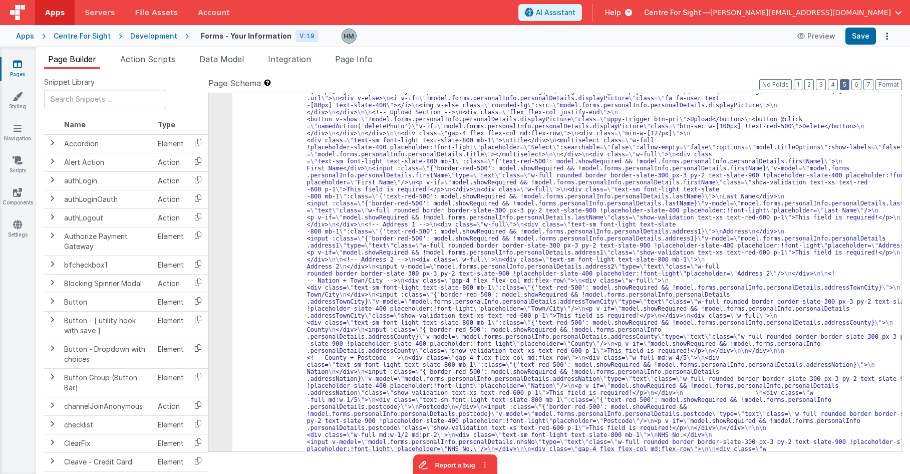
scroll to position [2, 0]
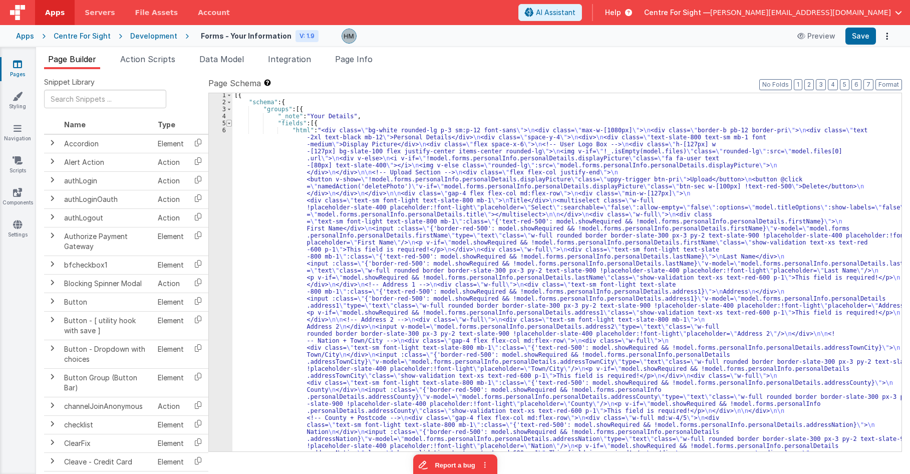
click at [229, 124] on span at bounding box center [229, 123] width 6 height 7
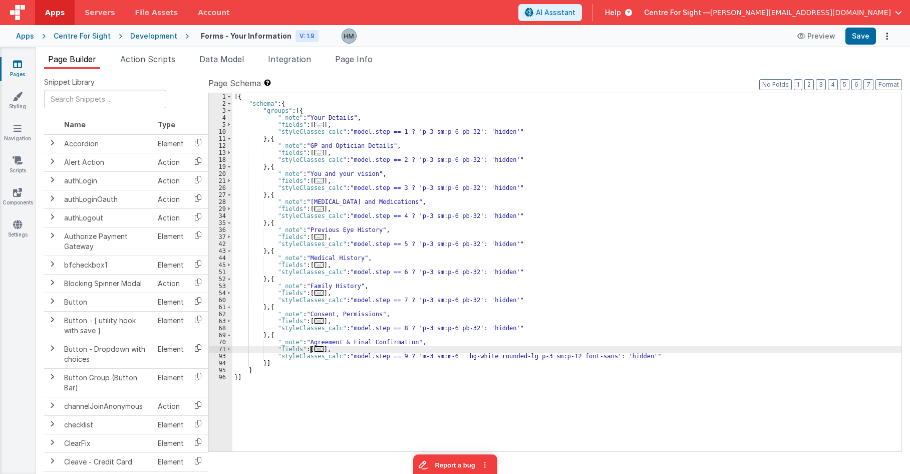
click at [316, 264] on span "..." at bounding box center [319, 265] width 10 height 6
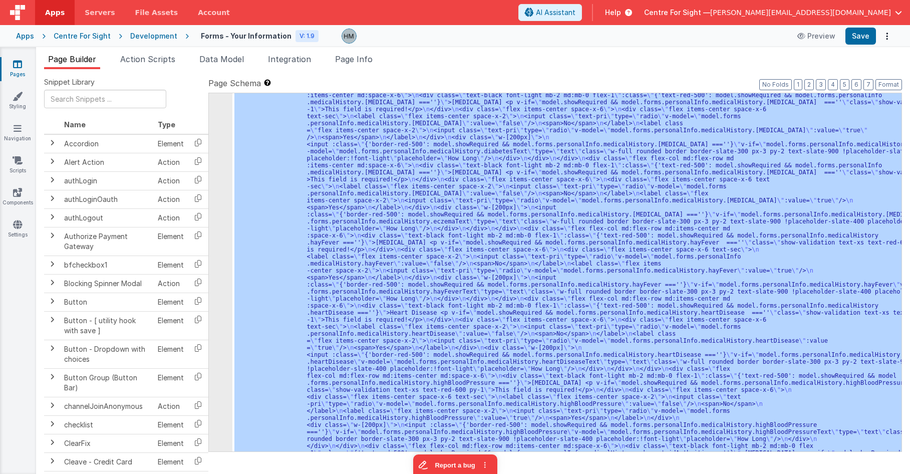
scroll to position [148, 0]
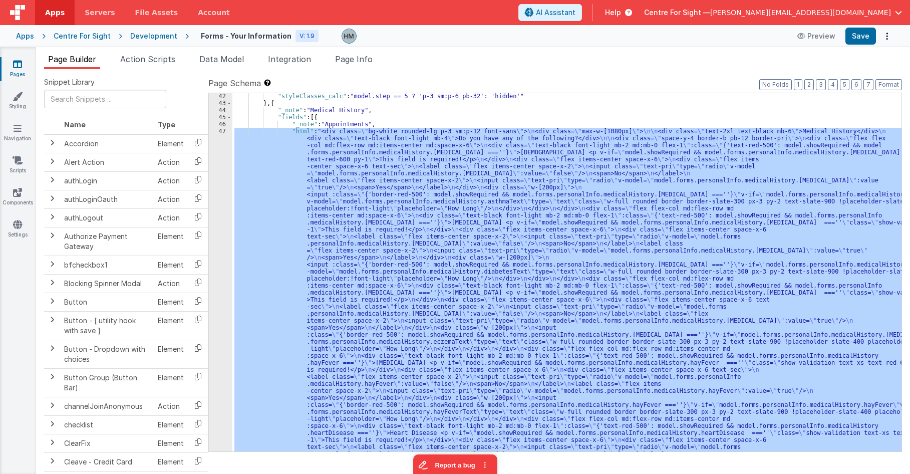
click at [256, 140] on div ""styleClasses_calc" : "model.step == 5 ? 'p-3 sm:p-6 pb-32': 'hidden'" } , { "_…" at bounding box center [566, 272] width 669 height 358
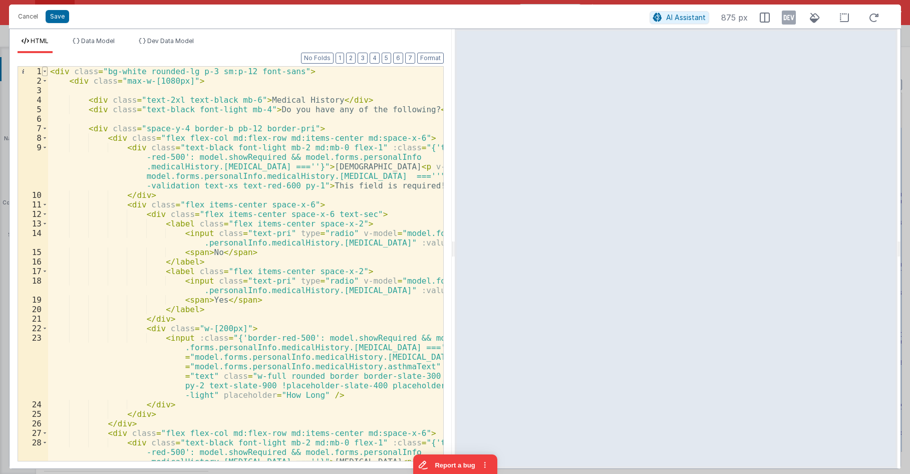
click at [43, 71] on span at bounding box center [45, 72] width 6 height 10
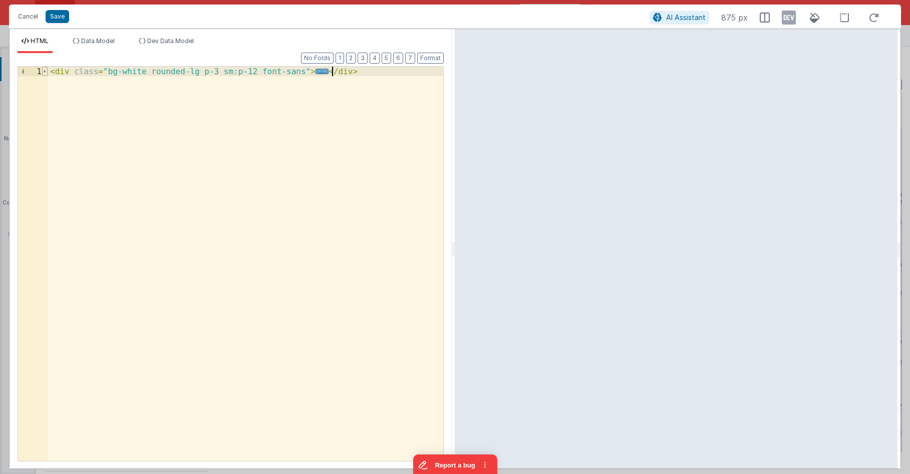
click at [43, 71] on span at bounding box center [45, 72] width 6 height 10
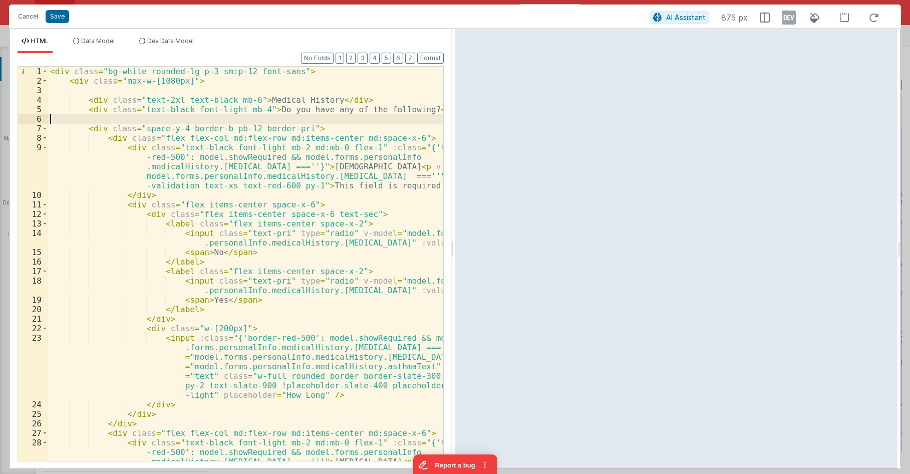
click at [155, 114] on div "< div class = "bg-white rounded-lg p-3 sm:p-12 font-sans" > < div class = "max-…" at bounding box center [245, 297] width 395 height 461
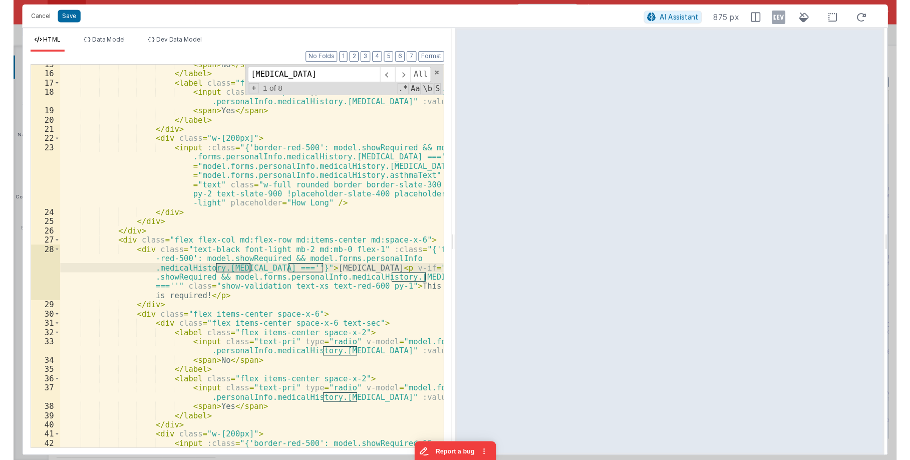
scroll to position [186, 0]
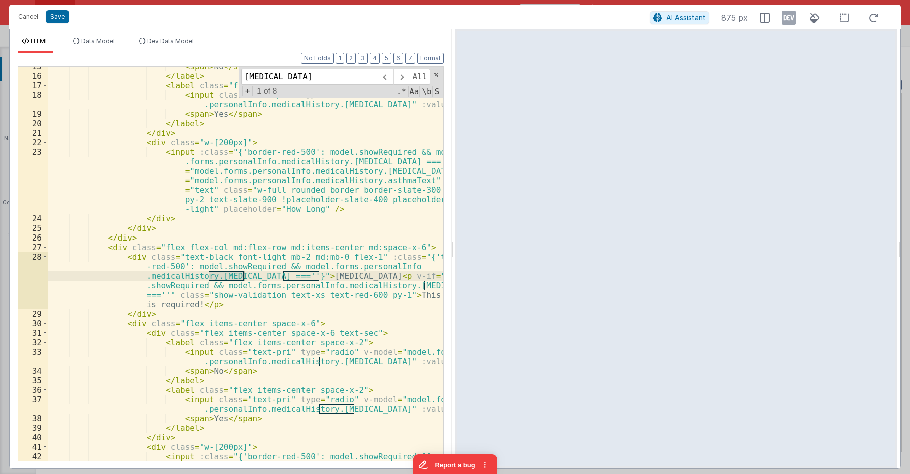
type input "[MEDICAL_DATA]"
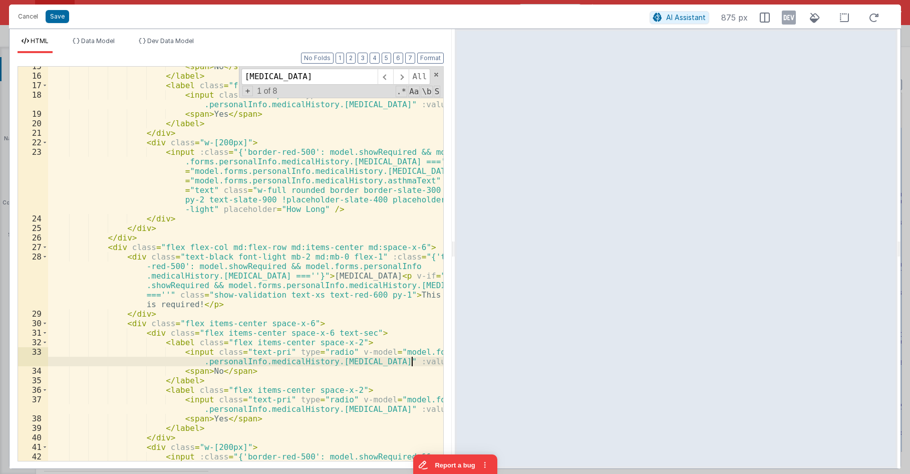
click at [410, 363] on div "< span > No </ span > </ label > < label class = "flex items-center space-x-2" …" at bounding box center [245, 297] width 395 height 470
click at [403, 362] on div "< span > No </ span > </ label > < label class = "flex items-center space-x-2" …" at bounding box center [245, 264] width 395 height 394
click at [403, 362] on div "< span > No </ span > </ label > < label class = "flex items-center space-x-2" …" at bounding box center [245, 297] width 395 height 470
click at [411, 364] on div "< span > No </ span > </ label > < label class = "flex items-center space-x-2" …" at bounding box center [245, 264] width 395 height 394
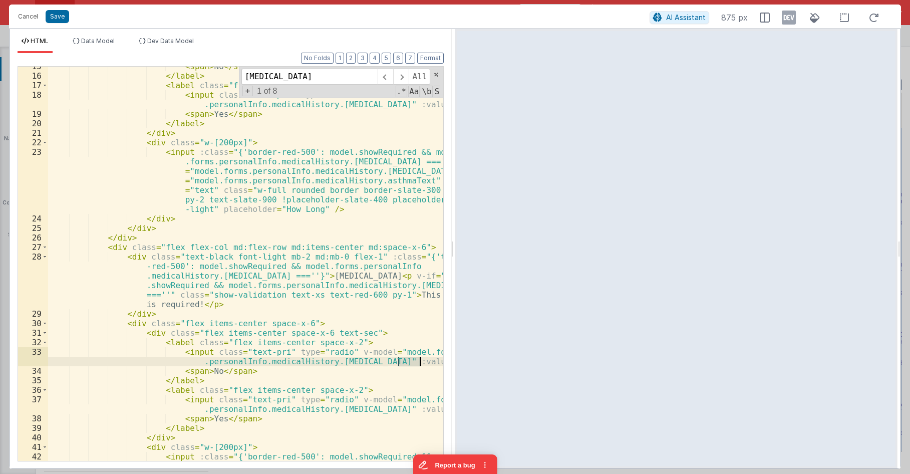
click at [411, 364] on div "< span > No </ span > </ label > < label class = "flex items-center space-x-2" …" at bounding box center [245, 297] width 395 height 470
click at [412, 361] on div "< span > No </ span > </ label > < label class = "flex items-center space-x-2" …" at bounding box center [245, 264] width 395 height 394
click at [412, 361] on div "< span > No </ span > </ label > < label class = "flex items-center space-x-2" …" at bounding box center [245, 297] width 395 height 470
click at [26, 15] on button "Cancel" at bounding box center [28, 17] width 30 height 14
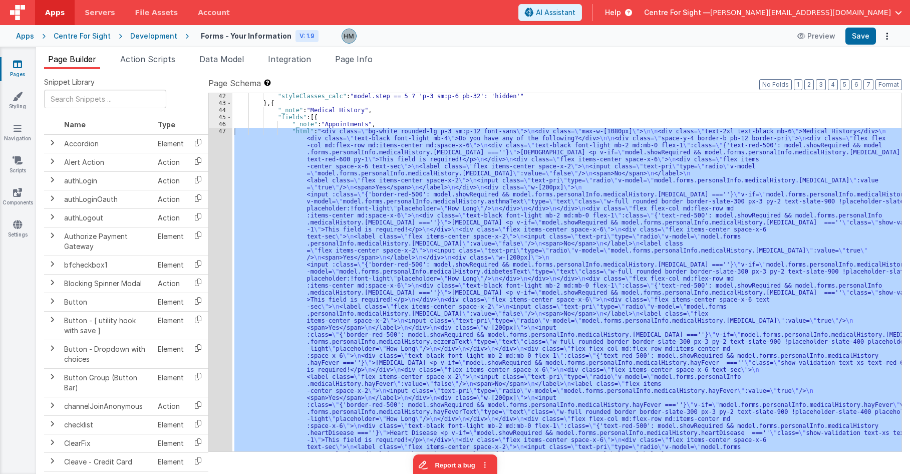
click at [28, 62] on link "Pages" at bounding box center [17, 69] width 36 height 20
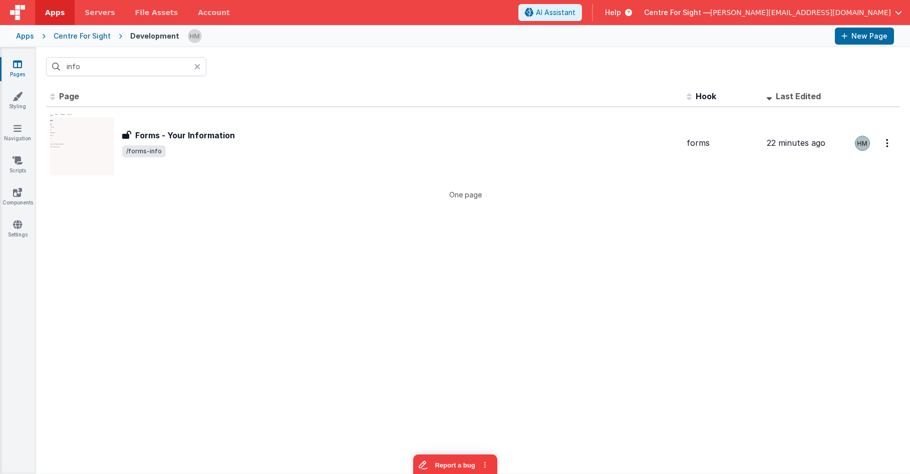
click at [196, 69] on icon at bounding box center [197, 67] width 6 height 8
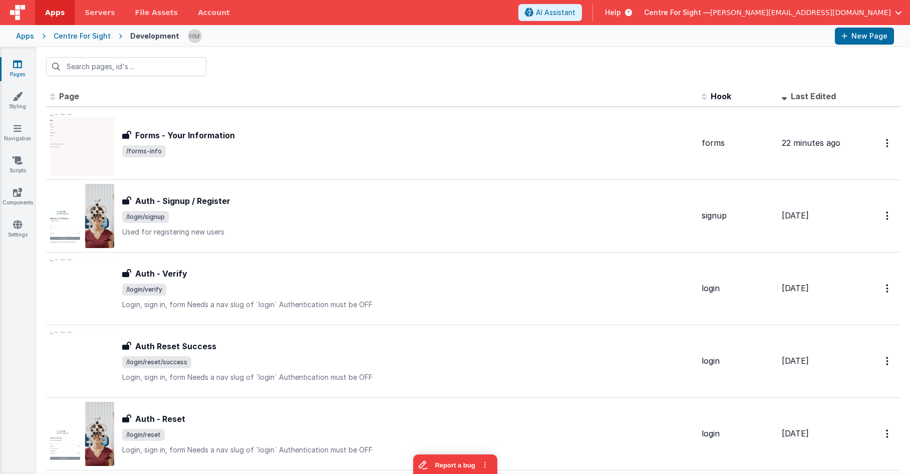
click at [79, 39] on div "Centre For Sight" at bounding box center [82, 36] width 57 height 10
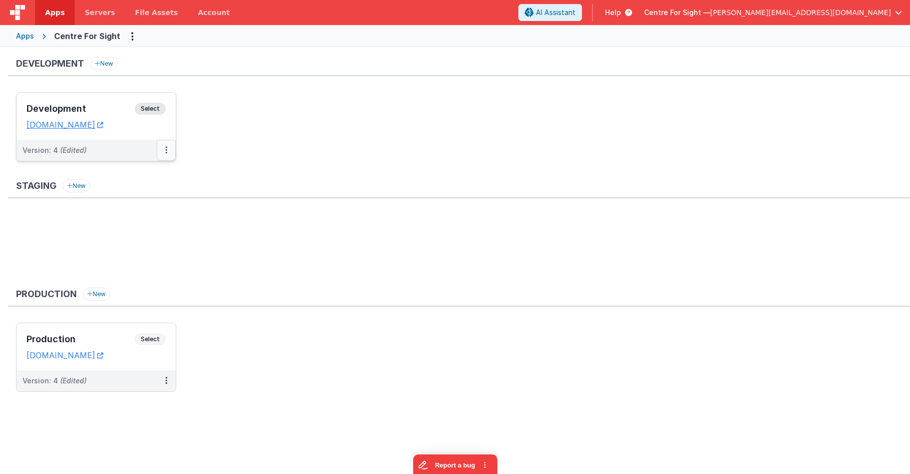
click at [164, 156] on button at bounding box center [166, 150] width 19 height 21
click at [111, 206] on link "Deploy..." at bounding box center [132, 209] width 88 height 18
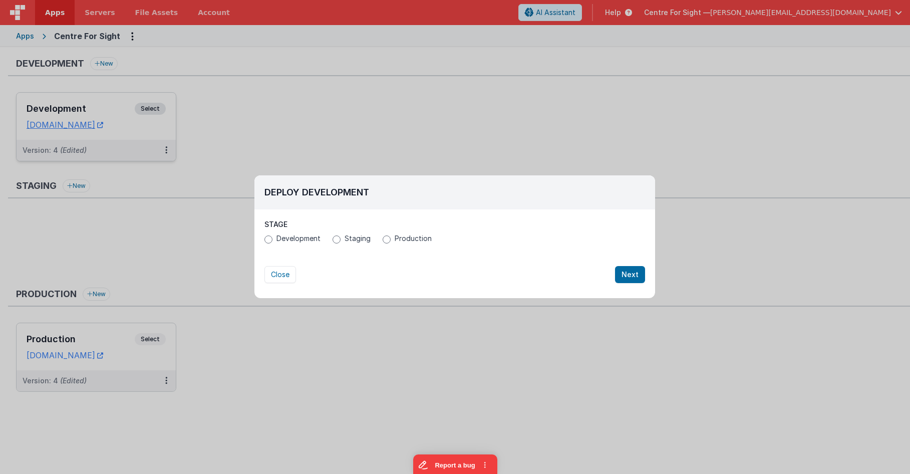
click at [393, 242] on label "Production" at bounding box center [407, 238] width 49 height 10
click at [391, 242] on input "Production" at bounding box center [387, 239] width 8 height 8
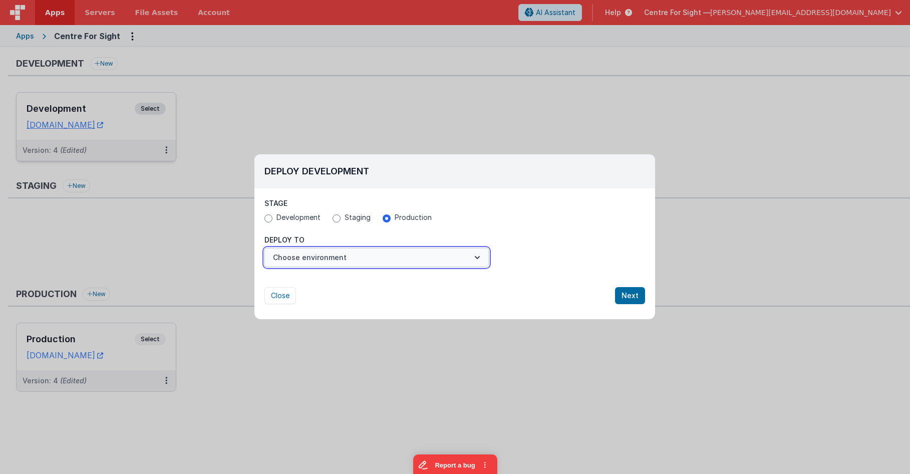
click at [410, 259] on button "Choose environment" at bounding box center [377, 257] width 224 height 19
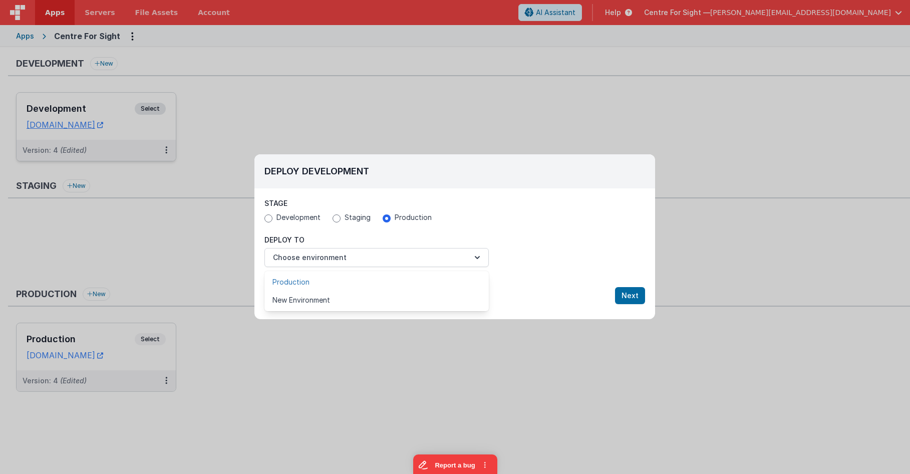
click at [381, 278] on link "Production" at bounding box center [377, 282] width 224 height 18
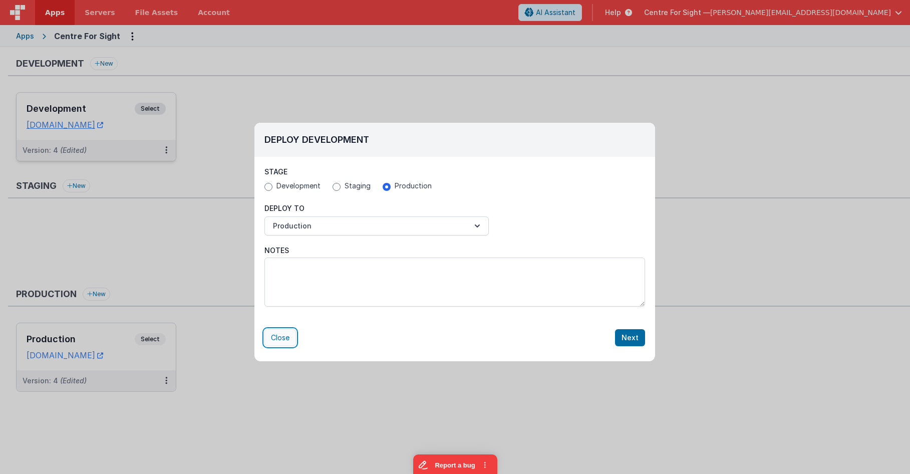
click at [270, 337] on button "Close" at bounding box center [281, 337] width 32 height 17
radio input "false"
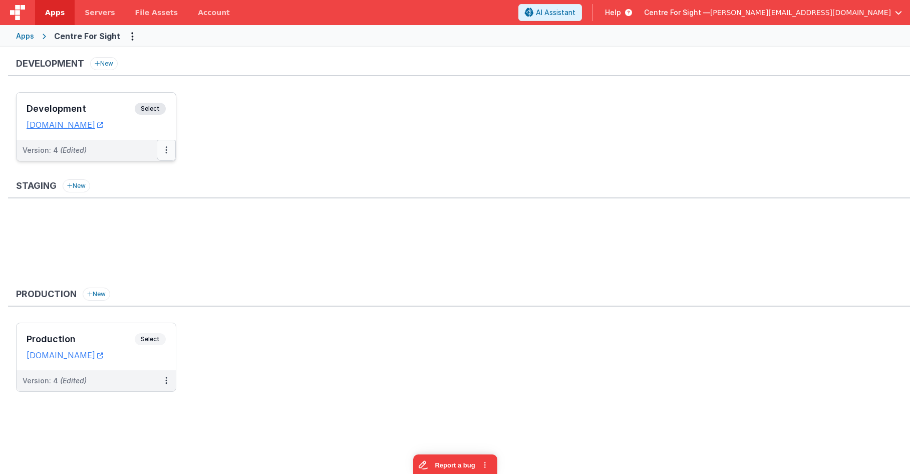
click at [163, 155] on button at bounding box center [166, 150] width 19 height 21
click at [127, 193] on link "Deploy..." at bounding box center [132, 191] width 88 height 18
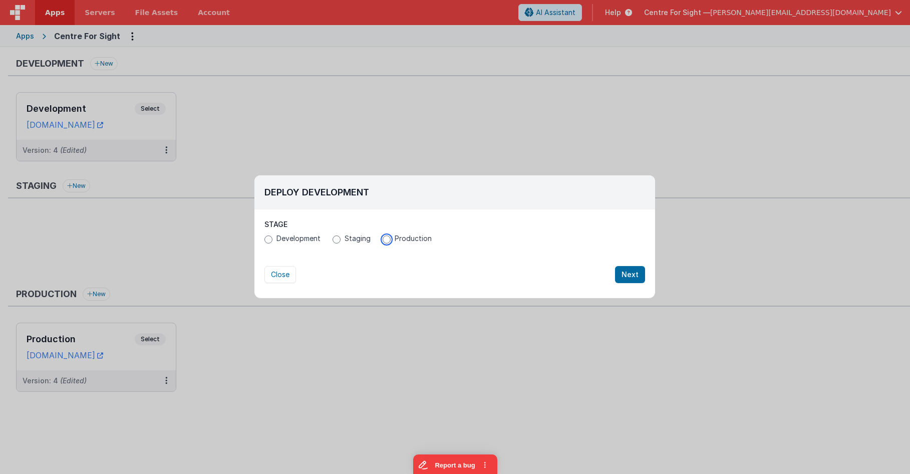
click at [384, 240] on input "Production" at bounding box center [387, 239] width 8 height 8
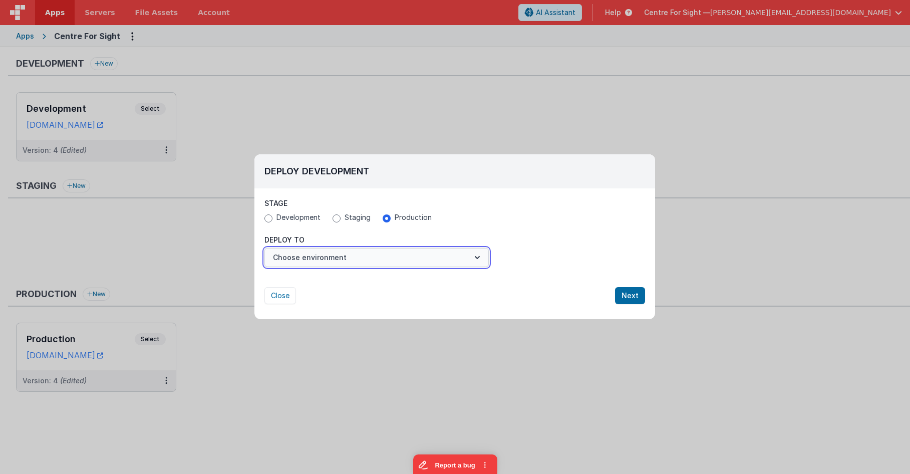
click at [333, 257] on button "Choose environment" at bounding box center [377, 257] width 224 height 19
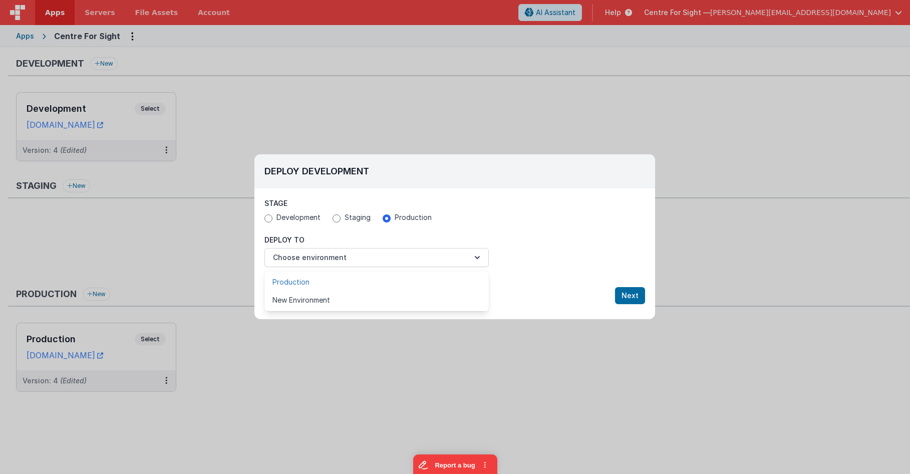
click at [310, 278] on link "Production" at bounding box center [377, 282] width 224 height 18
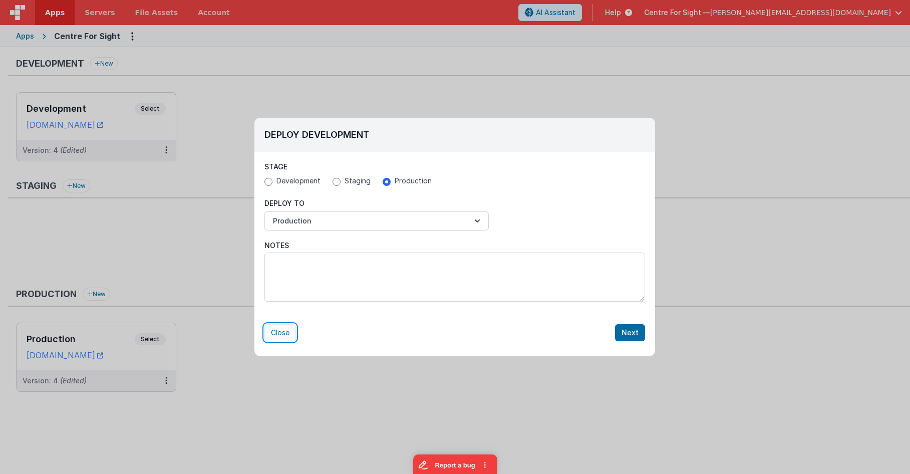
click at [280, 333] on button "Close" at bounding box center [281, 332] width 32 height 17
radio input "false"
